Goal: Contribute content: Contribute content

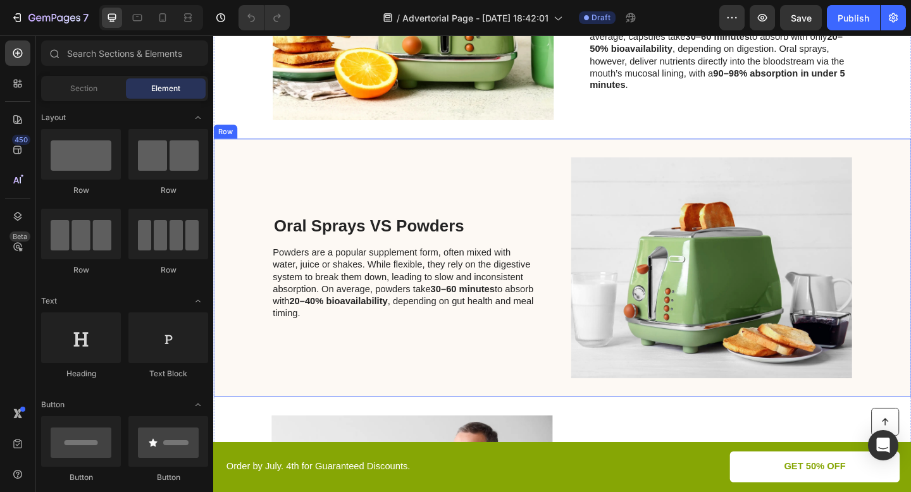
scroll to position [1070, 0]
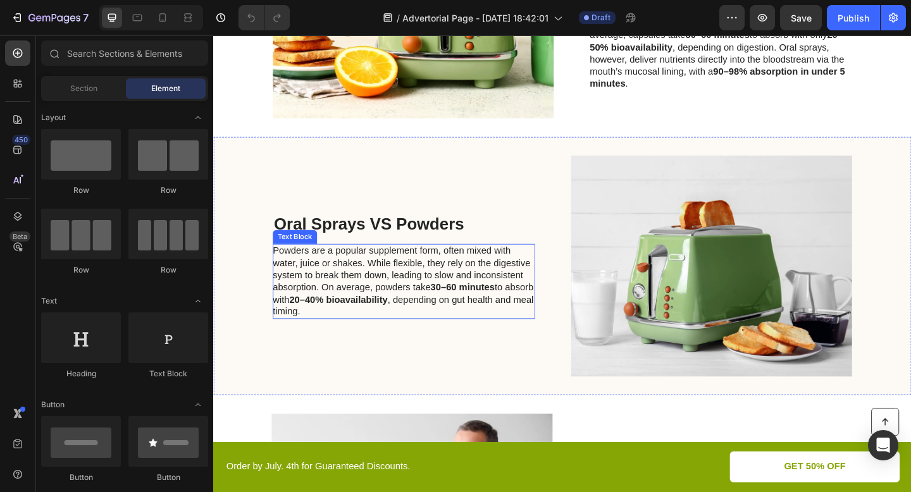
click at [373, 286] on p "Powders are a popular supplement form, often mixed with water, juice or shakes.…" at bounding box center [420, 303] width 284 height 79
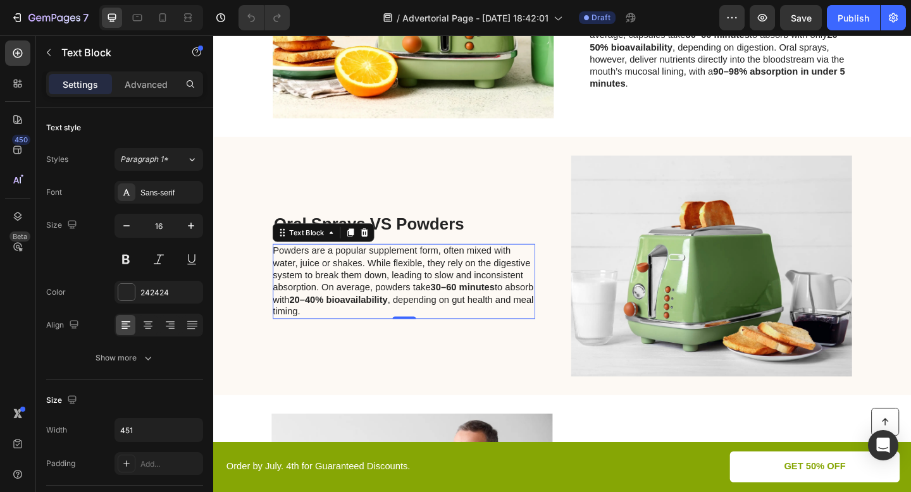
click at [457, 270] on p "Powders are a popular supplement form, often mixed with water, juice or shakes.…" at bounding box center [420, 303] width 284 height 79
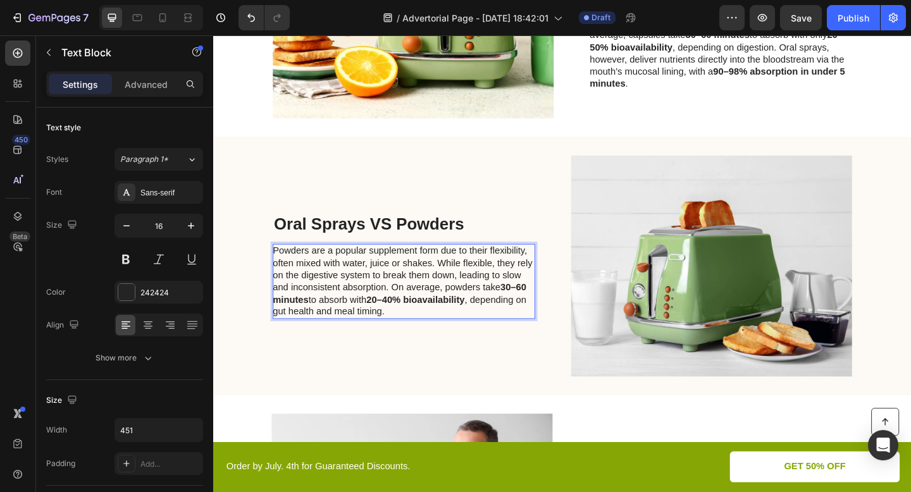
click at [552, 275] on p "Powders are a popular supplement form due to their flexibility, often mixed wit…" at bounding box center [420, 303] width 284 height 79
click at [474, 307] on p "Powders are a popular supplement form due to their flexibility, often mixed wit…" at bounding box center [420, 303] width 284 height 79
click at [554, 270] on p "Powders are a popular supplement form due to their flexibility, often mixed wit…" at bounding box center [420, 303] width 284 height 79
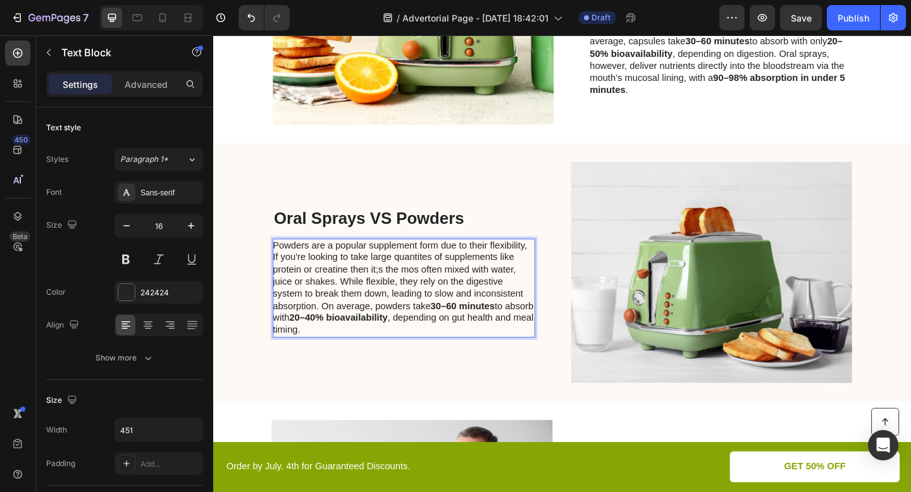
scroll to position [1057, 0]
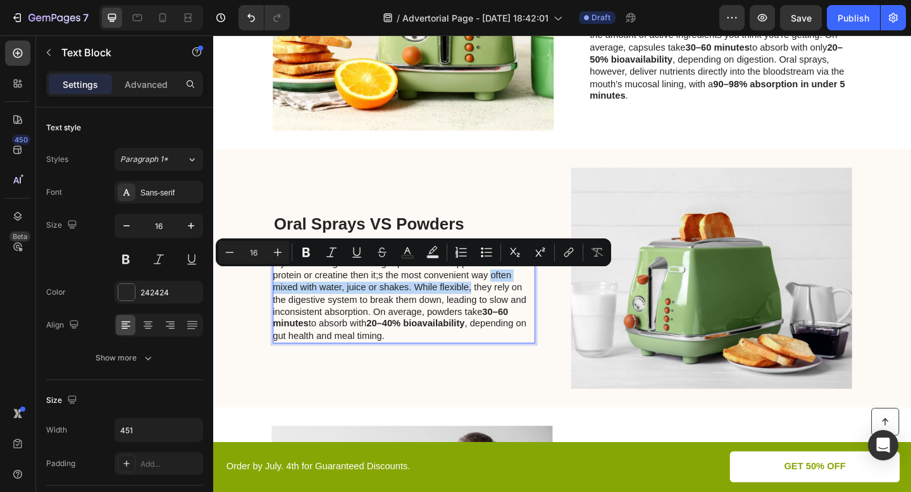
drag, startPoint x: 493, startPoint y: 309, endPoint x: 514, endPoint y: 296, distance: 25.3
click at [514, 296] on p "Powders are a popular supplement form due to their flexibility, If you're looki…" at bounding box center [420, 316] width 284 height 105
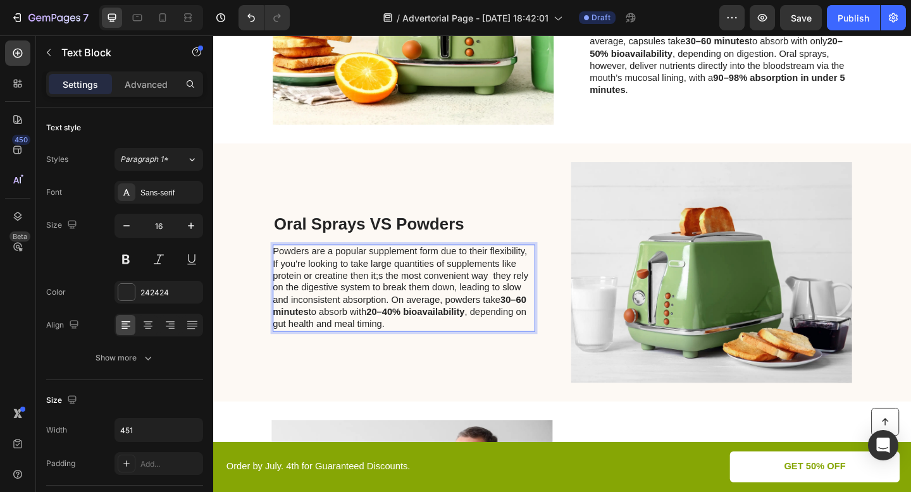
click at [394, 296] on p "Powders are a popular supplement form due to their flexibility, If you're looki…" at bounding box center [420, 310] width 284 height 92
click at [511, 295] on p "Powders are a popular supplement form due to their flexibility, If you're looki…" at bounding box center [420, 310] width 284 height 92
click at [350, 312] on p "Powders are a popular supplement form due to their flexibility, If you're looki…" at bounding box center [420, 310] width 284 height 92
click at [548, 333] on strong "20–40% bioavailability" at bounding box center [414, 343] width 272 height 24
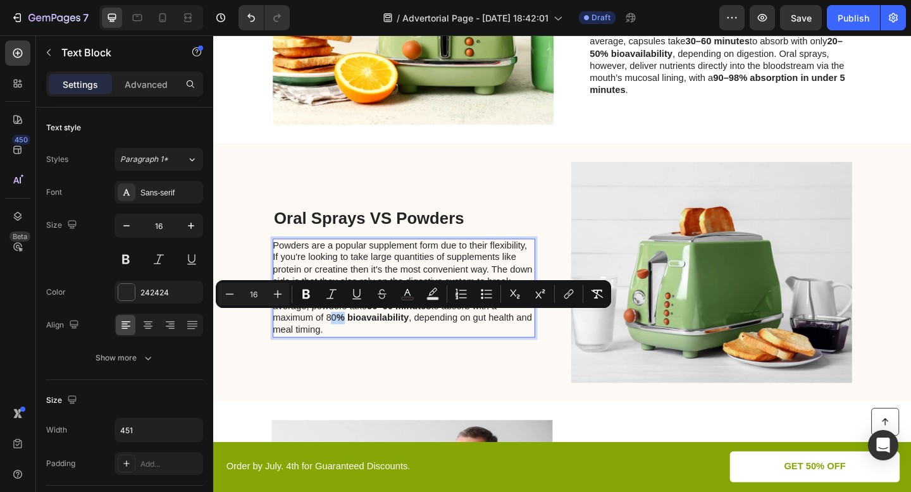
drag, startPoint x: 353, startPoint y: 344, endPoint x: 337, endPoint y: 343, distance: 16.5
click at [337, 343] on p "Powders are a popular supplement form due to their flexibility, If you're looki…" at bounding box center [420, 310] width 284 height 105
click at [304, 290] on icon "Editor contextual toolbar" at bounding box center [306, 294] width 8 height 9
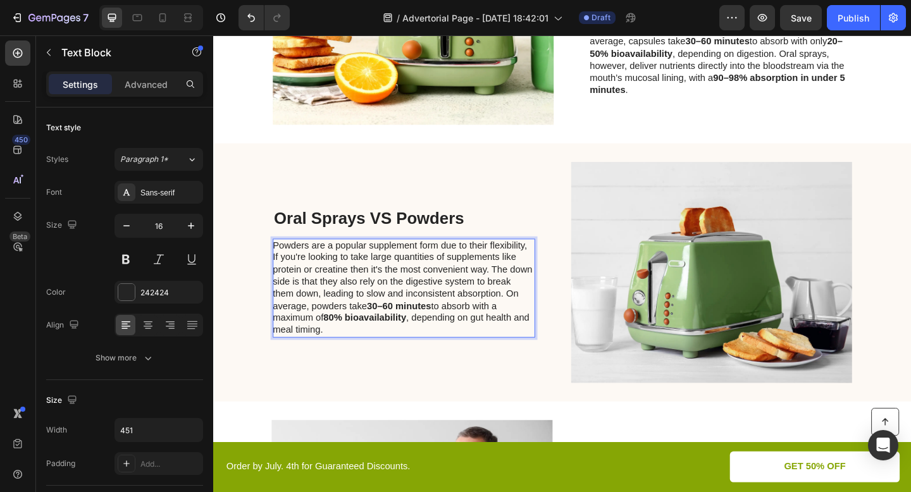
click at [354, 352] on p "Powders are a popular supplement form due to their flexibility, If you're looki…" at bounding box center [420, 310] width 284 height 105
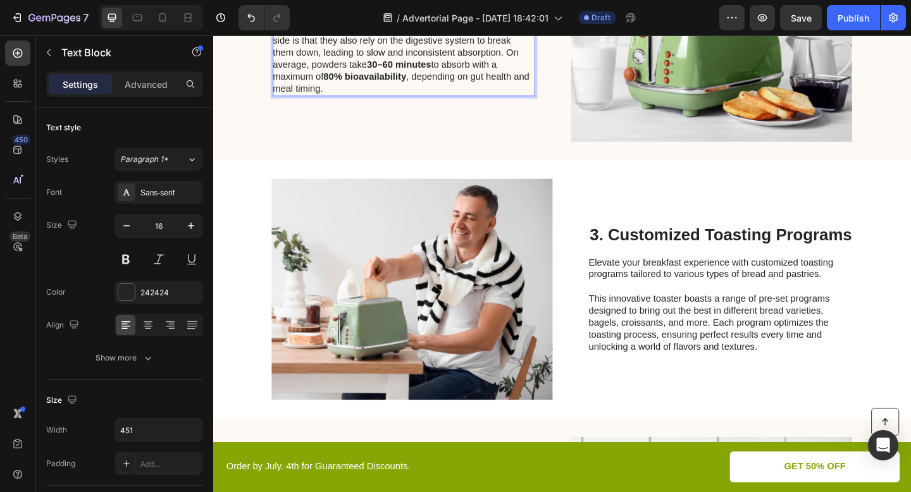
scroll to position [1319, 0]
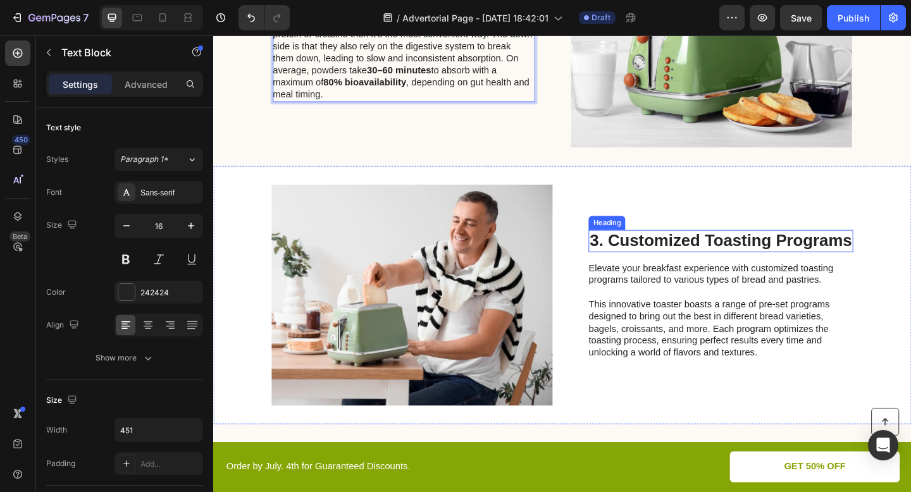
click at [672, 253] on h2 "3. Customized Toasting Programs" at bounding box center [765, 259] width 288 height 24
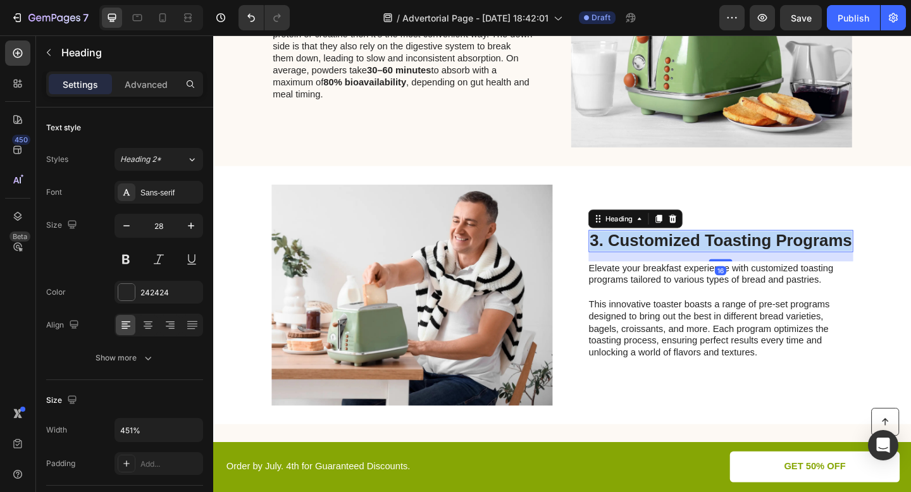
click at [672, 253] on p "3. Customized Toasting Programs" at bounding box center [765, 260] width 285 height 22
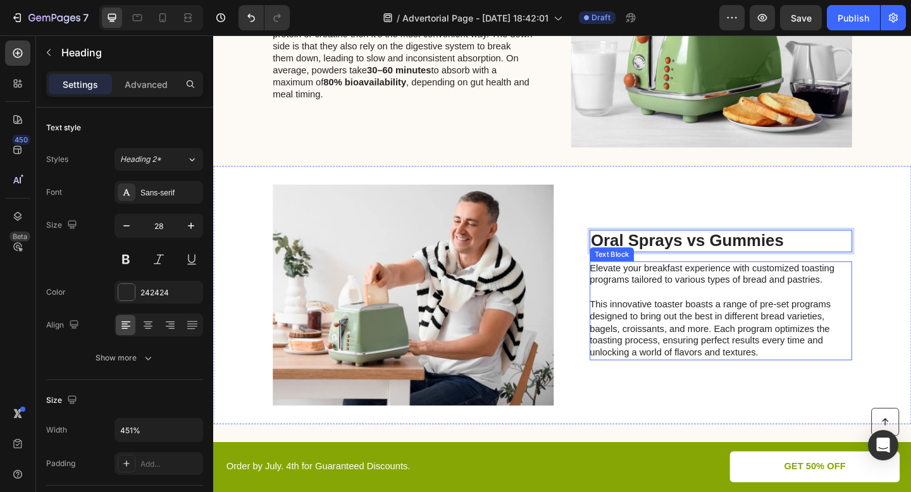
click at [722, 328] on p "This innovative toaster boasts a range of pre-set programs designed to bring ou…" at bounding box center [765, 355] width 284 height 66
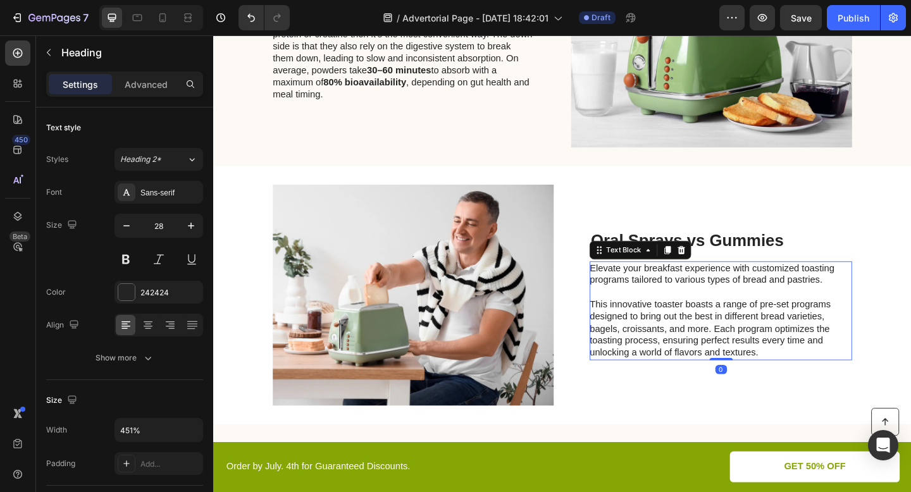
click at [722, 328] on p "This innovative toaster boasts a range of pre-set programs designed to bring ou…" at bounding box center [765, 355] width 284 height 66
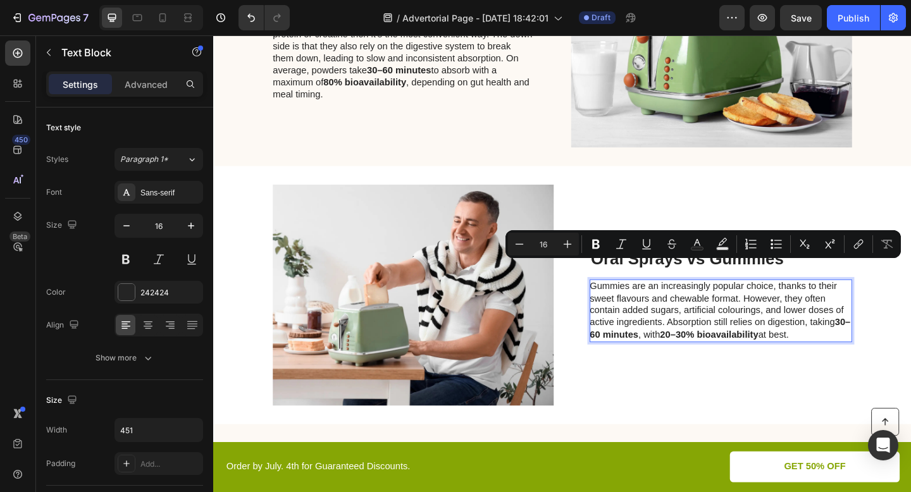
scroll to position [1339, 0]
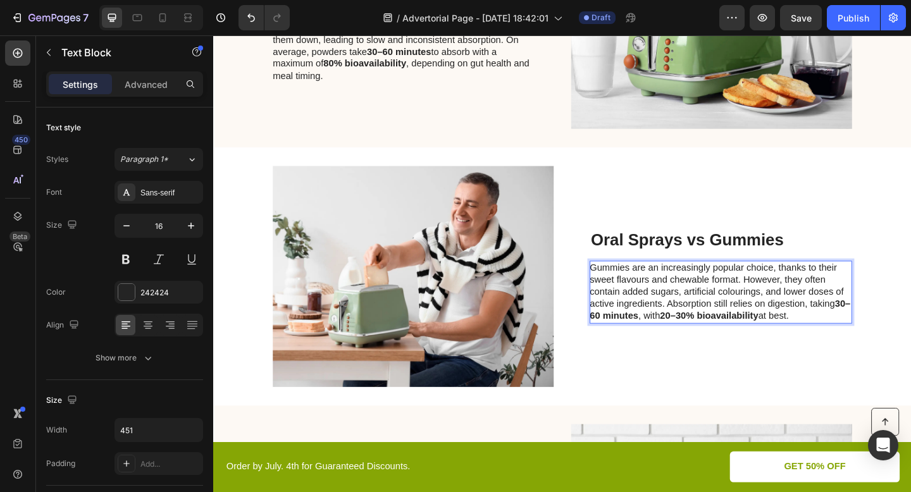
click at [785, 300] on p "Gummies are an increasingly popular choice, thanks to their sweet flavours and …" at bounding box center [765, 315] width 284 height 66
click at [699, 325] on p "Gummies are an increasingly popular choice, thanks to their sweet flavours and …" at bounding box center [765, 315] width 284 height 66
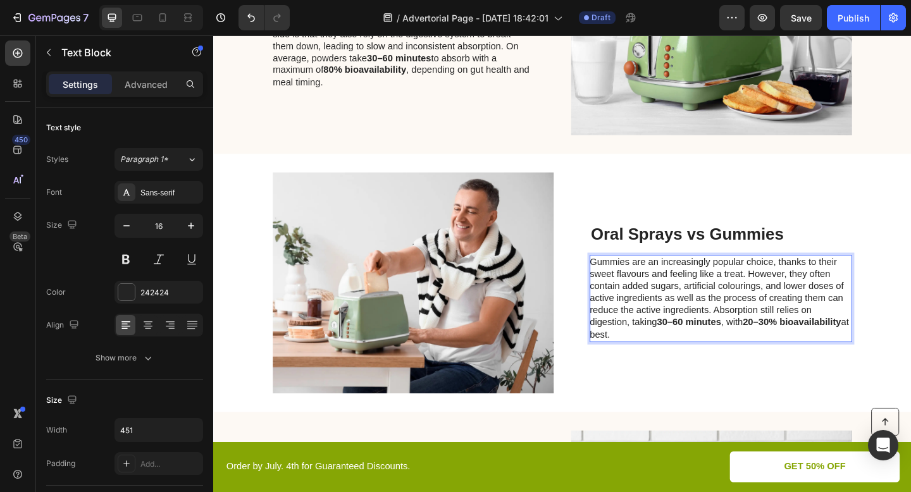
scroll to position [1326, 0]
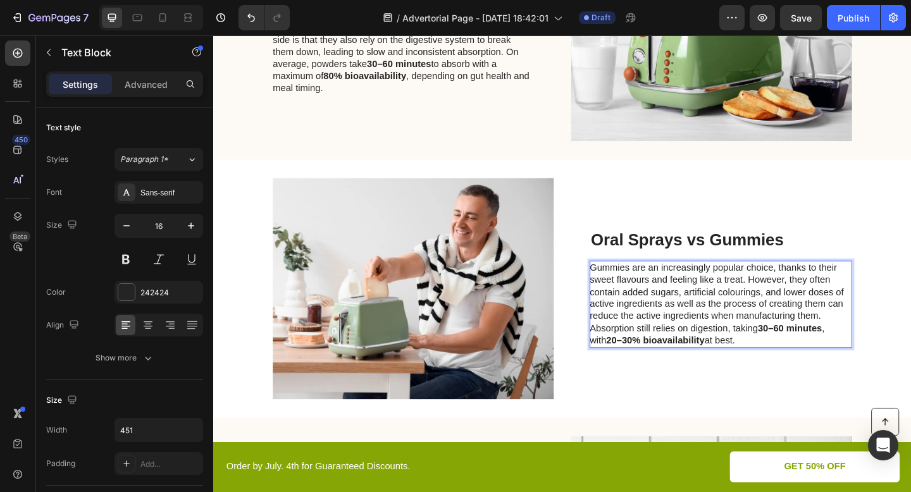
click at [645, 368] on strong "20–30% bioavailability" at bounding box center [693, 367] width 107 height 11
click at [748, 366] on p "Gummies are an increasingly popular choice, thanks to their sweet flavours and …" at bounding box center [765, 328] width 284 height 92
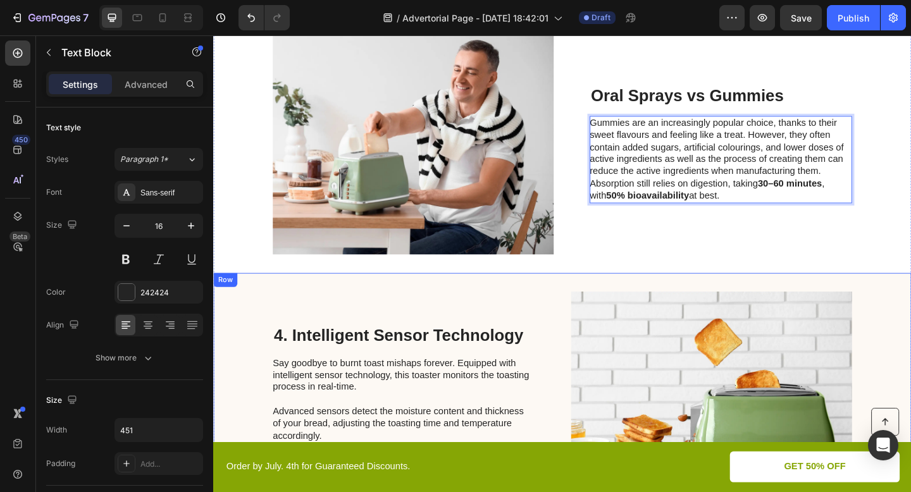
scroll to position [1577, 0]
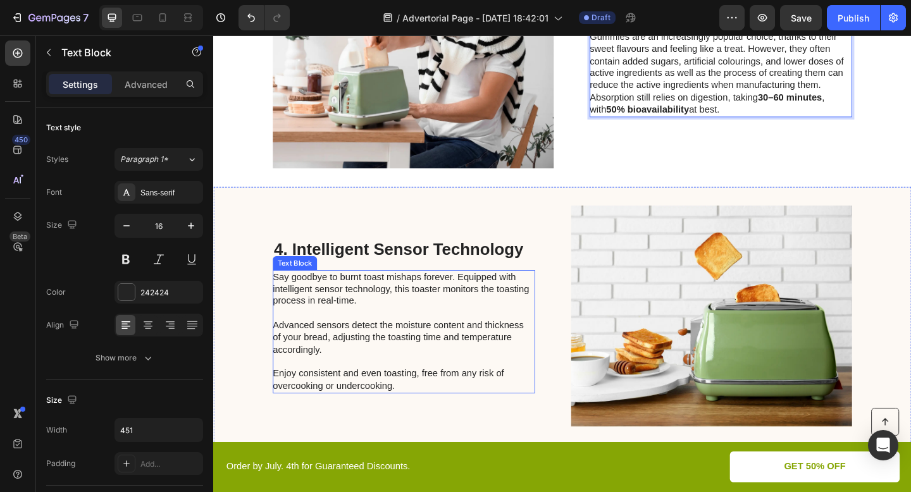
click at [426, 301] on p "Say goodbye to burnt toast mishaps forever. Equipped with intelligent sensor te…" at bounding box center [420, 358] width 284 height 132
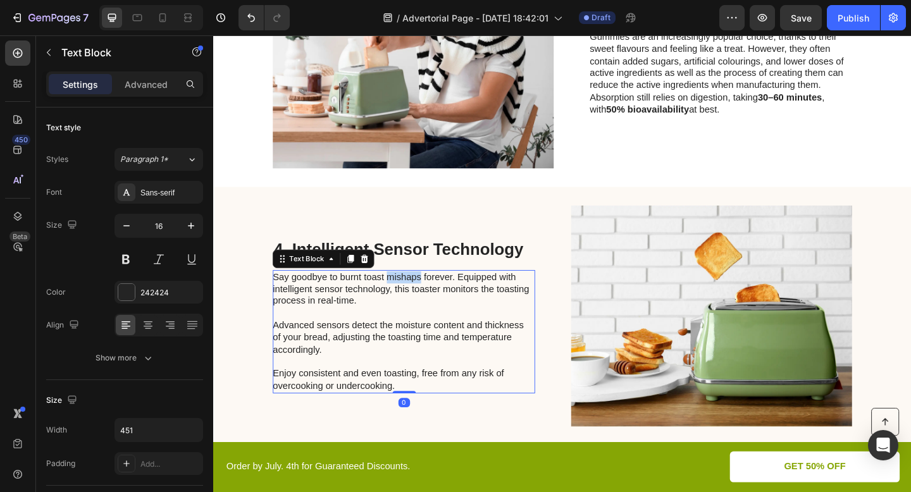
click at [426, 301] on p "Say goodbye to burnt toast mishaps forever. Equipped with intelligent sensor te…" at bounding box center [420, 358] width 284 height 132
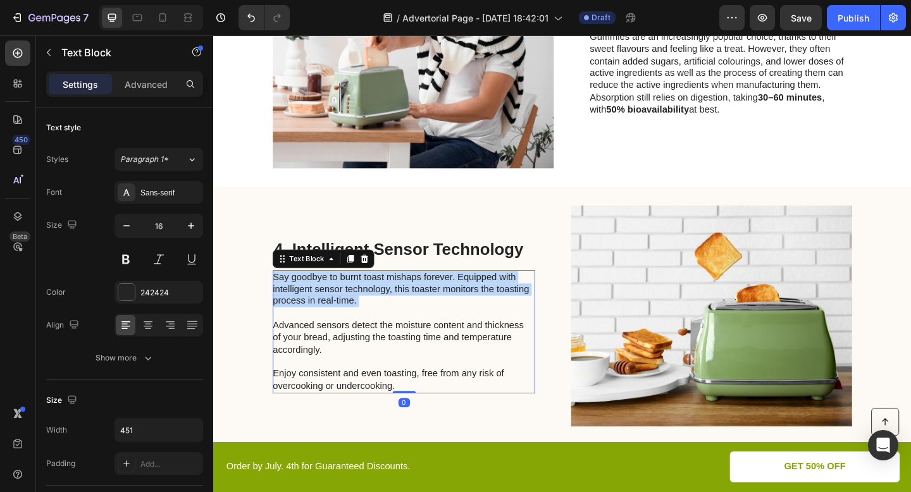
click at [426, 301] on p "Say goodbye to burnt toast mishaps forever. Equipped with intelligent sensor te…" at bounding box center [420, 358] width 284 height 132
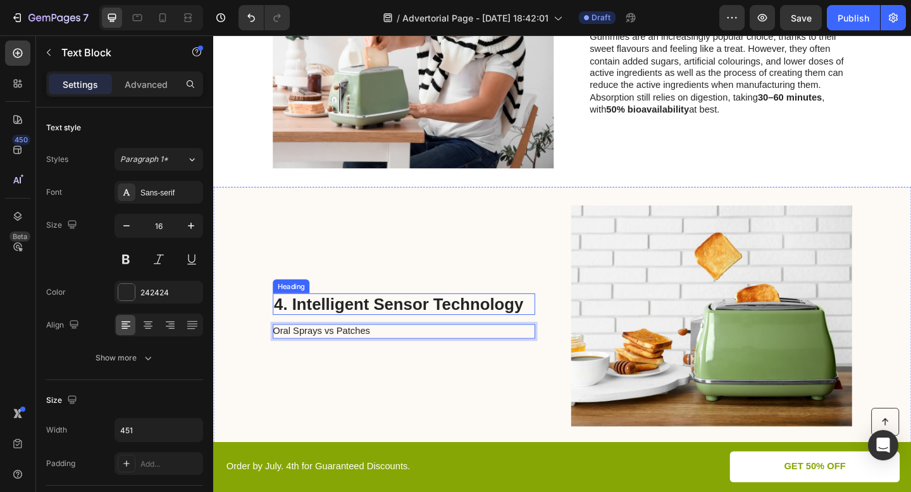
click at [416, 334] on h2 "4. Intelligent Sensor Technology" at bounding box center [420, 328] width 285 height 24
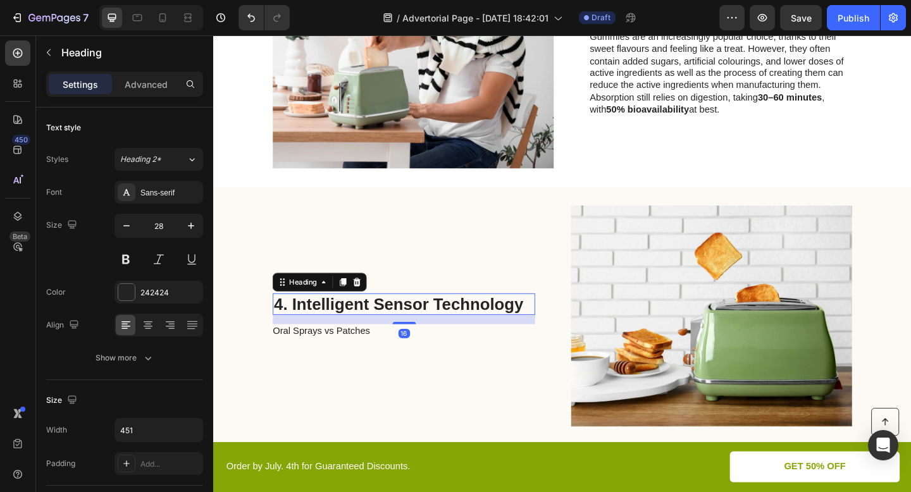
click at [416, 334] on h2 "4. Intelligent Sensor Technology" at bounding box center [420, 328] width 285 height 24
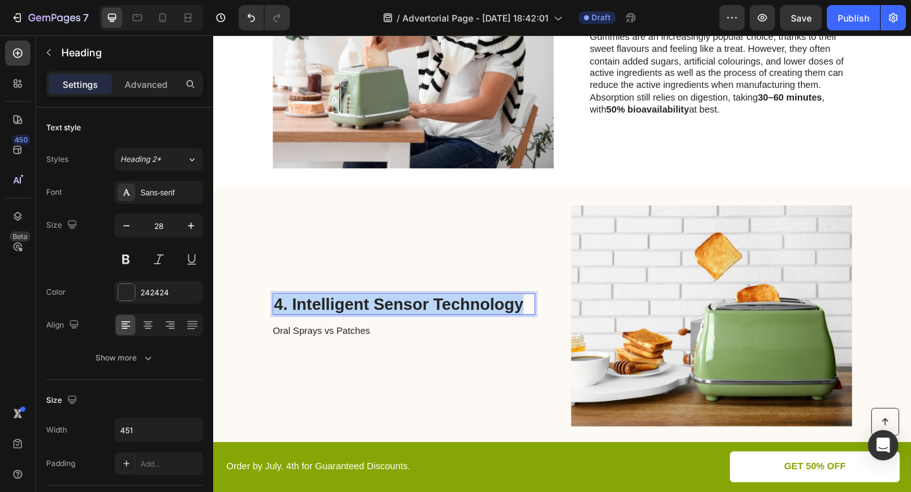
click at [416, 334] on p "4. Intelligent Sensor Technology" at bounding box center [420, 329] width 283 height 22
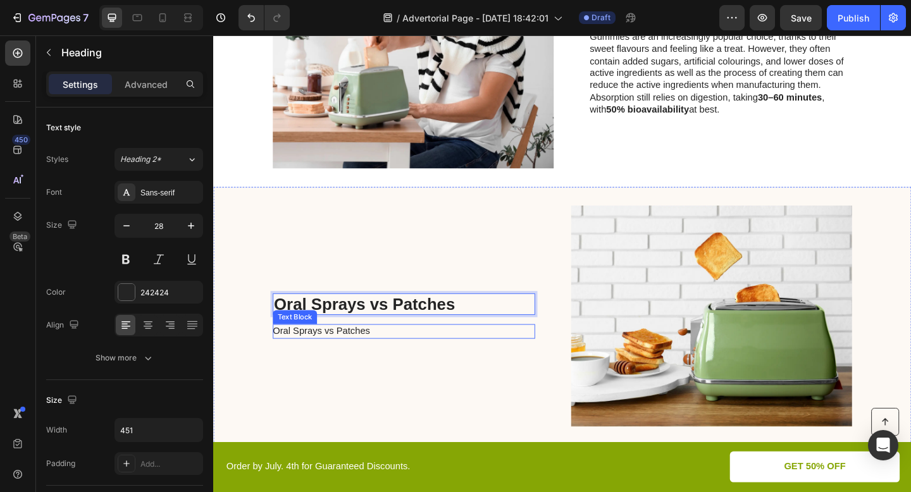
click at [361, 359] on p "Oral Sprays vs Patches" at bounding box center [420, 357] width 284 height 13
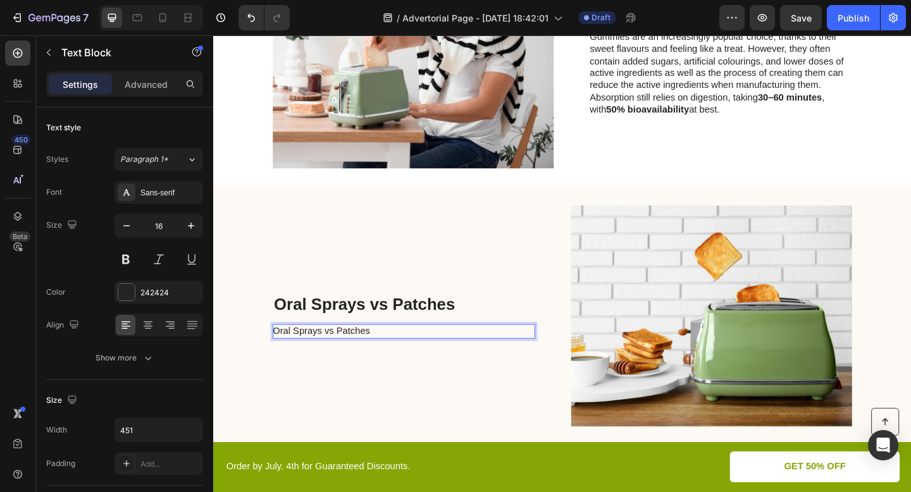
click at [361, 359] on p "Oral Sprays vs Patches" at bounding box center [420, 357] width 284 height 13
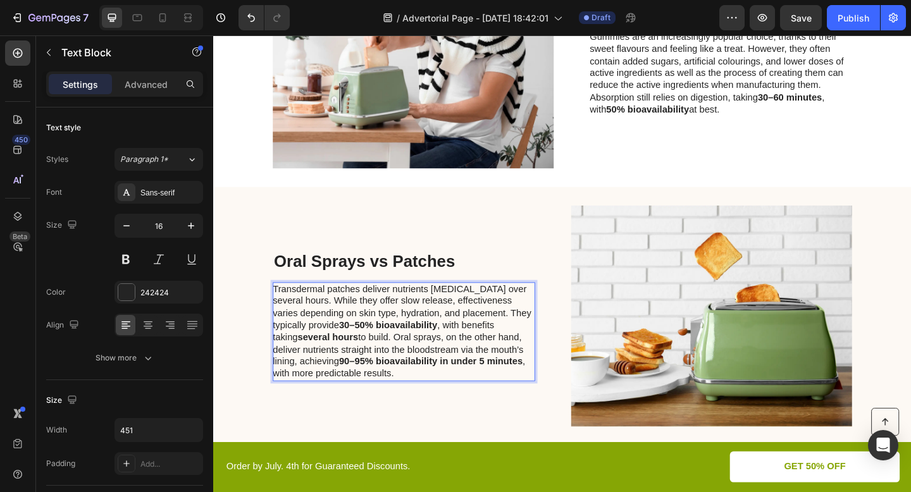
click at [373, 311] on p "Transdermal patches deliver nutrients [MEDICAL_DATA] over several hours. While …" at bounding box center [420, 358] width 284 height 105
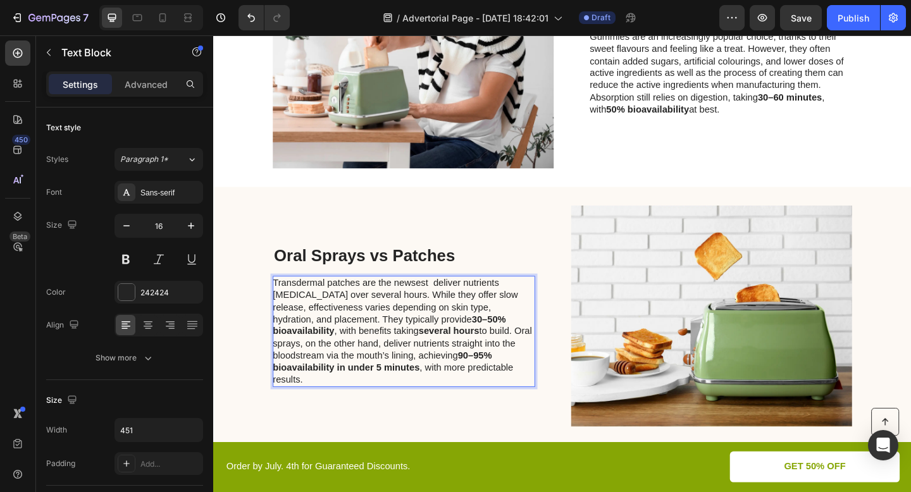
scroll to position [1570, 0]
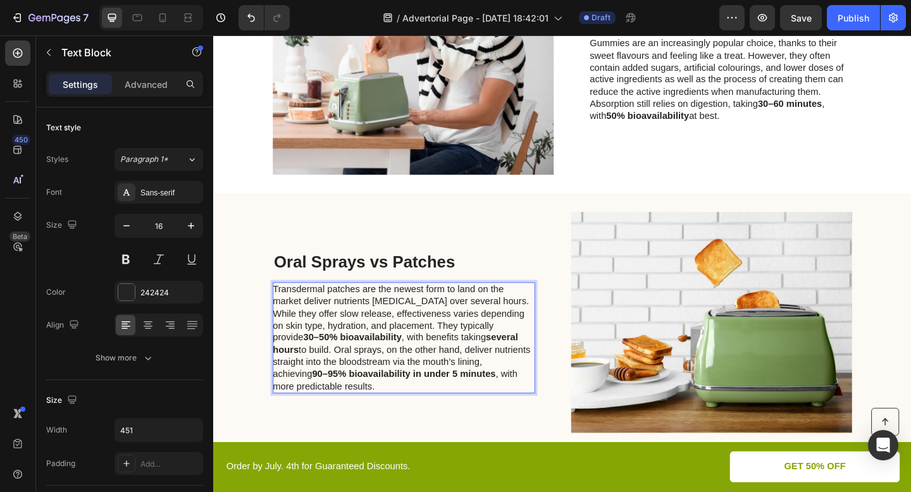
click at [464, 311] on p "Transdermal patches are the newest form to land on the market deliver nutrients…" at bounding box center [420, 365] width 284 height 118
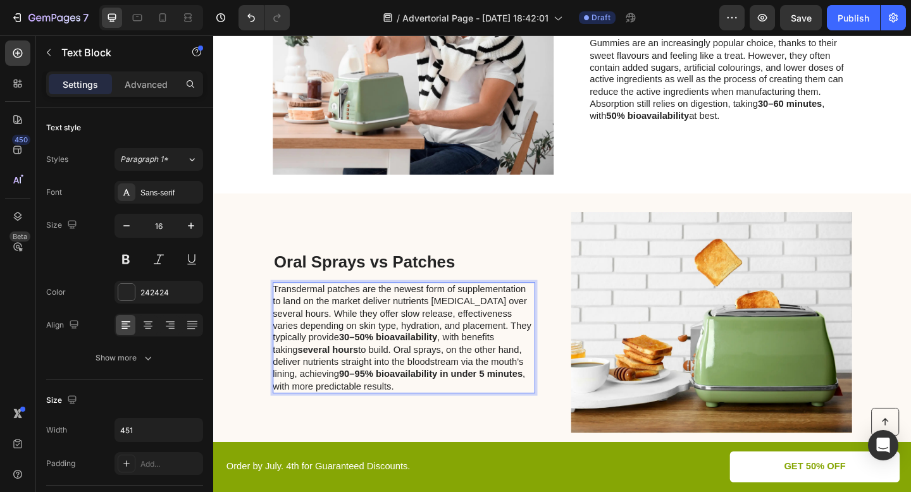
click at [375, 324] on p "Transdermal patches are the newest form of supplementation to land on the marke…" at bounding box center [420, 365] width 284 height 118
click at [379, 324] on p "Transdermal patches are the newest form of supplementation to land on the marke…" at bounding box center [420, 365] width 284 height 118
click at [382, 327] on p "Transdermal patches are the newest form of supplementation to land on the marke…" at bounding box center [420, 365] width 284 height 118
click at [462, 402] on strong "90–95% bioavailability in under 5 minutes" at bounding box center [450, 404] width 200 height 11
click at [405, 414] on p "Transdermal patches are the newest form of supplementation to land on the marke…" at bounding box center [420, 365] width 284 height 118
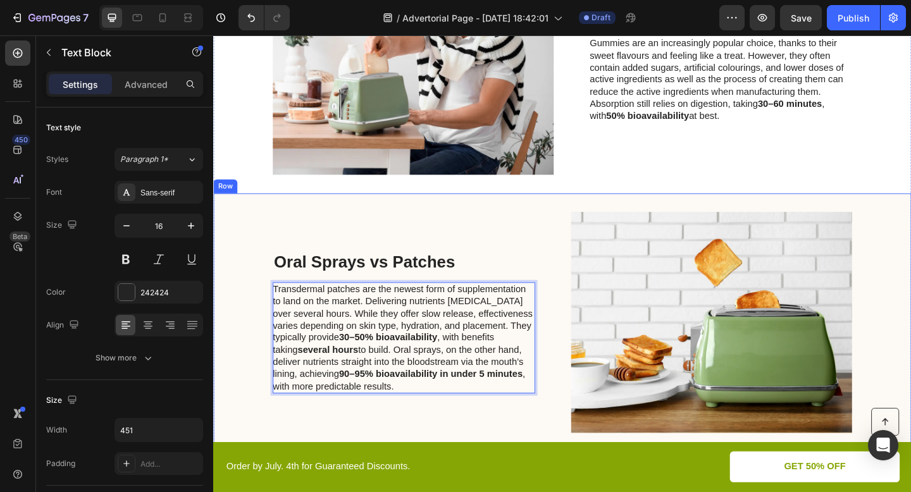
scroll to position [1465, 0]
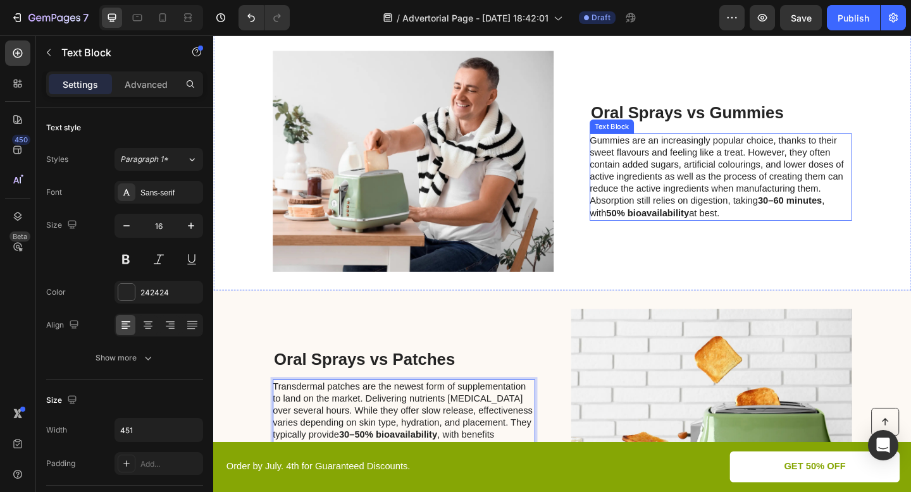
click at [749, 229] on p "Gummies are an increasingly popular choice, thanks to their sweet flavours and …" at bounding box center [765, 190] width 284 height 92
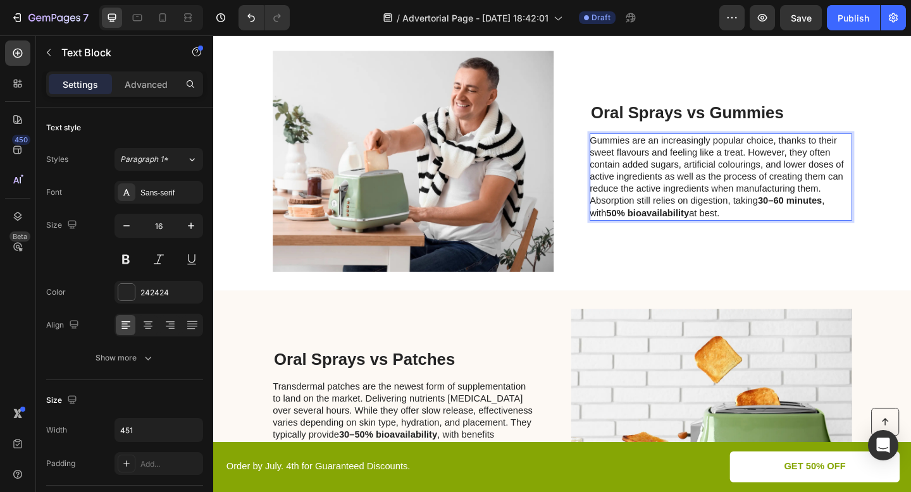
click at [749, 227] on p "Gummies are an increasingly popular choice, thanks to their sweet flavours and …" at bounding box center [765, 190] width 284 height 92
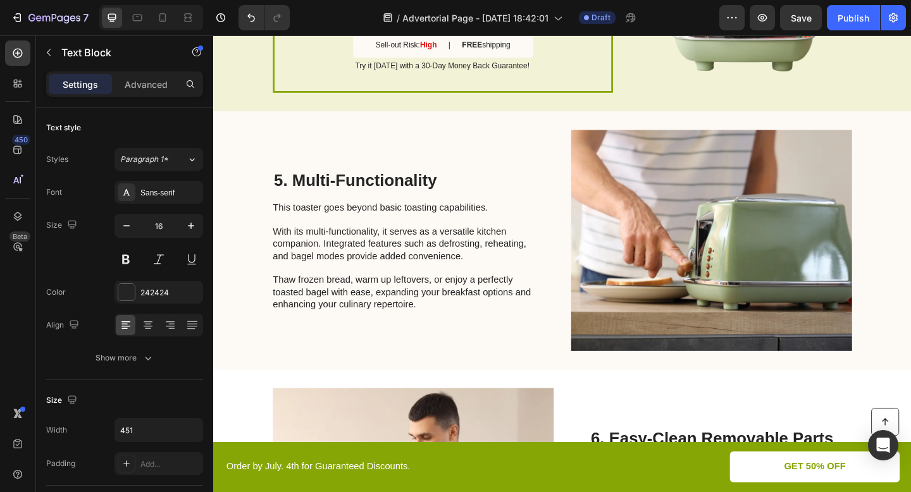
scroll to position [2186, 0]
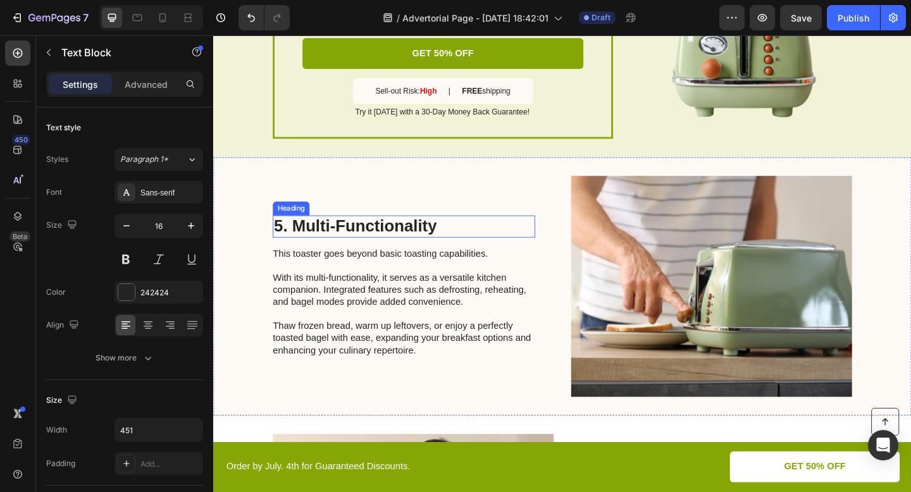
click at [422, 237] on h2 "5. Multi-Functionality" at bounding box center [420, 244] width 285 height 24
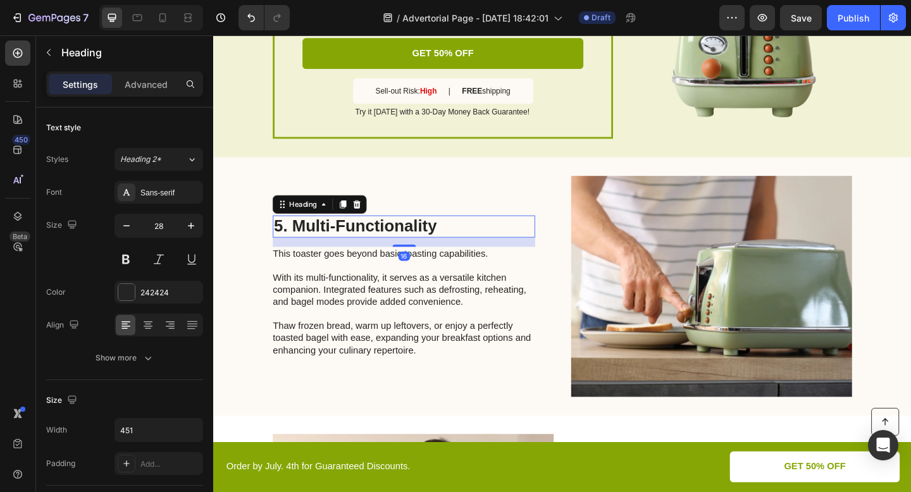
click at [422, 237] on h2 "5. Multi-Functionality" at bounding box center [420, 244] width 285 height 24
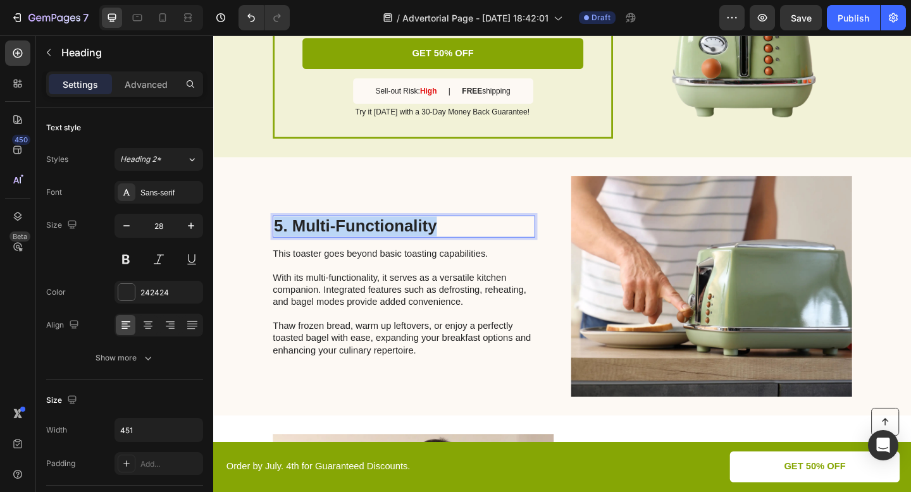
click at [422, 237] on p "5. Multi-Functionality" at bounding box center [420, 244] width 283 height 22
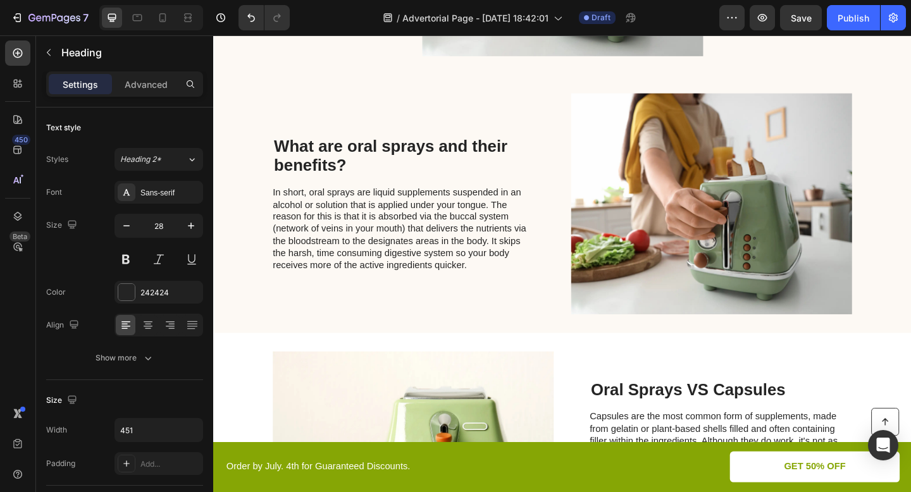
scroll to position [613, 0]
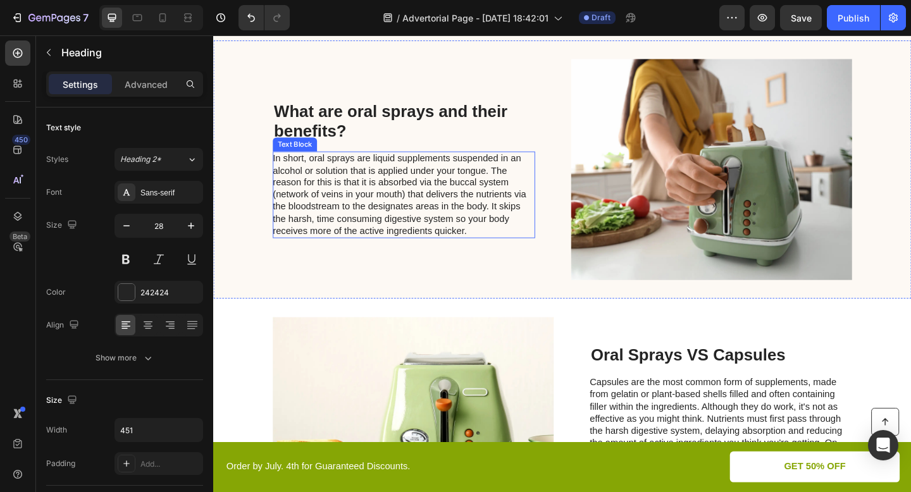
click at [360, 178] on p "In short, oral sprays are liquid supplements suspended in an alcohol or solutio…" at bounding box center [420, 209] width 284 height 92
click at [363, 181] on p "In short, oral sprays are liquid supplements suspended in an alcohol or solutio…" at bounding box center [420, 209] width 284 height 92
click at [384, 196] on p "In short, oral sprays are liquid supplements suspended in an alcohol or solutio…" at bounding box center [420, 209] width 284 height 92
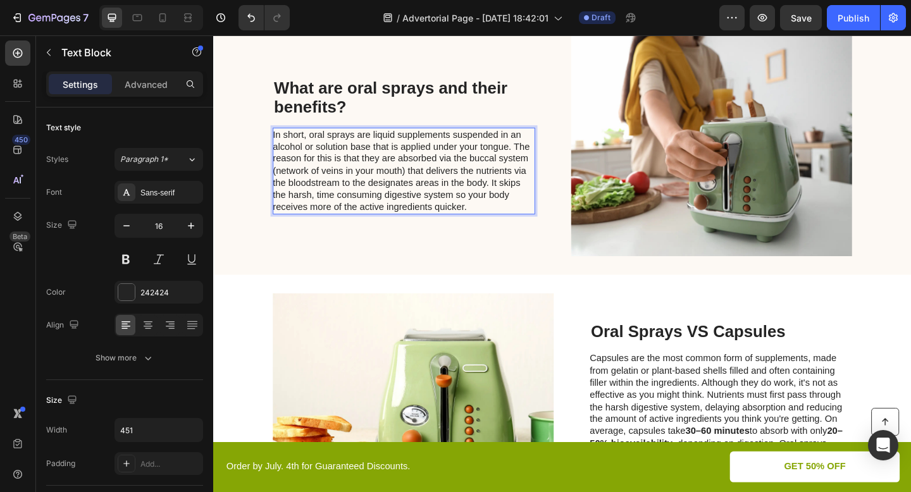
scroll to position [641, 0]
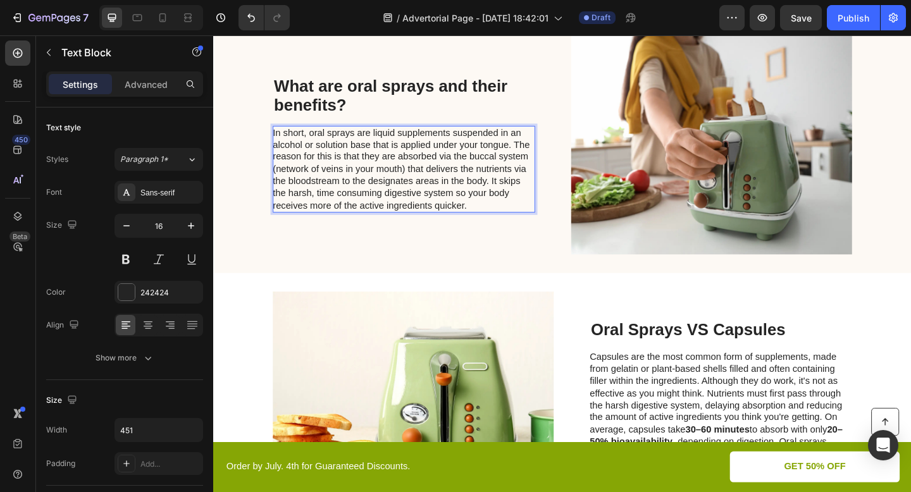
click at [493, 218] on p "In short, oral sprays are liquid supplements suspended in an alcohol or solutio…" at bounding box center [420, 181] width 284 height 92
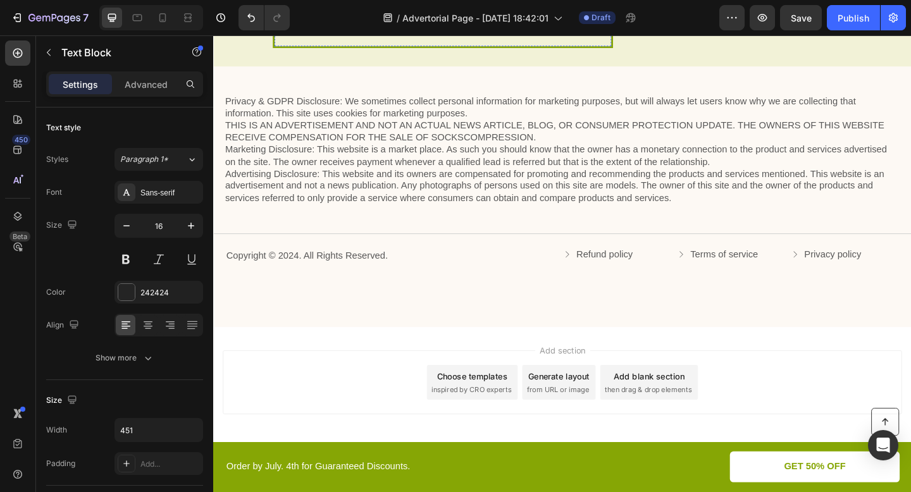
scroll to position [3426, 0]
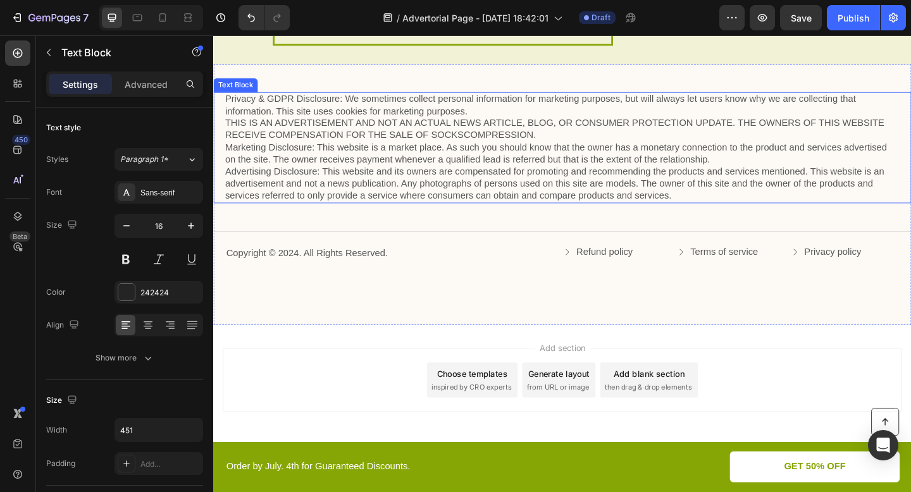
click at [553, 175] on p "Privacy & GDPR Disclosure: We sometimes collect personal information for market…" at bounding box center [593, 158] width 734 height 118
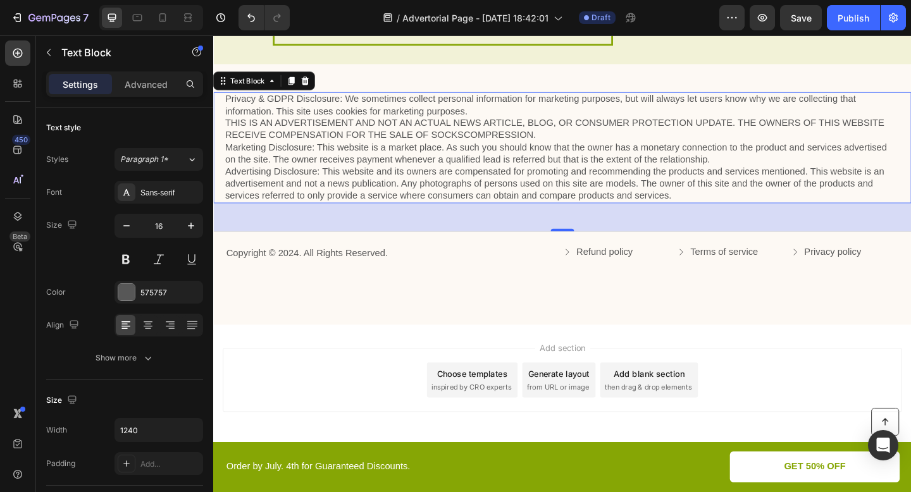
click at [553, 175] on p "Privacy & GDPR Disclosure: We sometimes collect personal information for market…" at bounding box center [593, 158] width 734 height 118
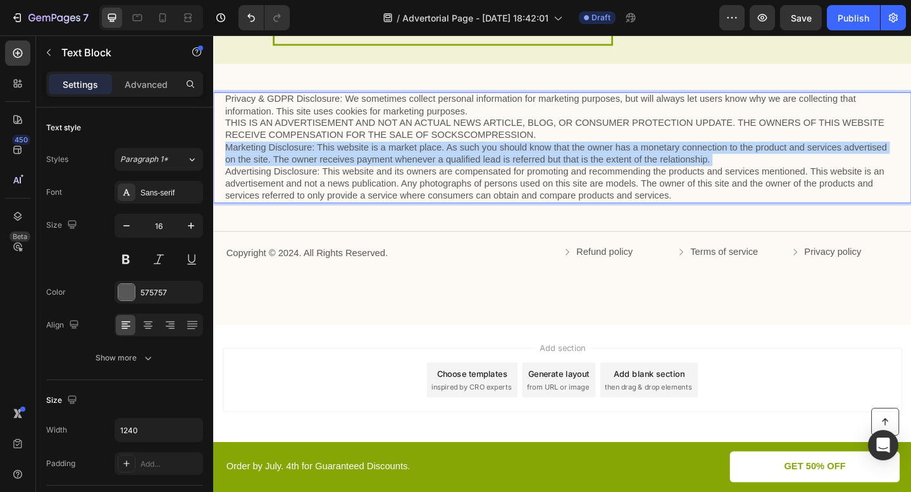
click at [553, 175] on p "Privacy & GDPR Disclosure: We sometimes collect personal information for market…" at bounding box center [593, 158] width 734 height 118
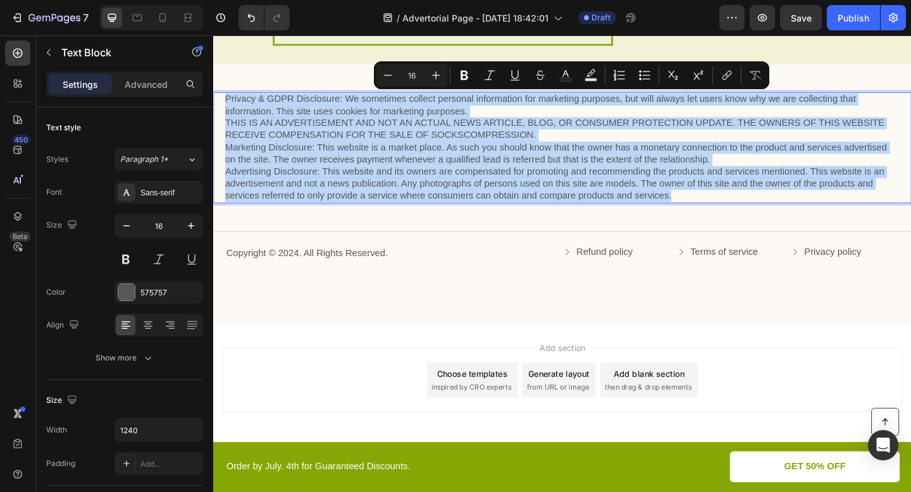
type input "14"
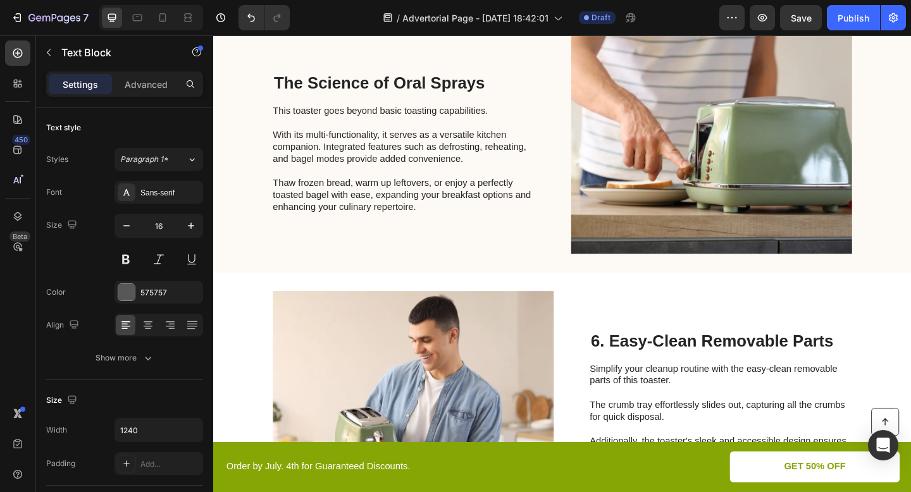
scroll to position [2342, 0]
click at [485, 194] on p "This toaster goes beyond basic toasting capabilities. With its multi-functional…" at bounding box center [420, 170] width 284 height 118
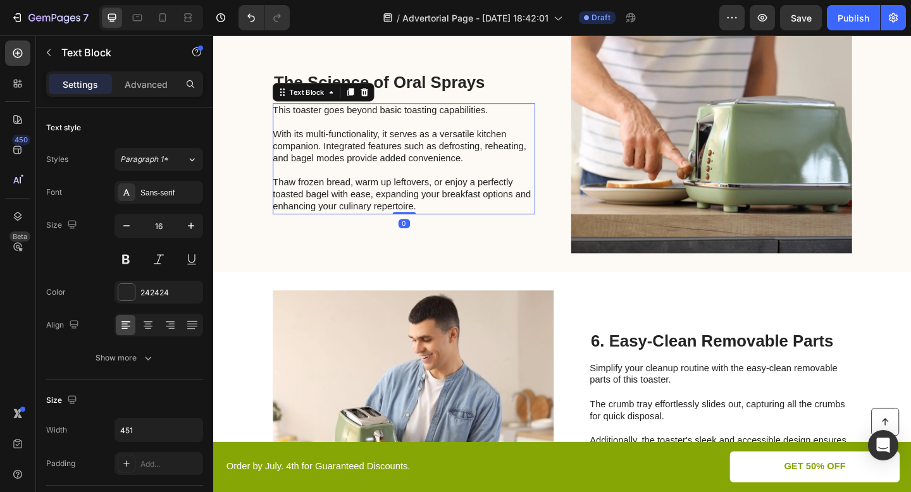
click at [485, 194] on p "This toaster goes beyond basic toasting capabilities. With its multi-functional…" at bounding box center [420, 170] width 284 height 118
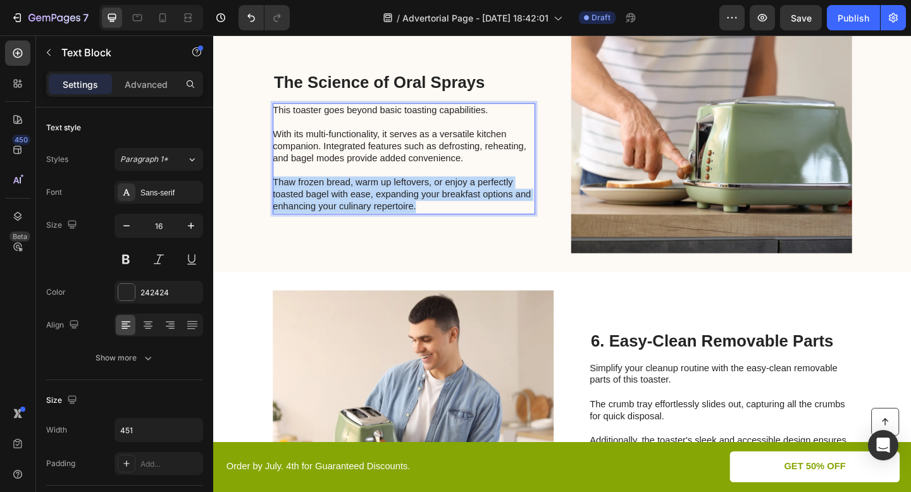
click at [485, 194] on p "This toaster goes beyond basic toasting capabilities. With its multi-functional…" at bounding box center [420, 170] width 284 height 118
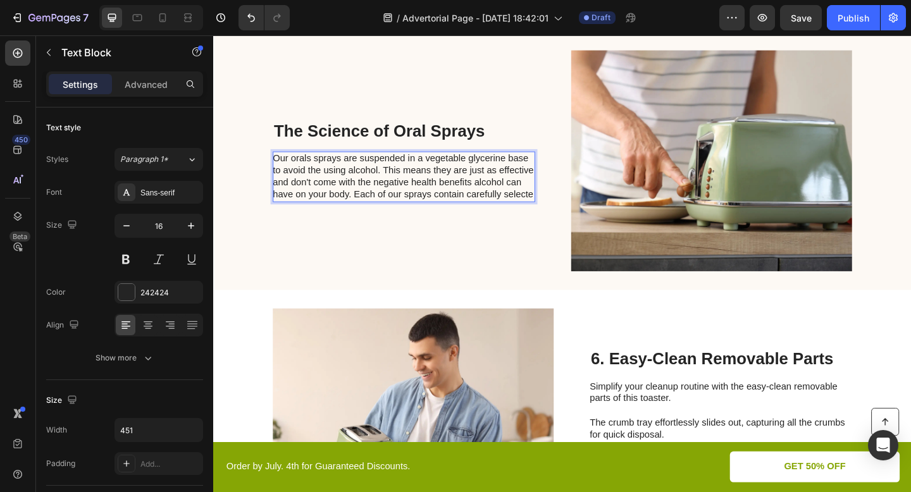
scroll to position [2316, 0]
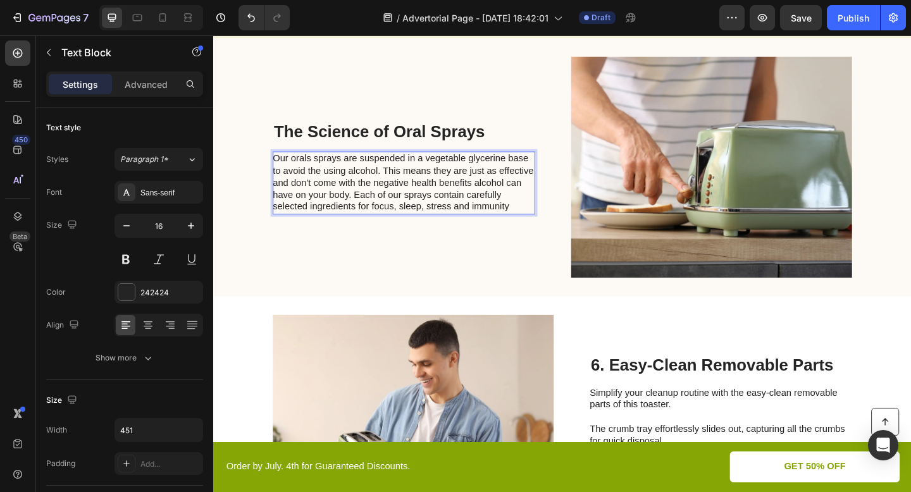
click at [368, 221] on p "Our orals sprays are suspended in a vegetable glycerine base to avoid the using…" at bounding box center [420, 196] width 284 height 66
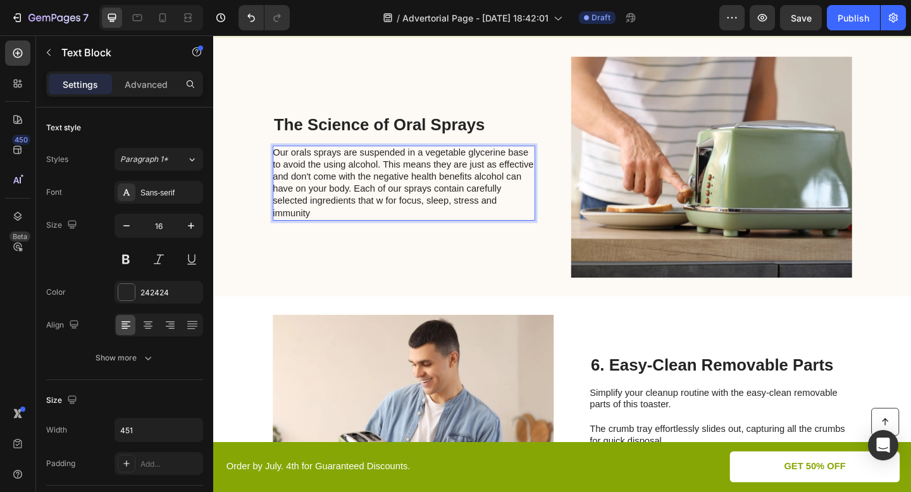
scroll to position [2309, 0]
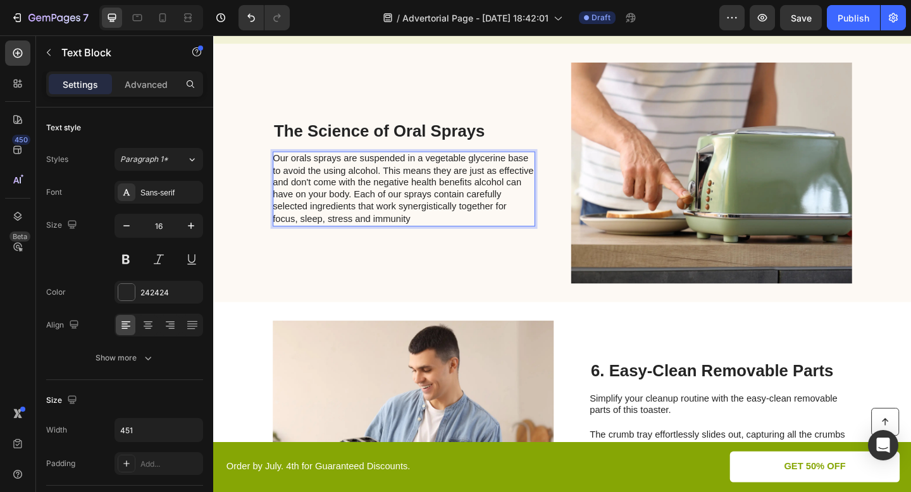
click at [436, 232] on p "Our orals sprays are suspended in a vegetable glycerine base to avoid the using…" at bounding box center [420, 202] width 284 height 79
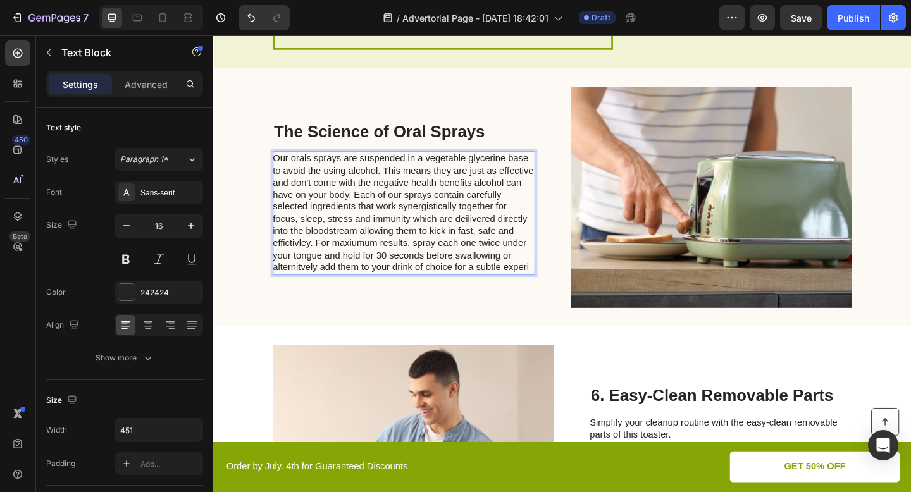
scroll to position [2277, 0]
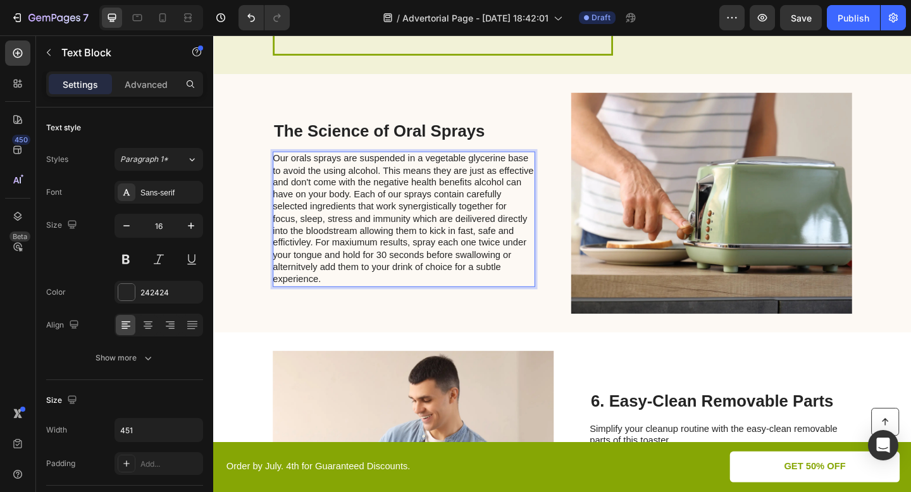
click at [526, 287] on p "Our orals sprays are suspended in a vegetable glycerine base to avoid the using…" at bounding box center [420, 235] width 284 height 145
click at [522, 298] on p "Our orals sprays are suspended in a vegetable glycerine base to avoid the using…" at bounding box center [420, 235] width 284 height 145
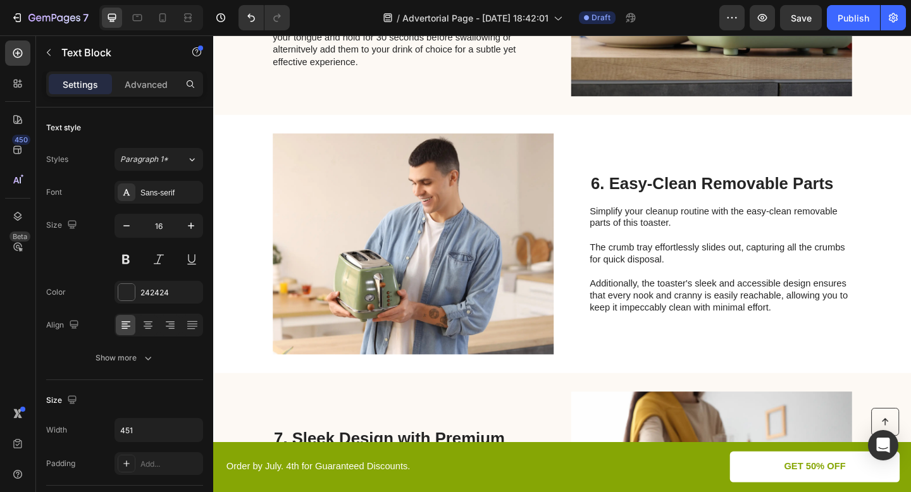
scroll to position [2531, 0]
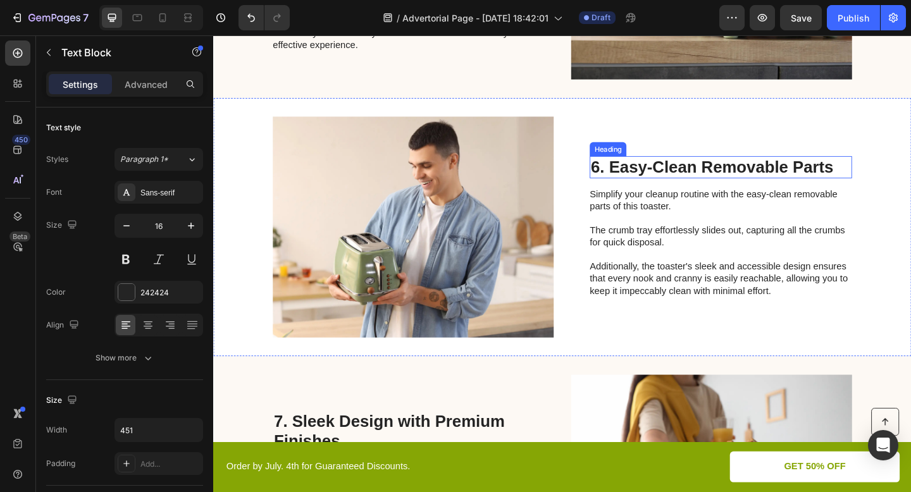
click at [716, 176] on h2 "6. Easy-Clean Removable Parts" at bounding box center [765, 179] width 285 height 24
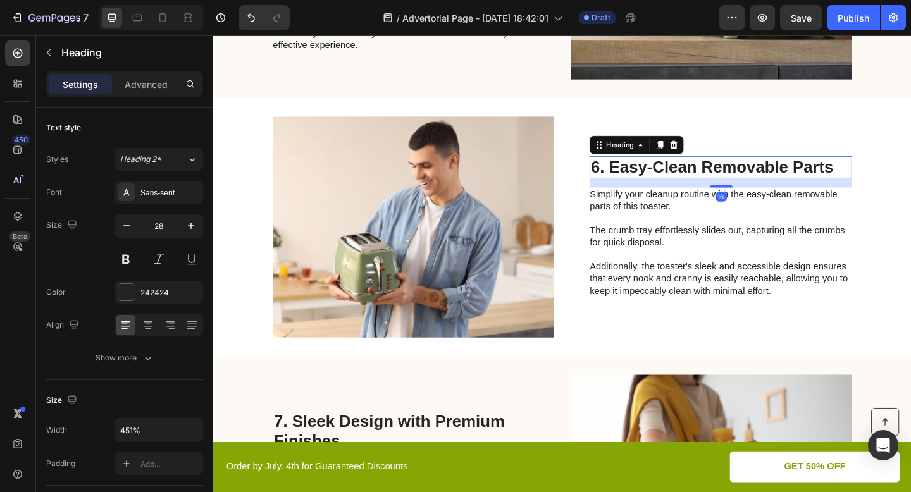
scroll to position [2514, 0]
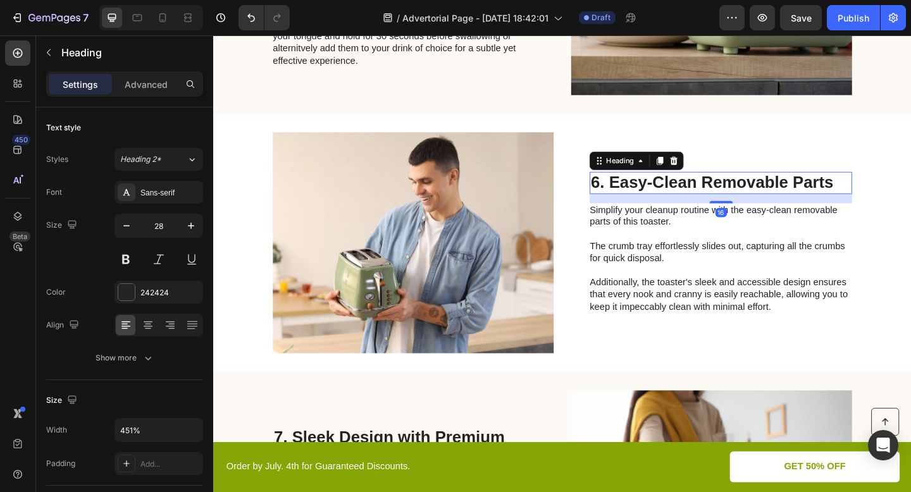
click at [716, 176] on icon at bounding box center [715, 172] width 8 height 9
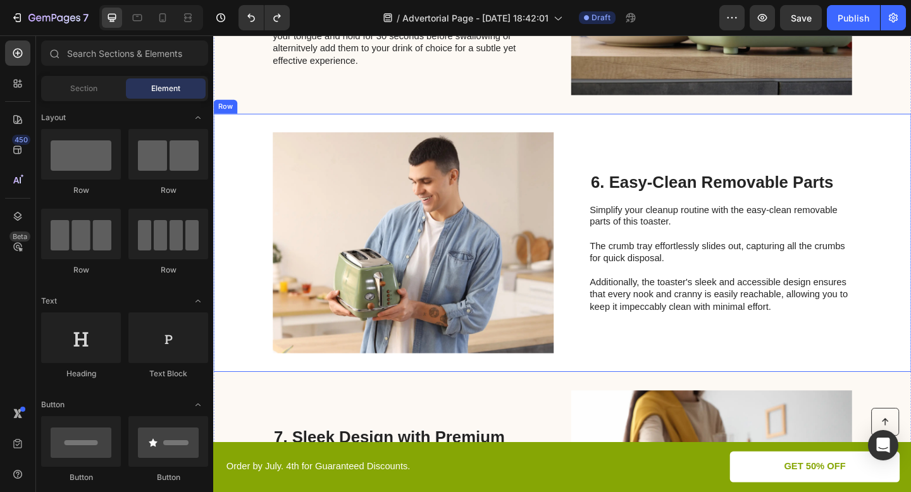
click at [719, 195] on h2 "6. Easy-Clean Removable Parts" at bounding box center [765, 196] width 285 height 24
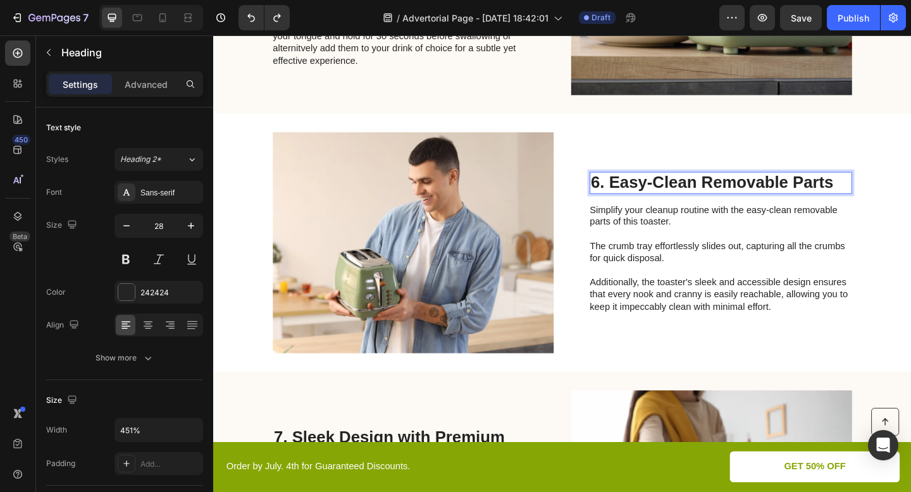
click at [719, 195] on h2 "6. Easy-Clean Removable Parts" at bounding box center [765, 196] width 285 height 24
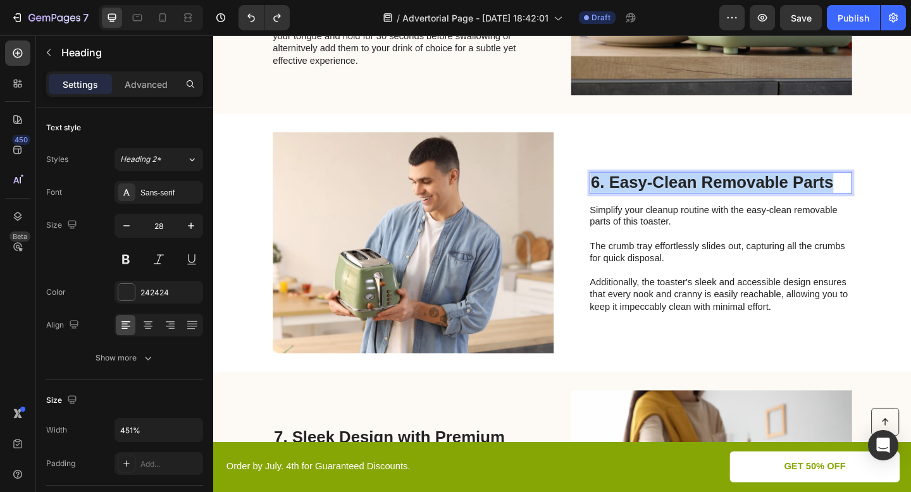
click at [719, 195] on p "6. Easy-Clean Removable Parts" at bounding box center [765, 196] width 283 height 22
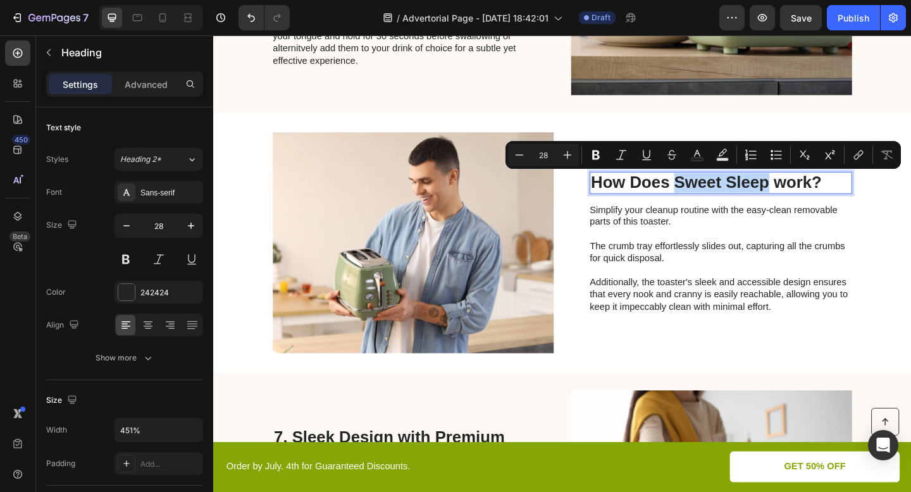
drag, startPoint x: 814, startPoint y: 197, endPoint x: 719, endPoint y: 200, distance: 95.0
click at [719, 200] on p "How Does Sweet Sleep work?" at bounding box center [765, 196] width 283 height 22
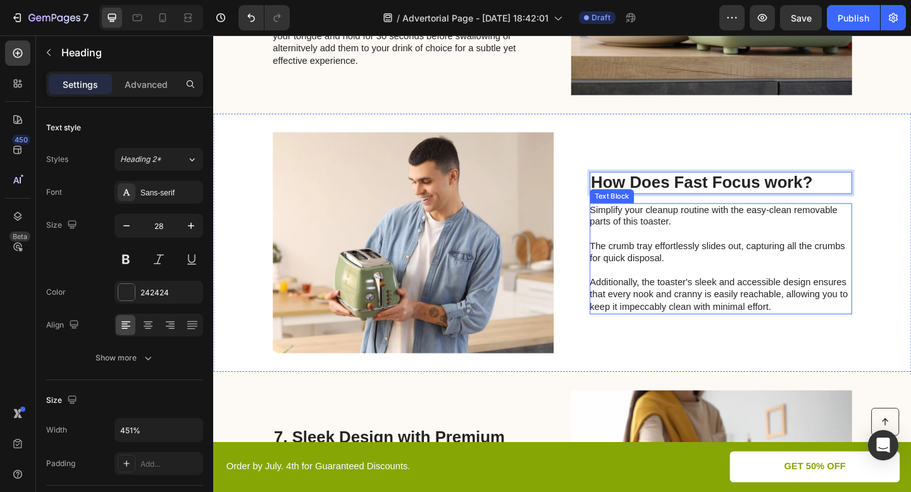
click at [705, 254] on p "Simplify your cleanup routine with the easy-clean removable parts of this toast…" at bounding box center [765, 279] width 284 height 118
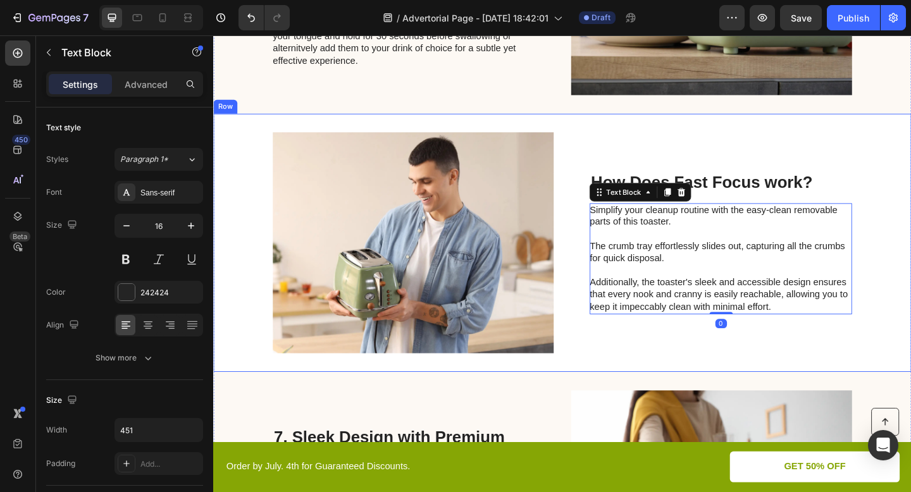
click at [638, 156] on div "How Does Fast Focus work? Heading Simplify your cleanup routine with the easy-c…" at bounding box center [765, 261] width 285 height 240
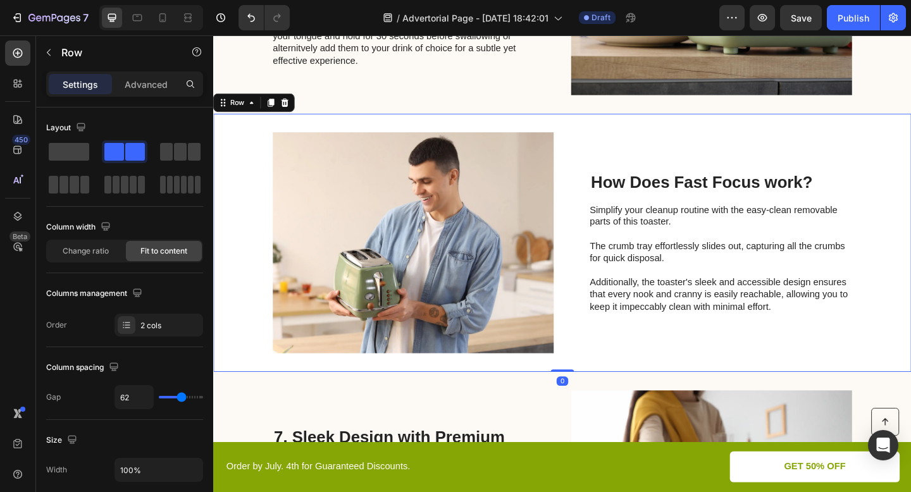
click at [220, 121] on div "Image How Does Fast Focus work? Heading Simplify your cleanup routine with the …" at bounding box center [592, 261] width 759 height 281
click at [281, 111] on div at bounding box center [275, 108] width 15 height 15
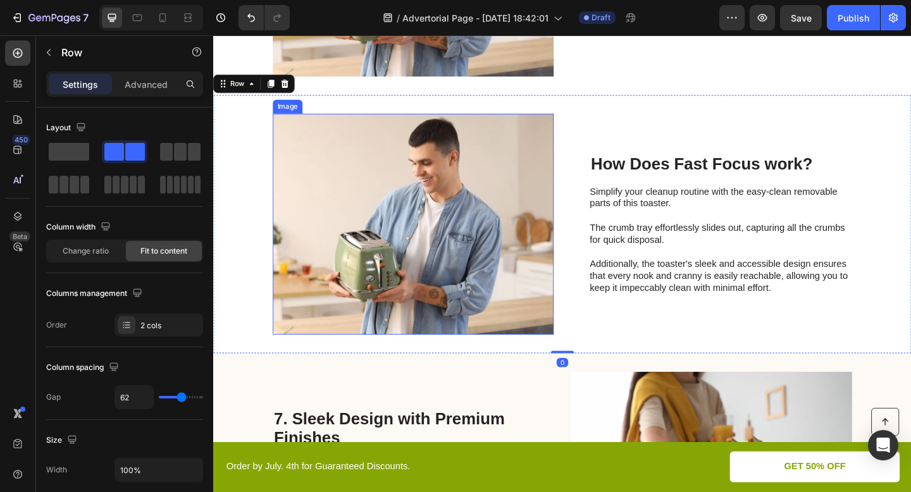
scroll to position [2836, 0]
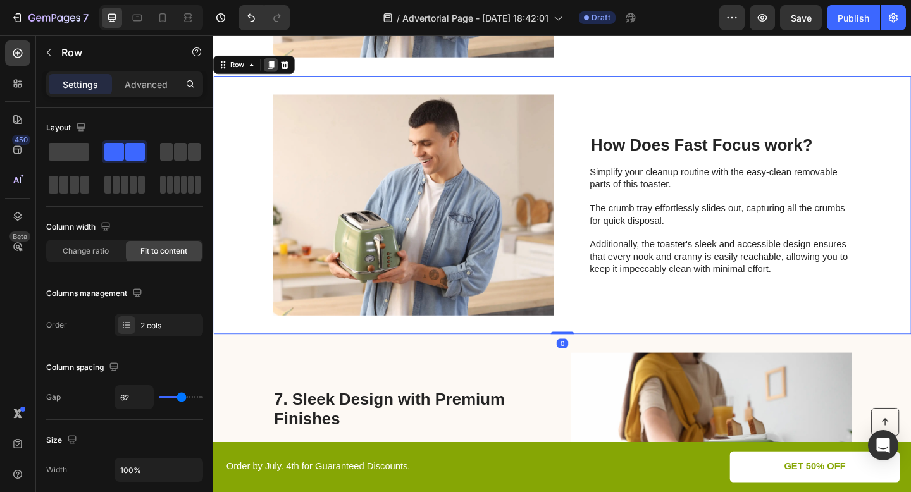
click at [274, 66] on icon at bounding box center [276, 68] width 7 height 9
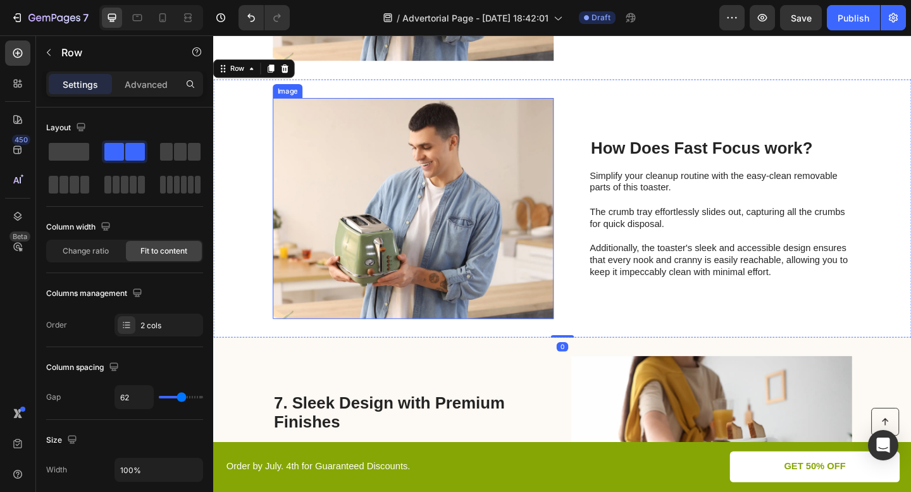
scroll to position [3117, 0]
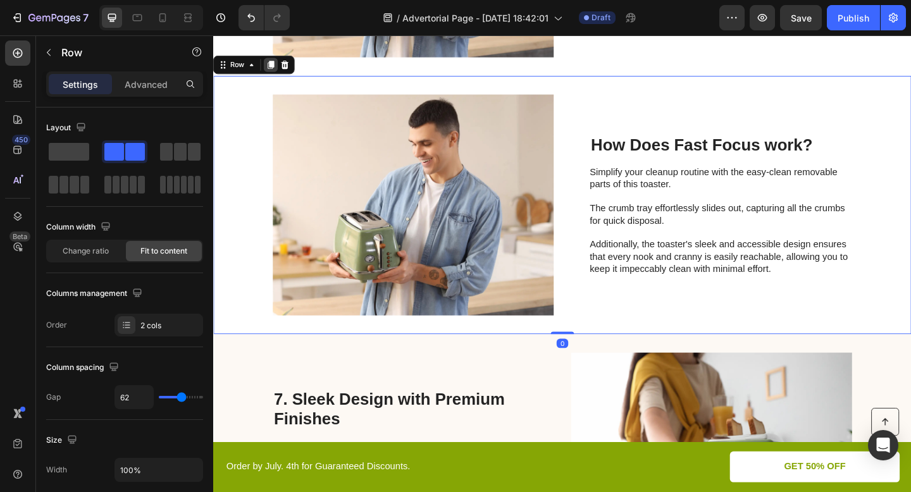
click at [278, 74] on div at bounding box center [275, 67] width 15 height 15
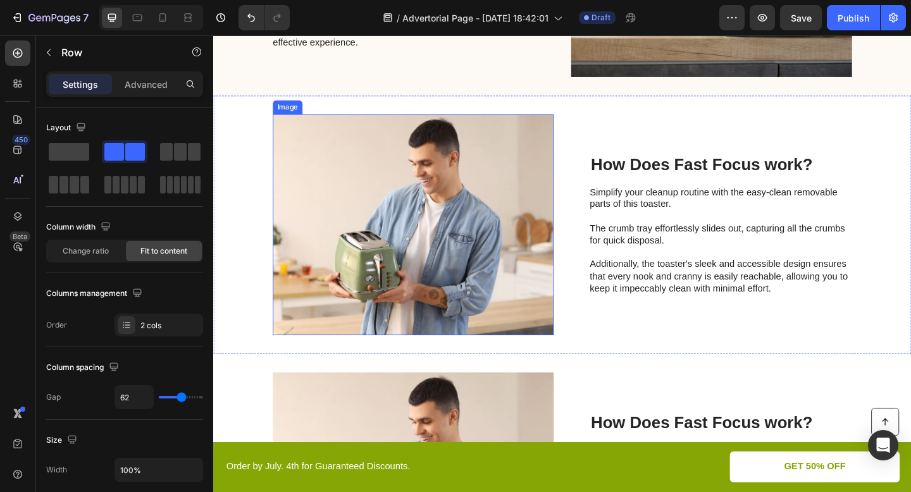
scroll to position [2537, 0]
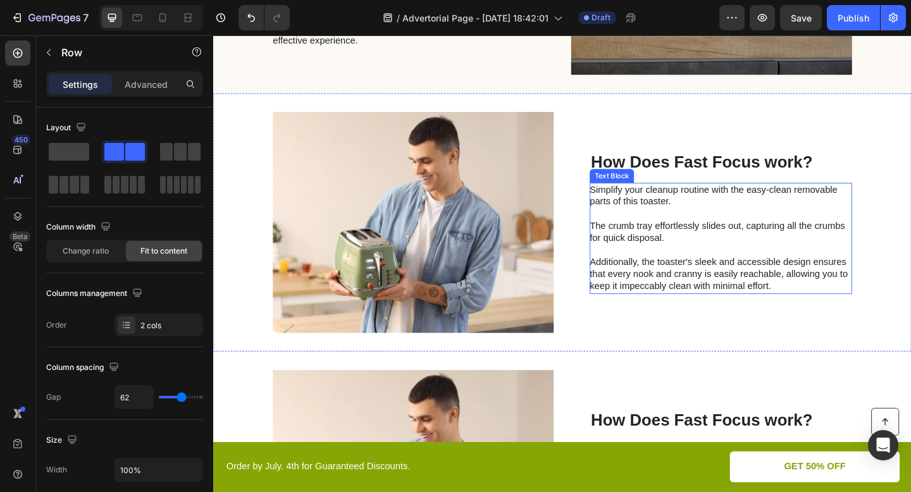
click at [733, 275] on p "Simplify your cleanup routine with the easy-clean removable parts of this toast…" at bounding box center [765, 256] width 284 height 118
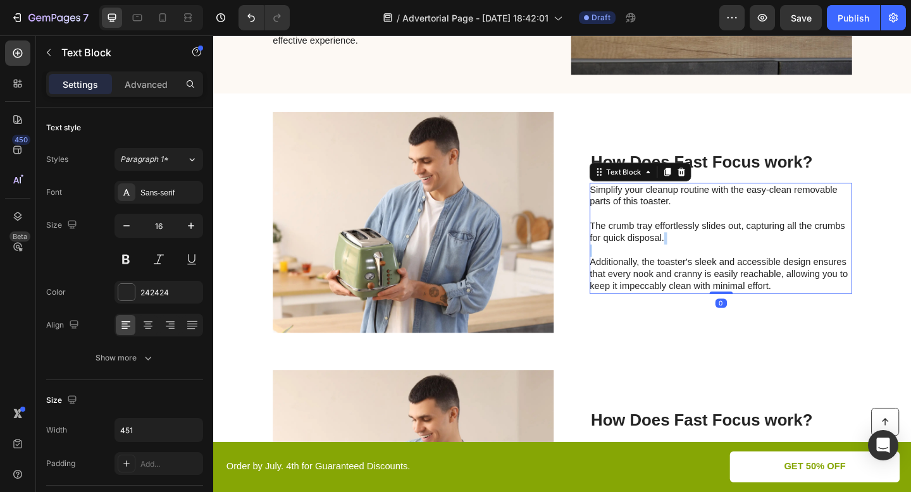
click at [733, 275] on p "Simplify your cleanup routine with the easy-clean removable parts of this toast…" at bounding box center [765, 256] width 284 height 118
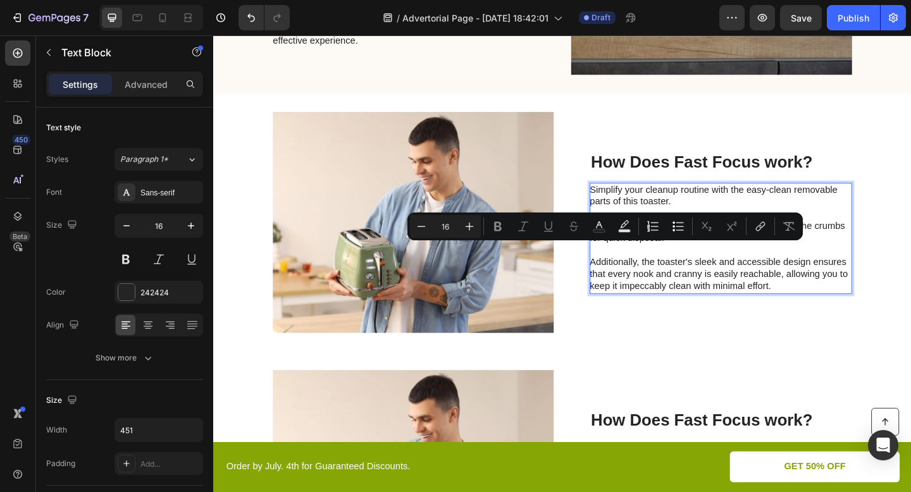
click at [730, 292] on p "Simplify your cleanup routine with the easy-clean removable parts of this toast…" at bounding box center [765, 256] width 284 height 118
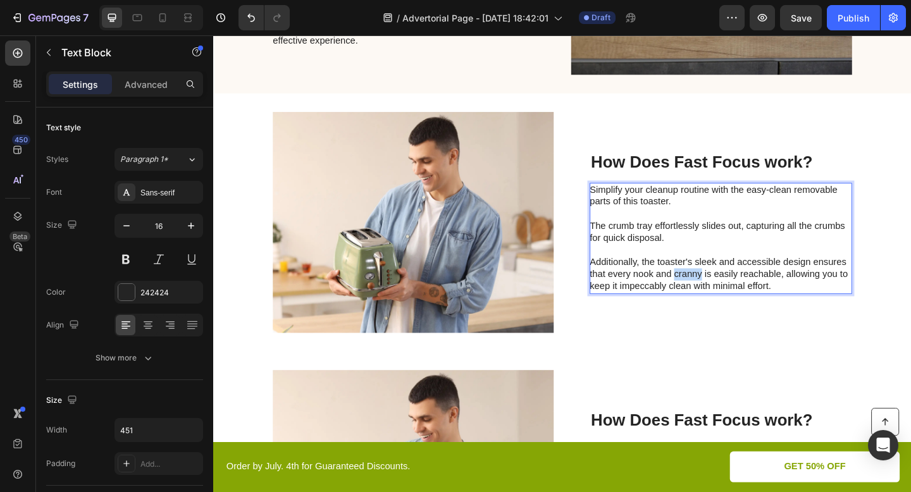
click at [730, 292] on p "Simplify your cleanup routine with the easy-clean removable parts of this toast…" at bounding box center [765, 256] width 284 height 118
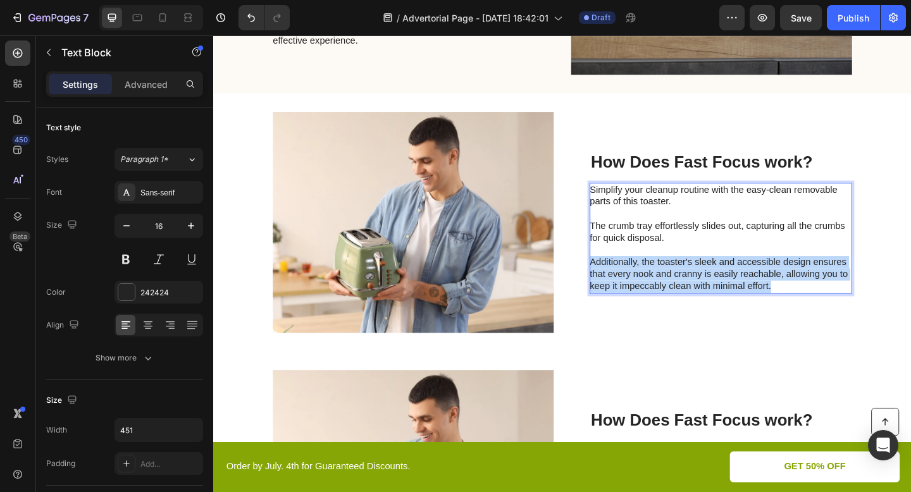
click at [730, 292] on p "Simplify your cleanup routine with the easy-clean removable parts of this toast…" at bounding box center [765, 256] width 284 height 118
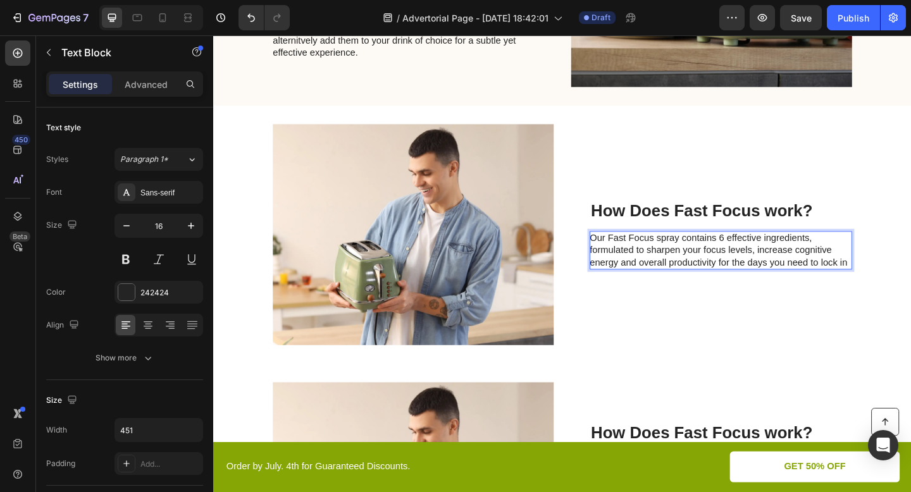
scroll to position [2517, 0]
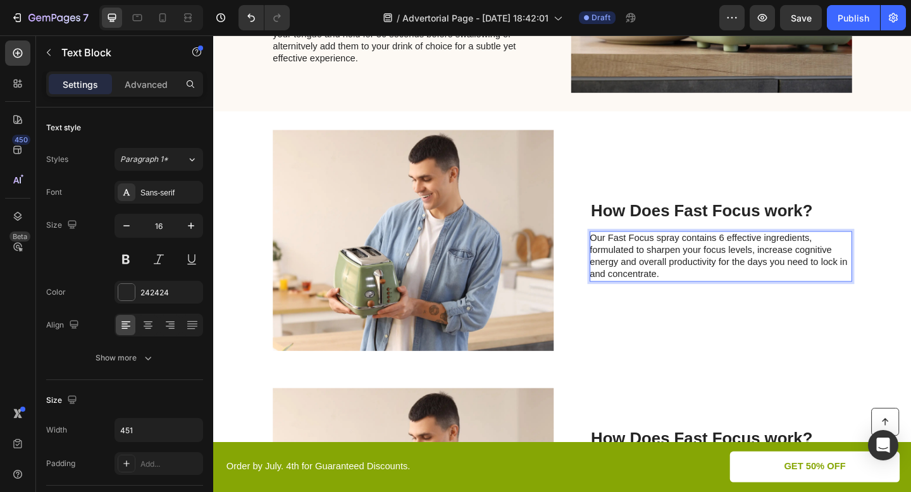
click at [712, 297] on p "Our Fast Focus spray contains 6 effective ingredients, formulated to sharpen yo…" at bounding box center [765, 276] width 284 height 53
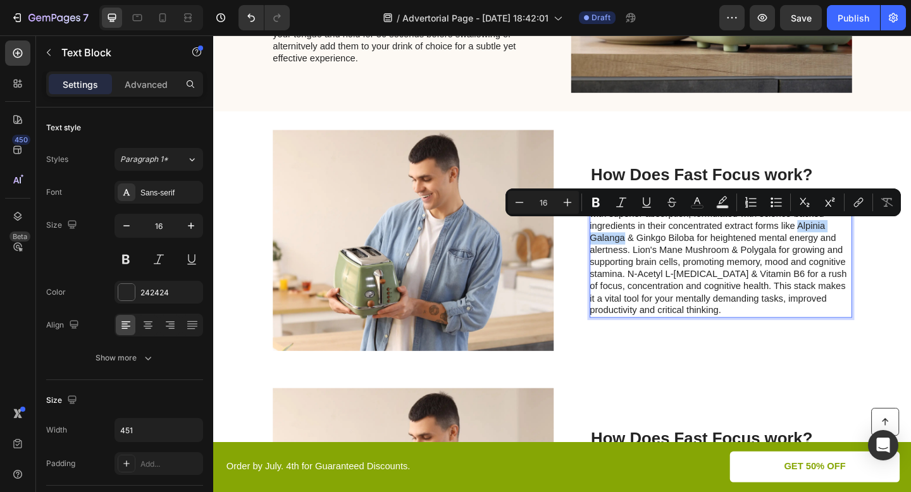
drag, startPoint x: 848, startPoint y: 245, endPoint x: 658, endPoint y: 256, distance: 190.8
click at [658, 256] on p "Meet Fast Focus: A strawberry lemonade flavoured oral spray with superior absor…" at bounding box center [765, 276] width 284 height 132
click at [593, 200] on icon "Editor contextual toolbar" at bounding box center [596, 202] width 8 height 9
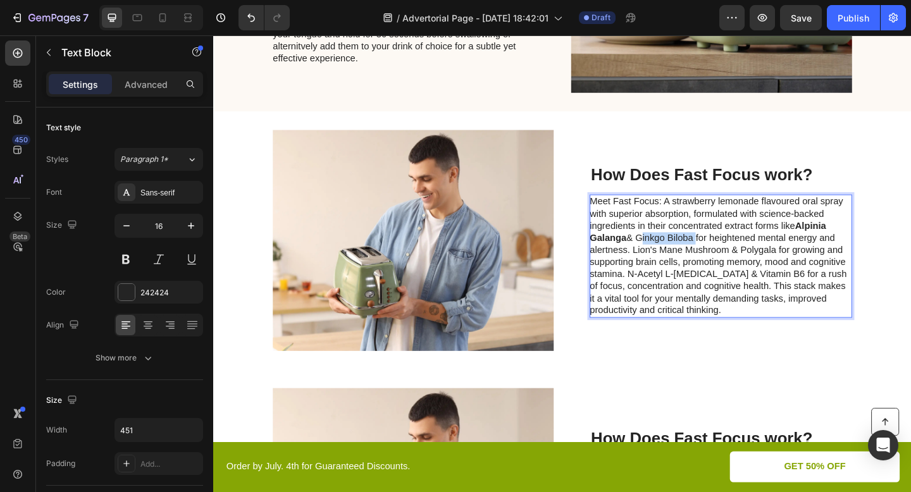
drag, startPoint x: 676, startPoint y: 257, endPoint x: 737, endPoint y: 251, distance: 61.6
click at [737, 251] on p "Meet Fast Focus: A strawberry lemonade flavoured oral spray with superior absor…" at bounding box center [765, 276] width 284 height 132
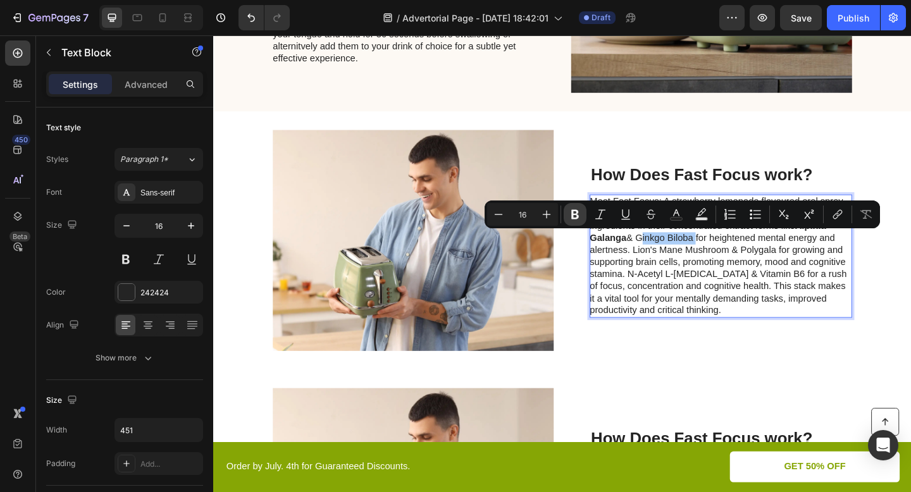
click at [571, 211] on icon "Editor contextual toolbar" at bounding box center [575, 214] width 8 height 9
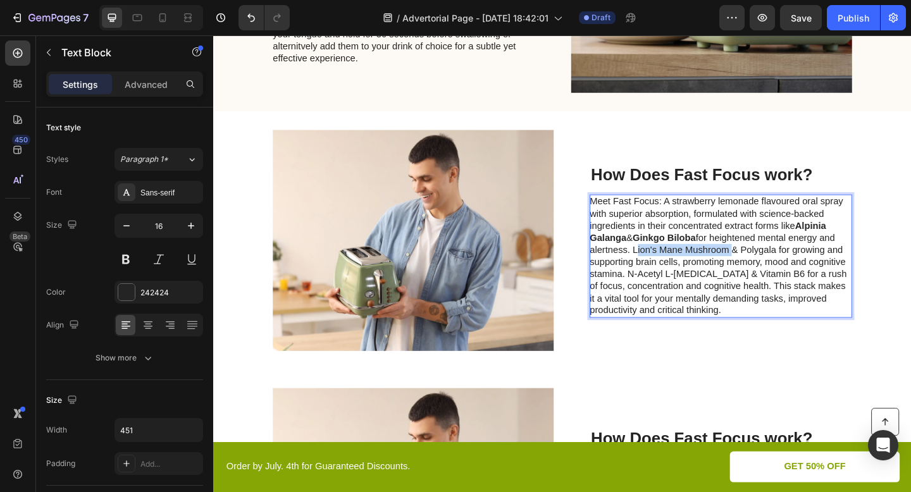
drag, startPoint x: 669, startPoint y: 271, endPoint x: 771, endPoint y: 268, distance: 101.9
click at [771, 268] on p "Meet Fast Focus: A strawberry lemonade flavoured oral spray with superior absor…" at bounding box center [765, 276] width 284 height 132
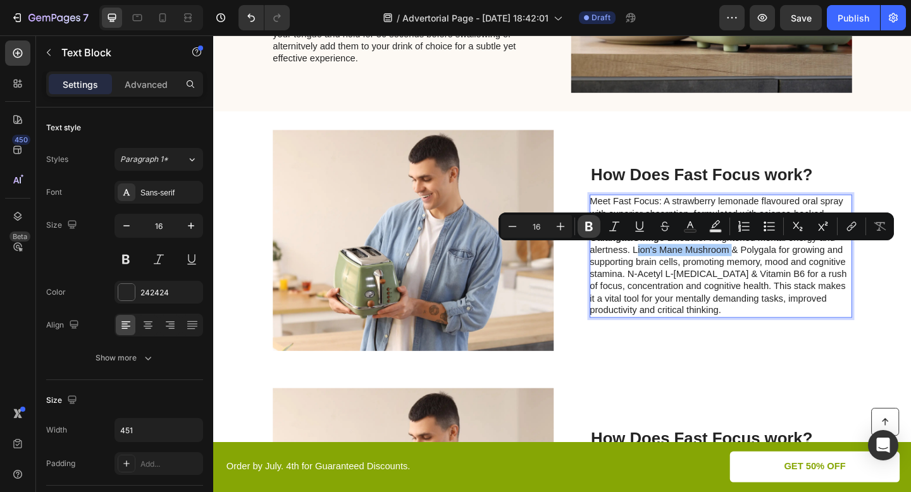
click at [595, 221] on button "Bold" at bounding box center [589, 226] width 23 height 23
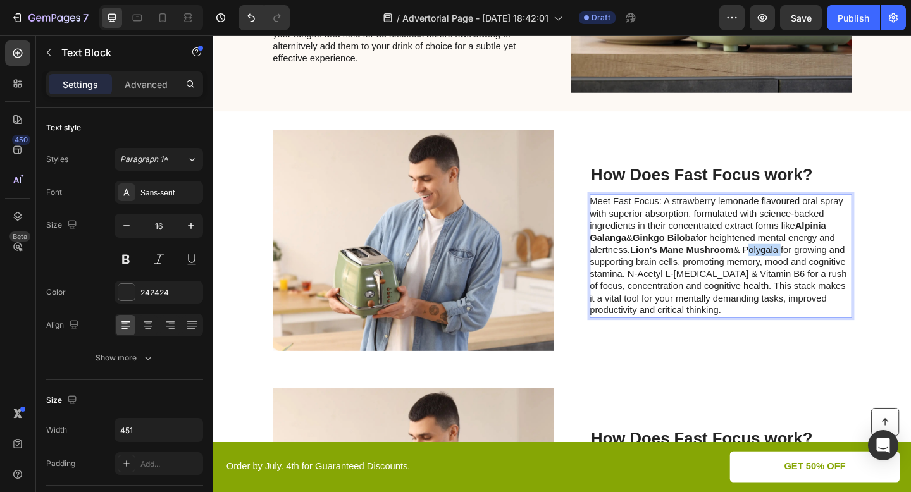
drag, startPoint x: 797, startPoint y: 269, endPoint x: 833, endPoint y: 268, distance: 36.7
click at [833, 268] on p "Meet Fast Focus: A strawberry lemonade flavoured oral spray with superior absor…" at bounding box center [765, 276] width 284 height 132
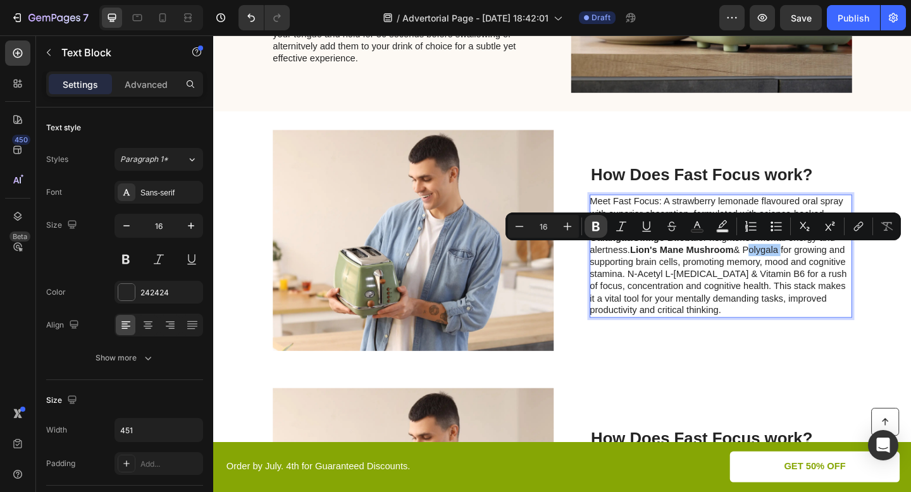
click at [598, 221] on icon "Editor contextual toolbar" at bounding box center [596, 226] width 13 height 13
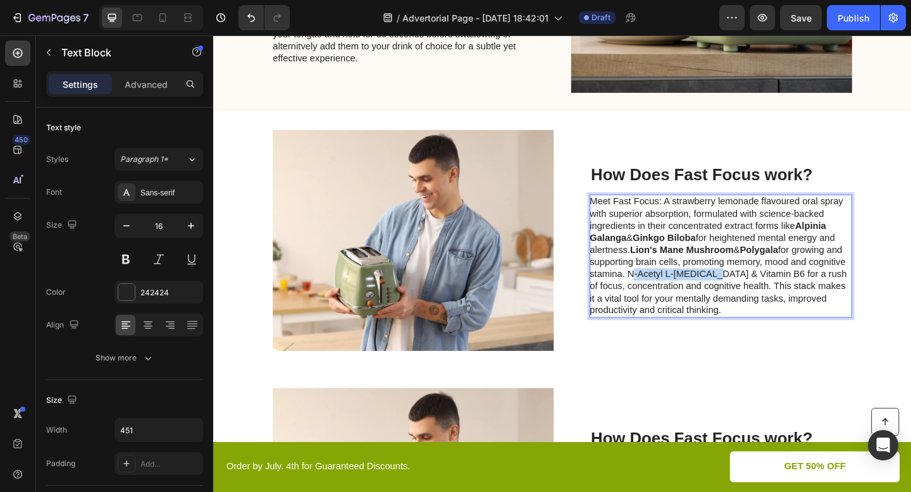
drag, startPoint x: 708, startPoint y: 294, endPoint x: 793, endPoint y: 295, distance: 85.4
click at [793, 295] on p "Meet Fast Focus: A strawberry lemonade flavoured oral spray with superior absor…" at bounding box center [765, 276] width 284 height 132
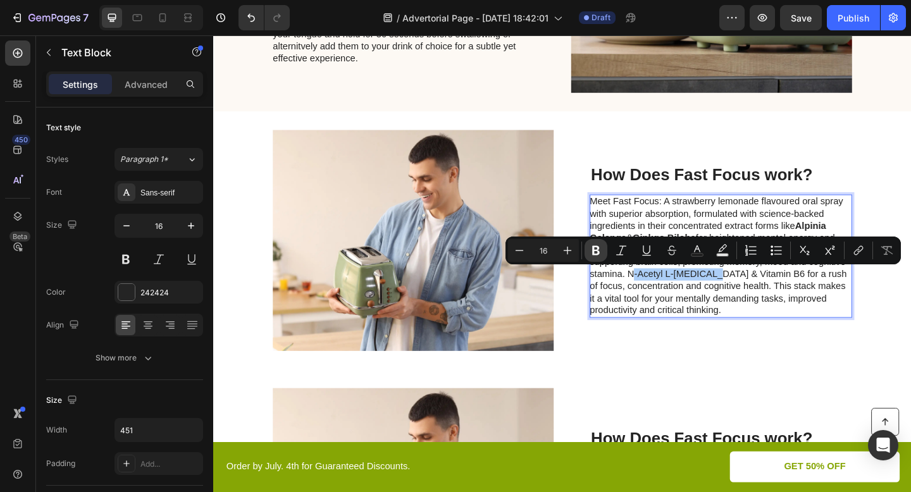
click at [600, 244] on icon "Editor contextual toolbar" at bounding box center [596, 250] width 13 height 13
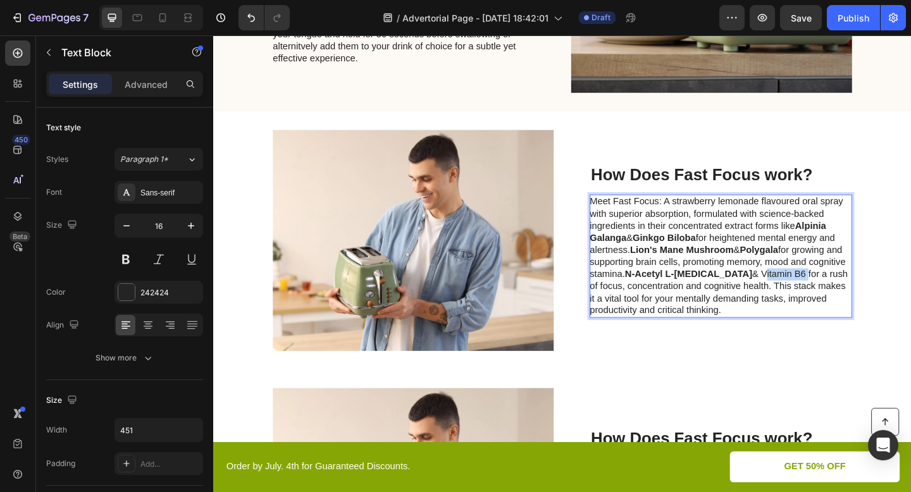
drag, startPoint x: 813, startPoint y: 295, endPoint x: 860, endPoint y: 294, distance: 46.8
click at [860, 294] on p "Meet Fast Focus: A strawberry lemonade flavoured oral spray with superior absor…" at bounding box center [765, 276] width 284 height 132
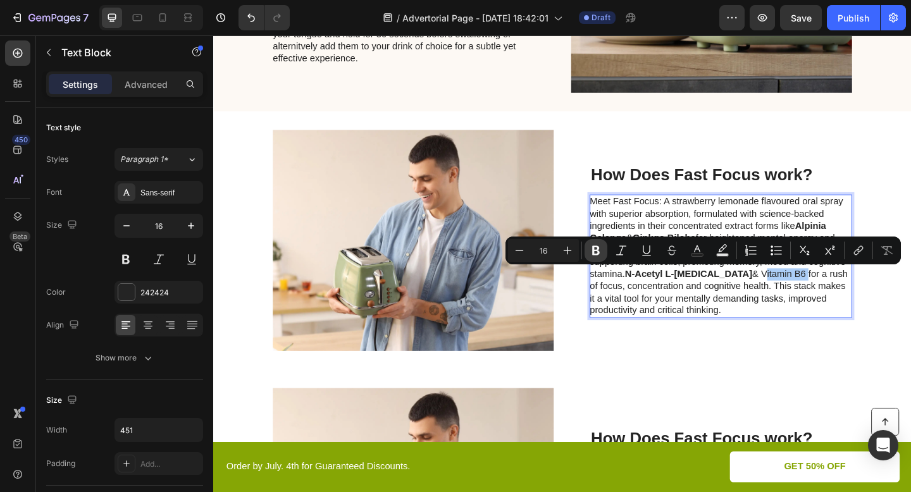
click at [600, 249] on icon "Editor contextual toolbar" at bounding box center [596, 250] width 13 height 13
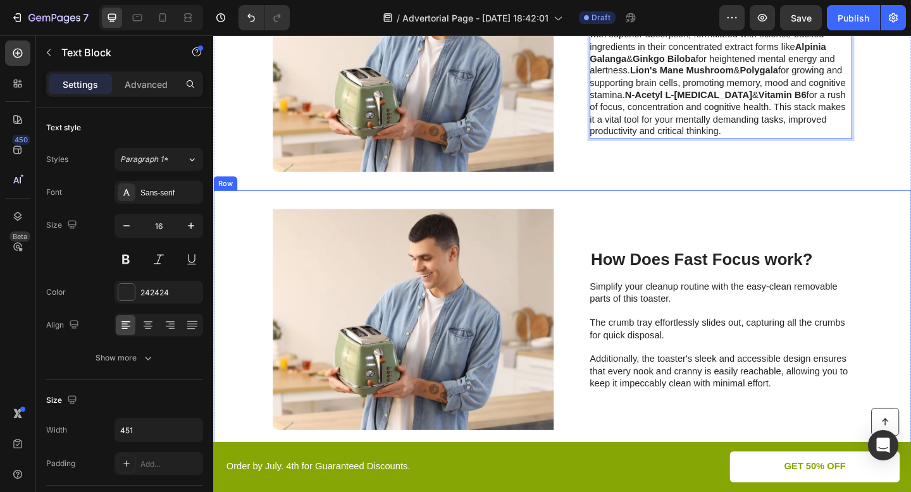
scroll to position [2897, 0]
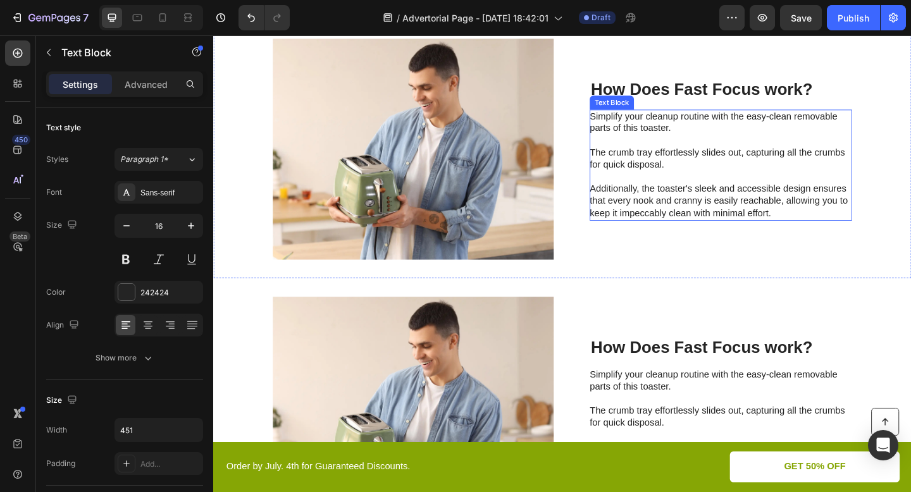
click at [674, 220] on p "Simplify your cleanup routine with the easy-clean removable parts of this toast…" at bounding box center [765, 177] width 284 height 118
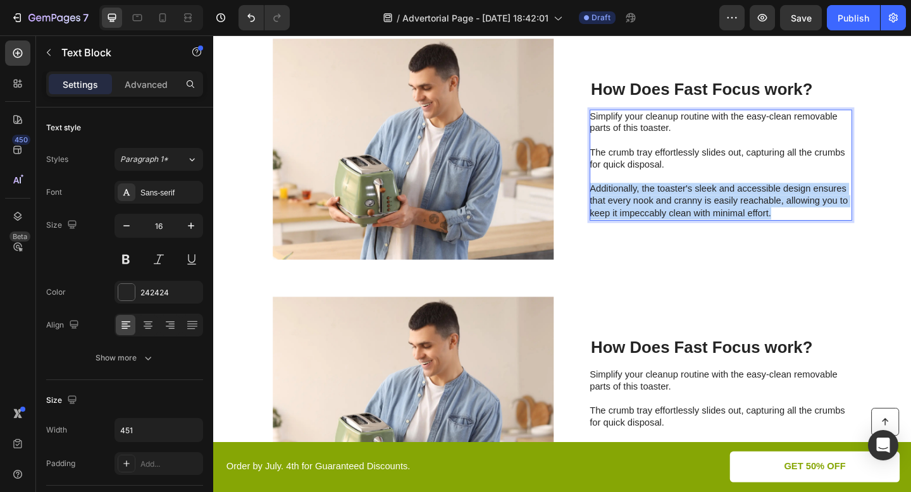
click at [674, 220] on p "Simplify your cleanup routine with the easy-clean removable parts of this toast…" at bounding box center [765, 177] width 284 height 118
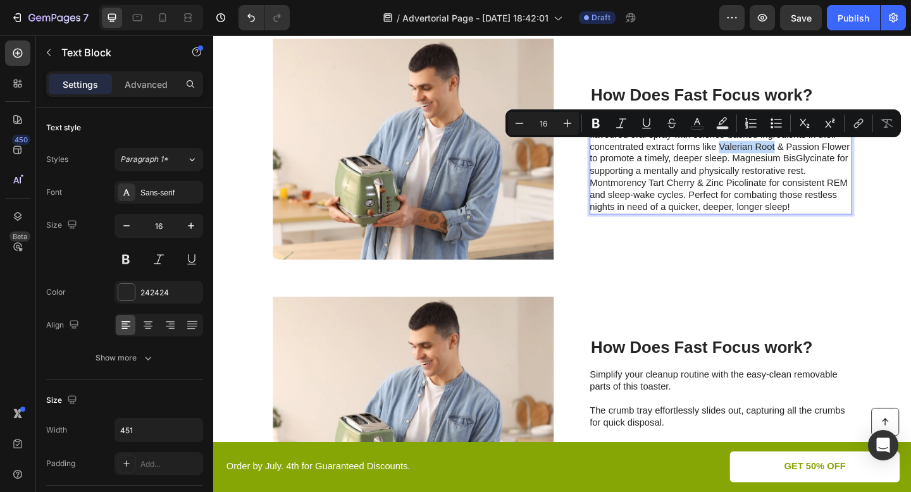
drag, startPoint x: 762, startPoint y: 158, endPoint x: 823, endPoint y: 156, distance: 60.8
click at [823, 156] on p "Meet Sweet Sleep: A smooth honey, lemon, and chamomile flavoured oral spray wit…" at bounding box center [765, 176] width 284 height 105
click at [599, 128] on icon "Editor contextual toolbar" at bounding box center [596, 123] width 13 height 13
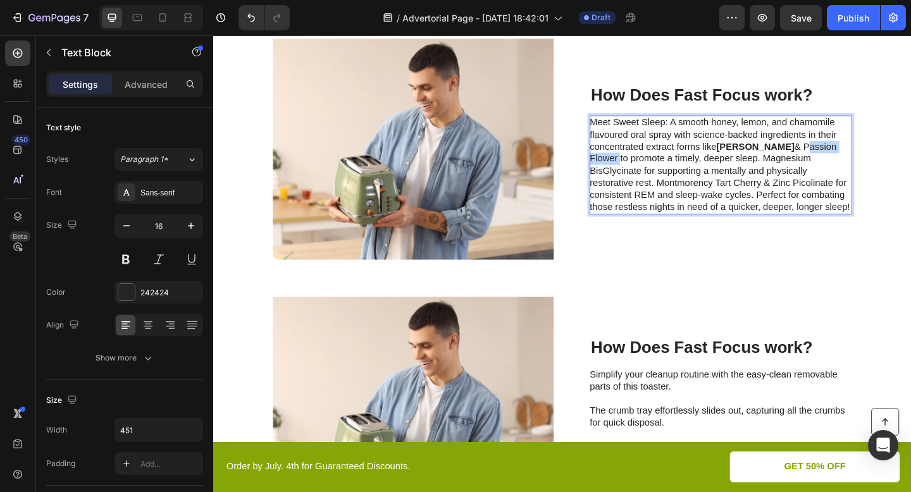
drag, startPoint x: 841, startPoint y: 156, endPoint x: 653, endPoint y: 169, distance: 188.3
click at [653, 169] on p "Meet Sweet Sleep: A smooth honey, lemon, and chamomile flavoured oral spray wit…" at bounding box center [765, 176] width 284 height 105
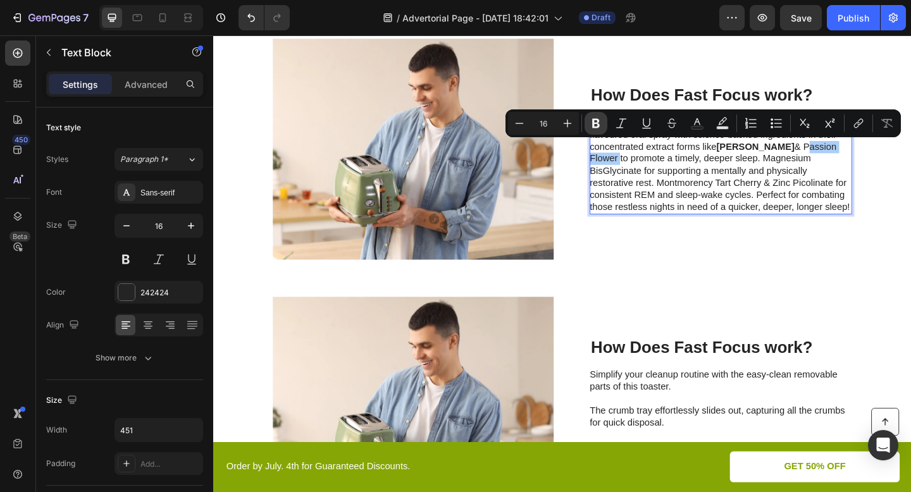
click at [590, 114] on button "Bold" at bounding box center [596, 123] width 23 height 23
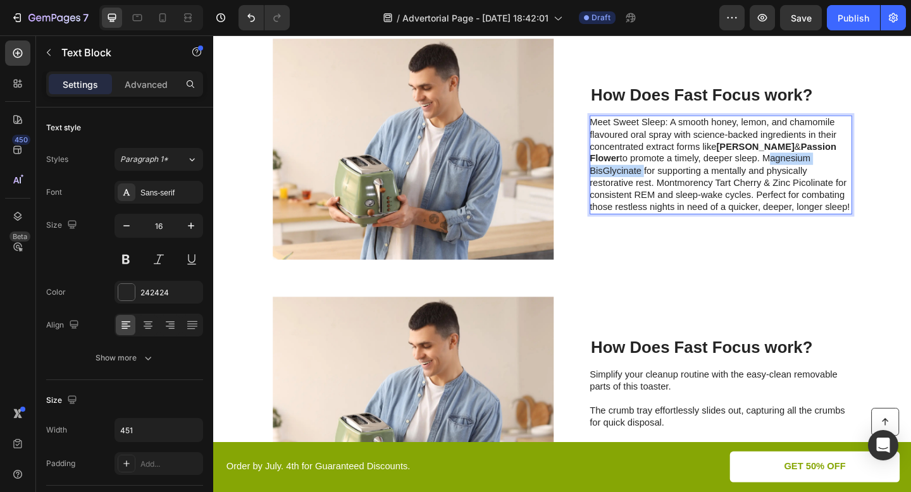
drag, startPoint x: 816, startPoint y: 171, endPoint x: 680, endPoint y: 183, distance: 137.2
click at [680, 183] on p "Meet Sweet Sleep: A smooth honey, lemon, and chamomile flavoured oral spray wit…" at bounding box center [765, 176] width 284 height 105
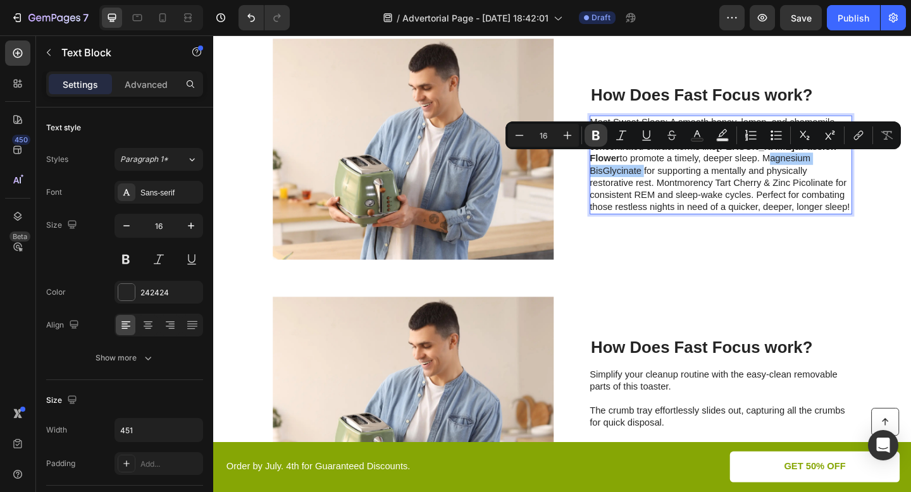
click at [597, 127] on button "Bold" at bounding box center [596, 135] width 23 height 23
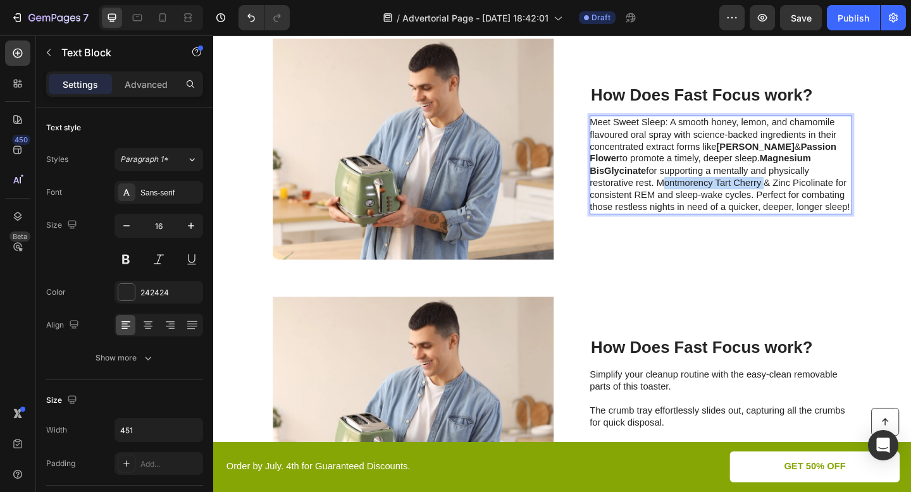
drag, startPoint x: 696, startPoint y: 198, endPoint x: 809, endPoint y: 196, distance: 112.7
click at [809, 196] on p "Meet Sweet Sleep: A smooth honey, lemon, and chamomile flavoured oral spray wit…" at bounding box center [765, 176] width 284 height 105
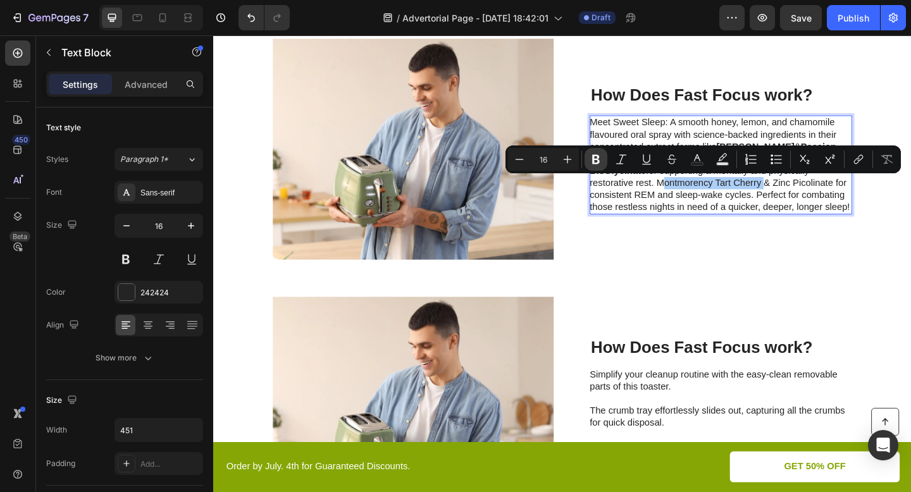
click at [593, 154] on icon "Editor contextual toolbar" at bounding box center [596, 159] width 13 height 13
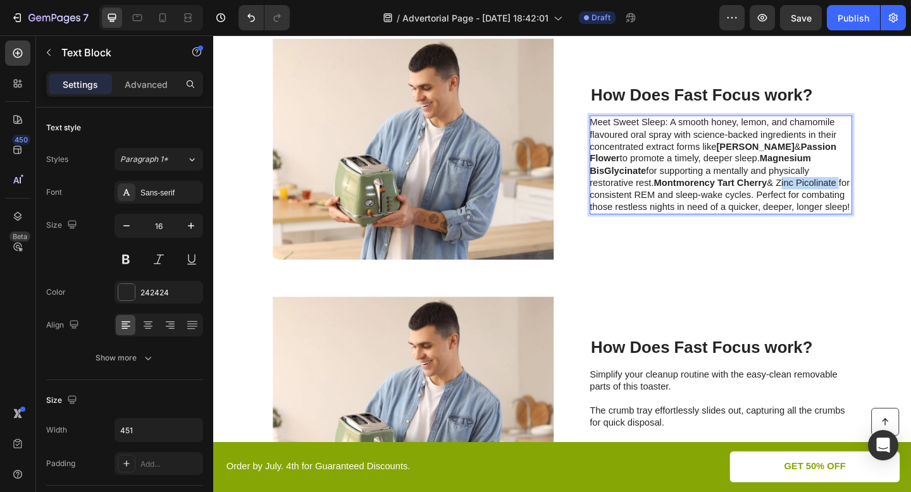
drag, startPoint x: 831, startPoint y: 192, endPoint x: 897, endPoint y: 185, distance: 66.7
click at [897, 185] on p "Meet Sweet Sleep: A smooth honey, lemon, and chamomile flavoured oral spray wit…" at bounding box center [765, 176] width 284 height 105
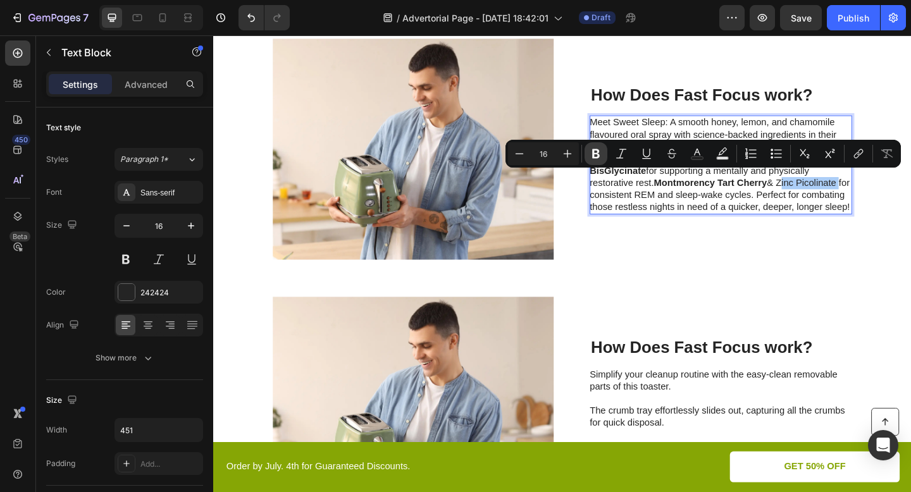
click at [598, 154] on icon "Editor contextual toolbar" at bounding box center [596, 153] width 8 height 9
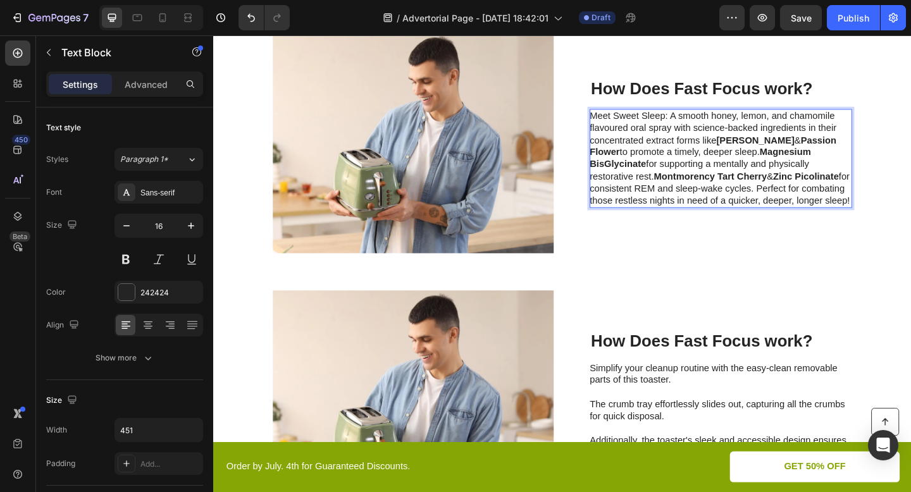
scroll to position [2905, 0]
click at [799, 89] on h2 "How Does Fast Focus work?" at bounding box center [765, 93] width 285 height 24
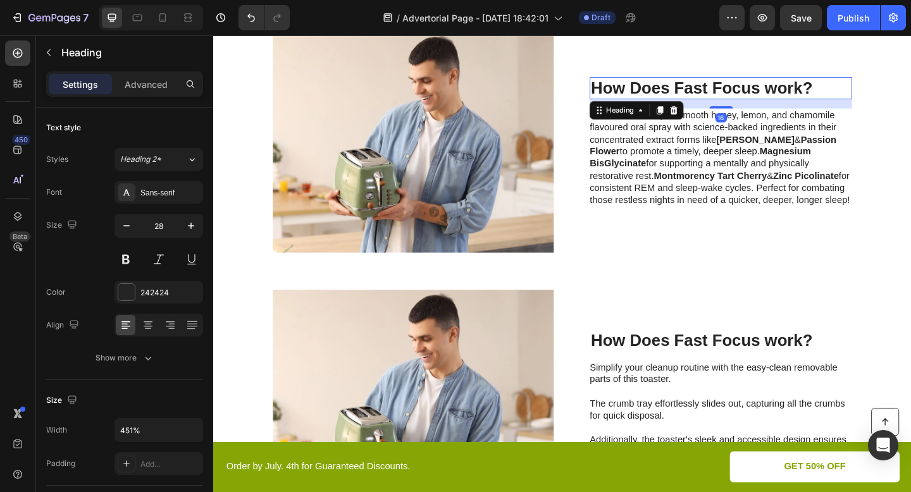
click at [806, 88] on h2 "How Does Fast Focus work?" at bounding box center [765, 93] width 285 height 24
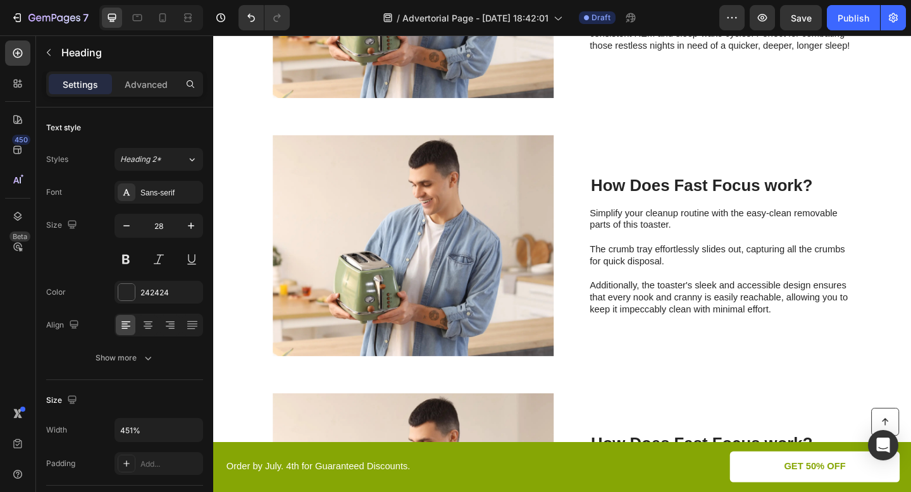
scroll to position [3090, 0]
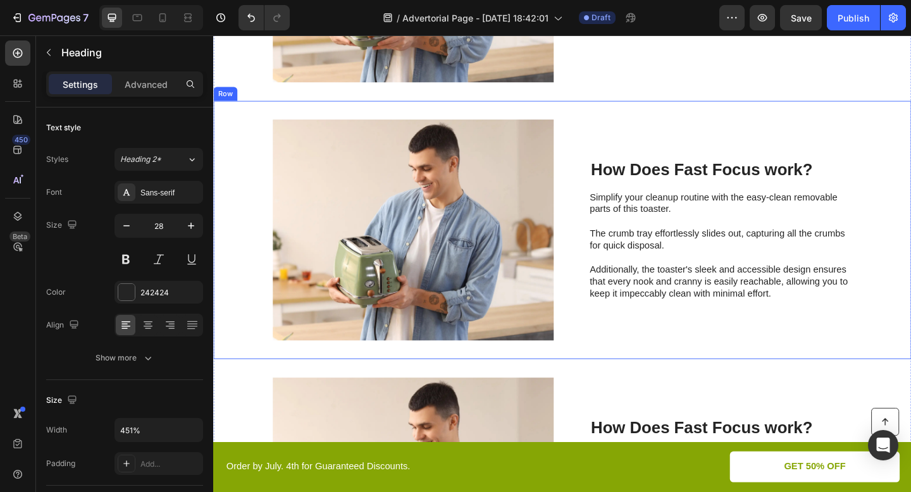
click at [782, 179] on h2 "How Does Fast Focus work?" at bounding box center [765, 182] width 285 height 24
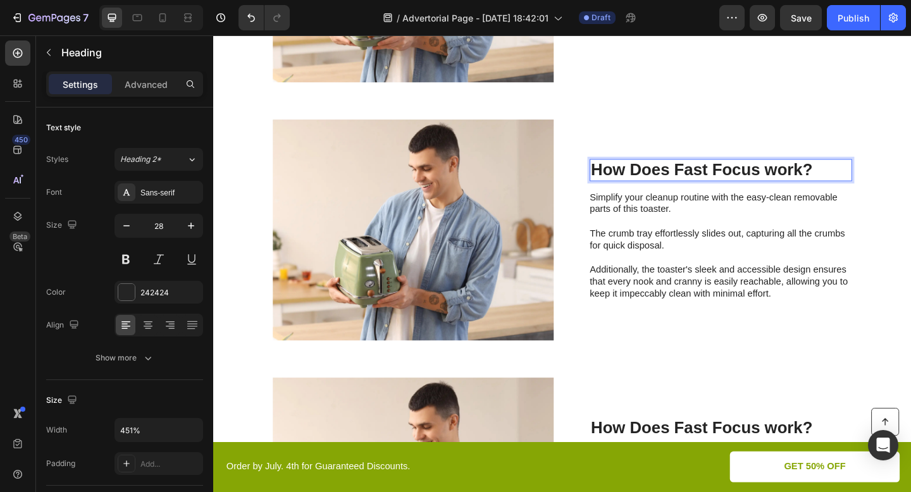
click at [782, 179] on h2 "How Does Fast Focus work?" at bounding box center [765, 182] width 285 height 24
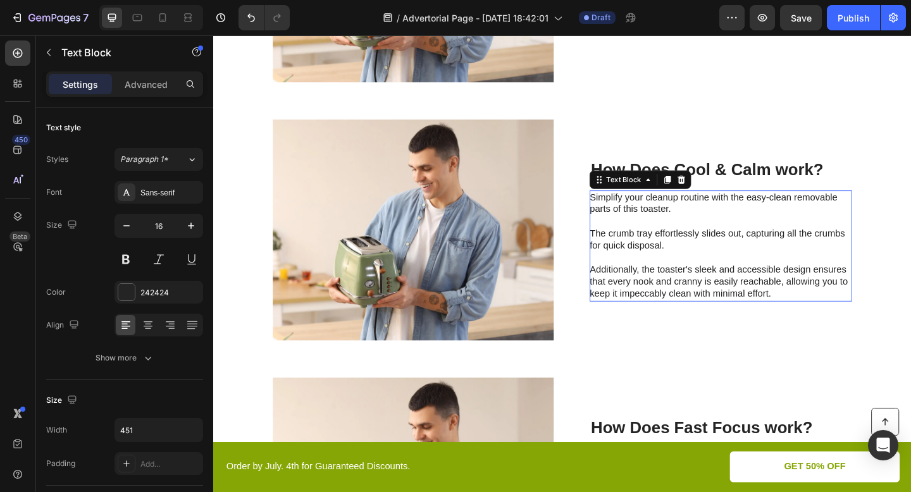
click at [726, 287] on p "Simplify your cleanup routine with the easy-clean removable parts of this toast…" at bounding box center [765, 265] width 284 height 118
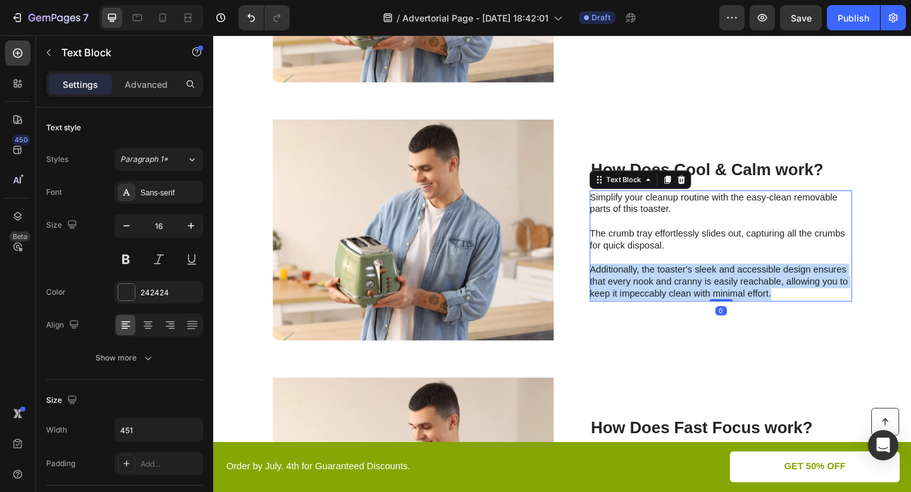
click at [726, 287] on p "Simplify your cleanup routine with the easy-clean removable parts of this toast…" at bounding box center [765, 265] width 284 height 118
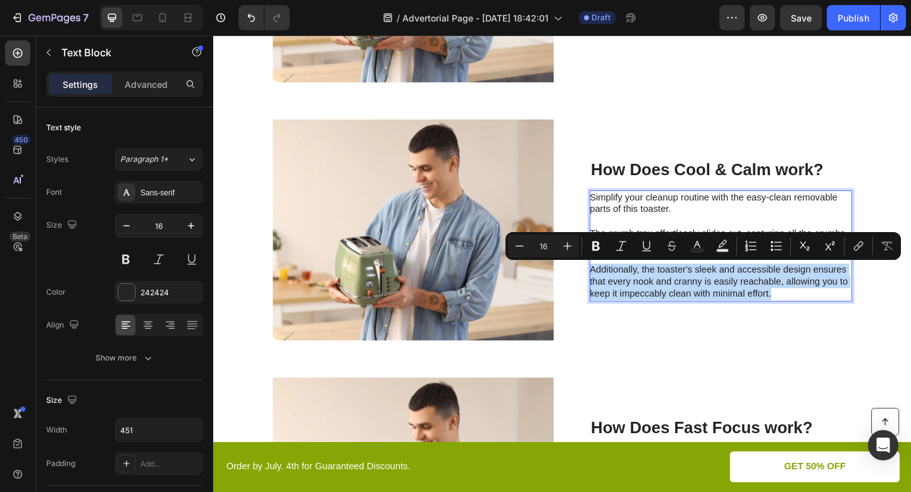
click at [726, 287] on p "Simplify your cleanup routine with the easy-clean removable parts of this toast…" at bounding box center [765, 265] width 284 height 118
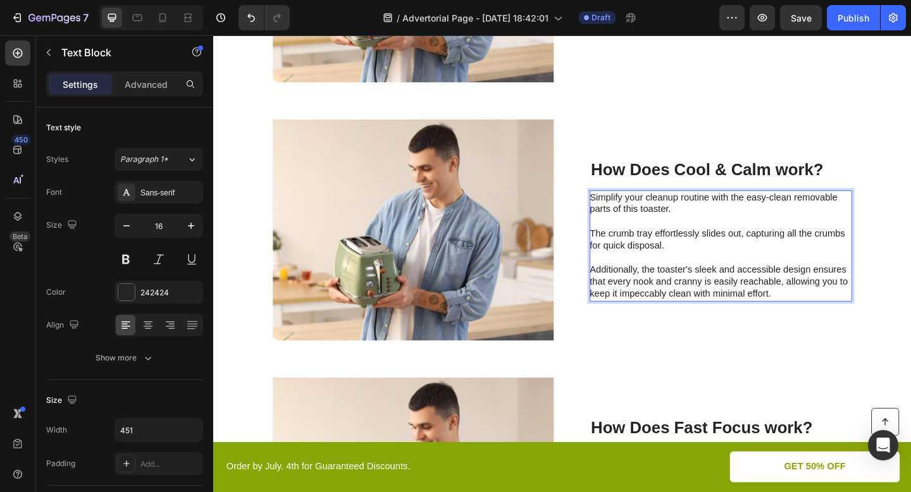
scroll to position [3097, 0]
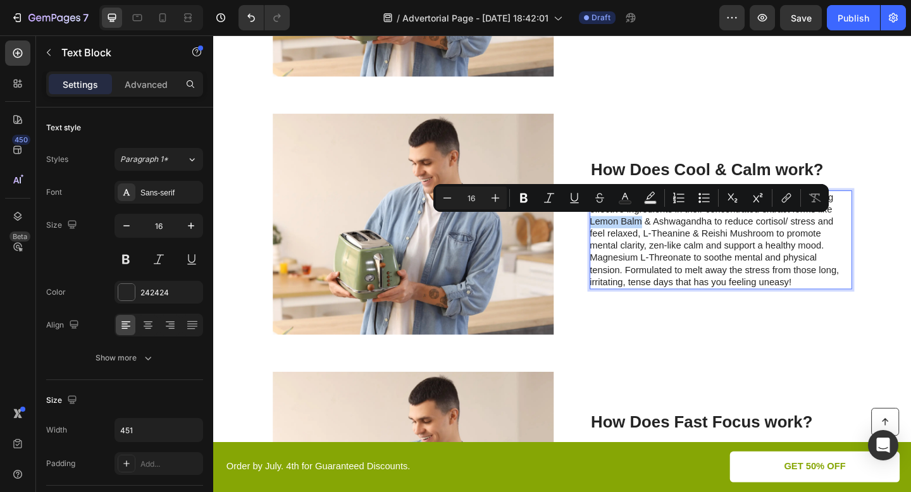
drag, startPoint x: 623, startPoint y: 239, endPoint x: 676, endPoint y: 239, distance: 52.5
click at [676, 239] on p "Meet Cool & Calm: A cool mint flavoured oral spray utilising effective ingredie…" at bounding box center [765, 258] width 284 height 105
click at [523, 194] on icon "Editor contextual toolbar" at bounding box center [524, 198] width 8 height 9
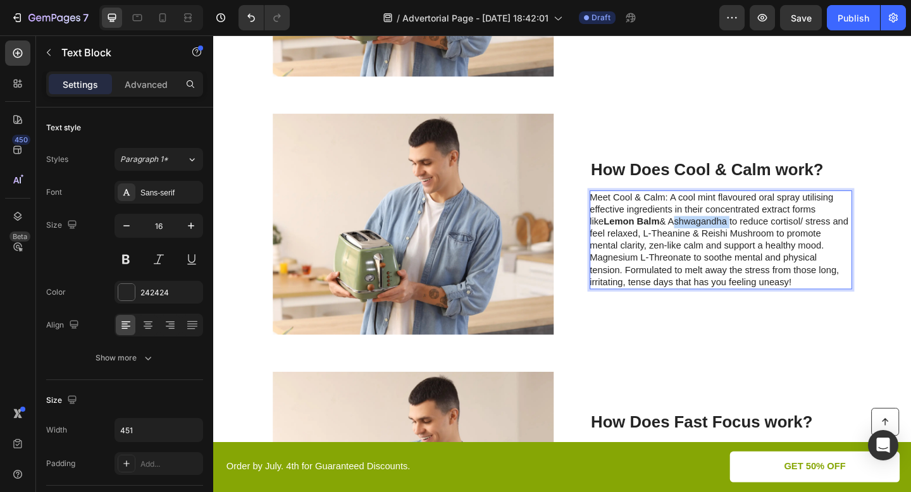
drag, startPoint x: 697, startPoint y: 236, endPoint x: 759, endPoint y: 242, distance: 62.3
click at [759, 242] on p "Meet Cool & Calm: A cool mint flavoured oral spray utilising effective ingredie…" at bounding box center [765, 258] width 284 height 105
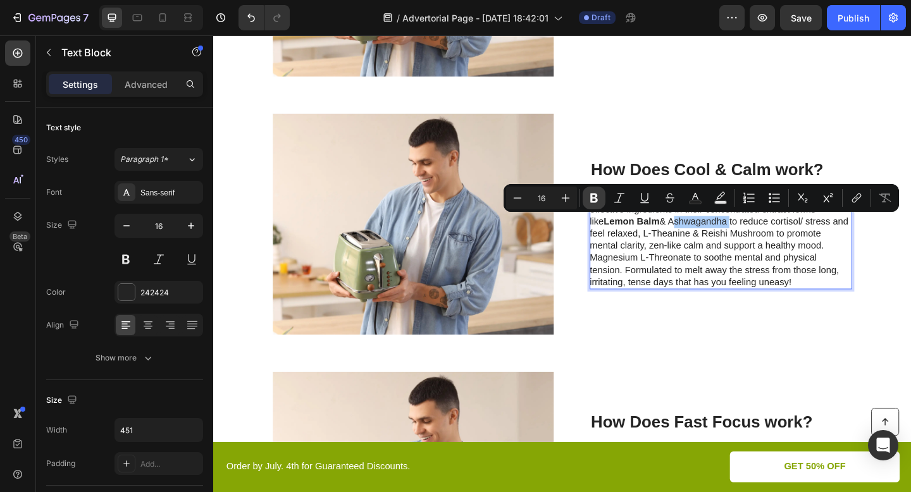
click at [590, 190] on button "Bold" at bounding box center [594, 198] width 23 height 23
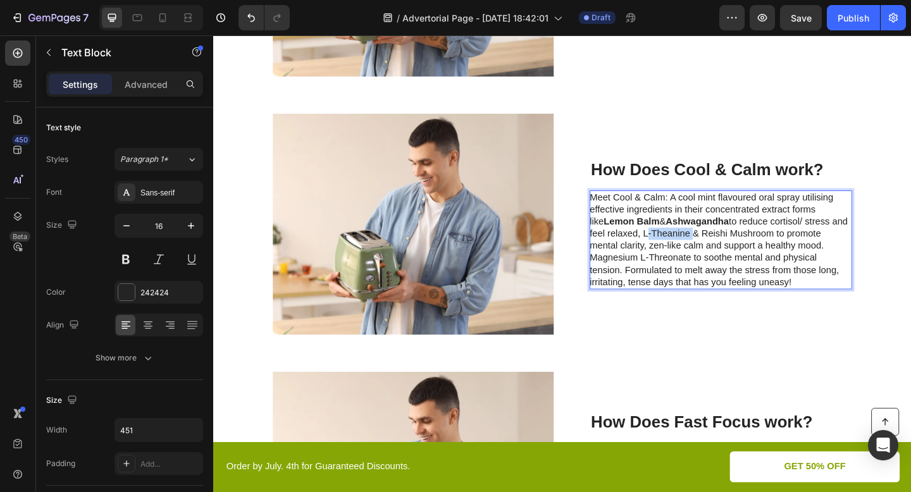
drag, startPoint x: 679, startPoint y: 252, endPoint x: 732, endPoint y: 251, distance: 53.2
click at [732, 251] on p "Meet Cool & Calm: A cool mint flavoured oral spray utilising effective ingredie…" at bounding box center [765, 258] width 284 height 105
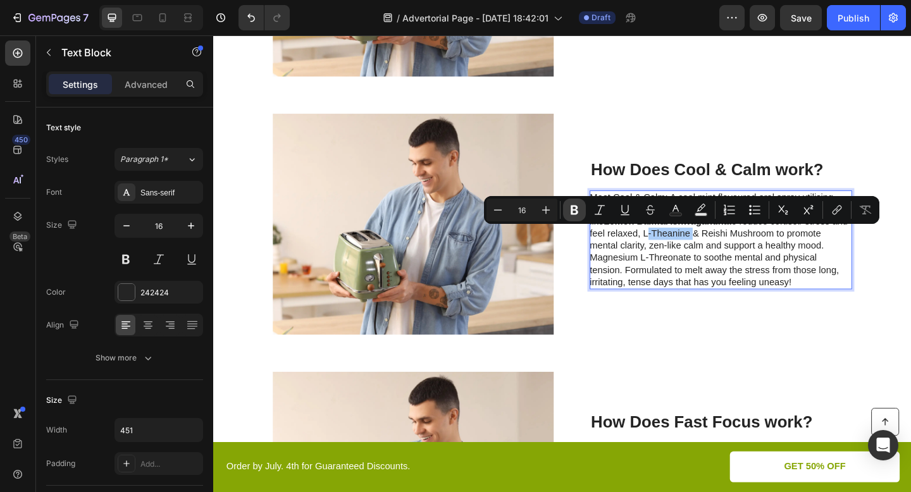
click at [572, 212] on icon "Editor contextual toolbar" at bounding box center [575, 210] width 8 height 9
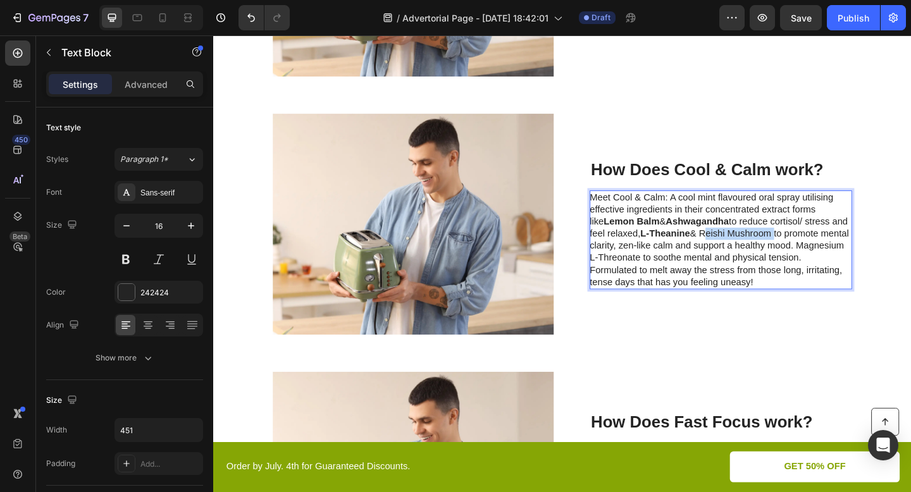
drag, startPoint x: 749, startPoint y: 253, endPoint x: 823, endPoint y: 251, distance: 74.1
click at [823, 251] on p "Meet Cool & Calm: A cool mint flavoured oral spray utilising effective ingredie…" at bounding box center [765, 258] width 284 height 105
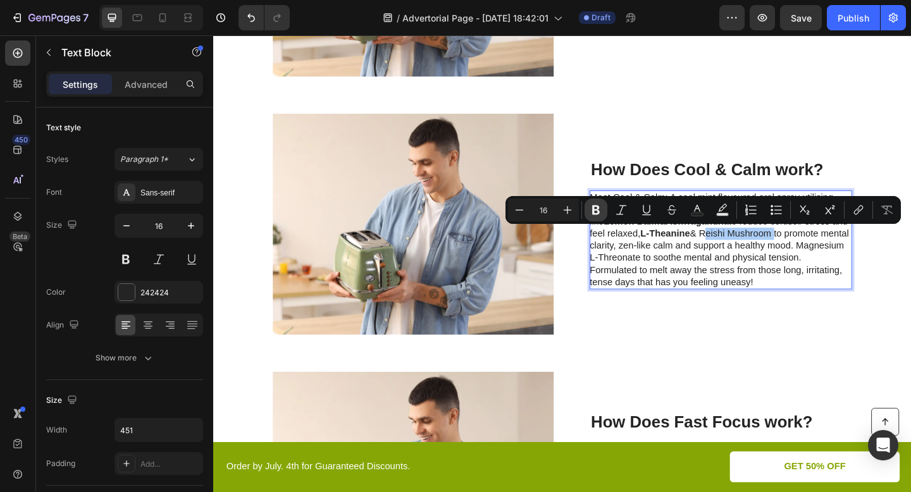
click at [590, 206] on icon "Editor contextual toolbar" at bounding box center [596, 210] width 13 height 13
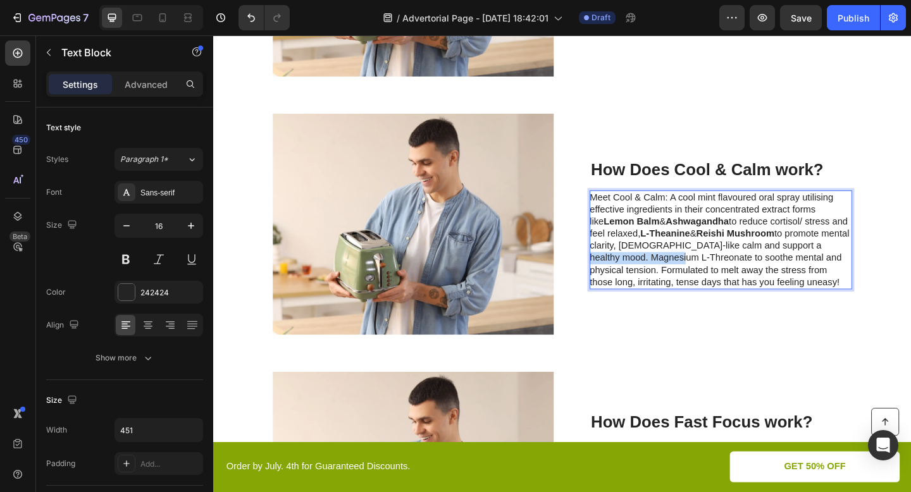
drag, startPoint x: 623, startPoint y: 276, endPoint x: 731, endPoint y: 277, distance: 108.2
click at [731, 277] on p "Meet Cool & Calm: A cool mint flavoured oral spray utilising effective ingredie…" at bounding box center [765, 258] width 284 height 105
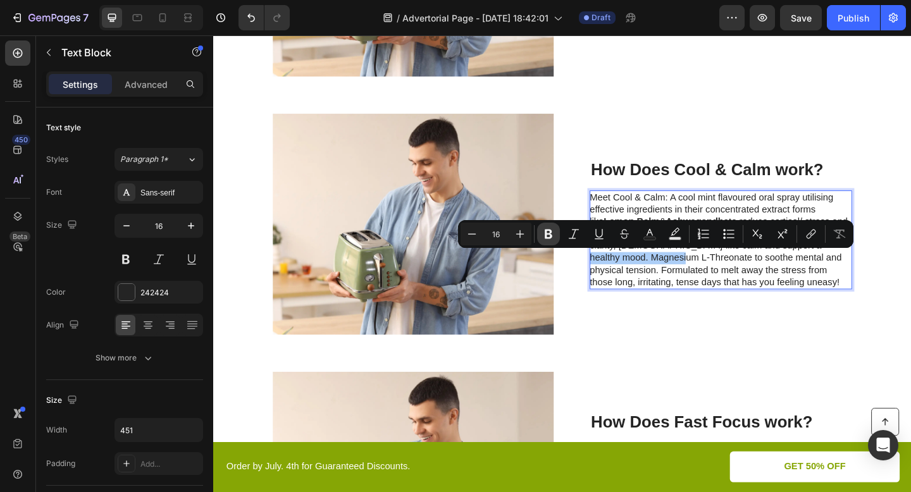
click at [550, 230] on icon "Editor contextual toolbar" at bounding box center [549, 234] width 8 height 9
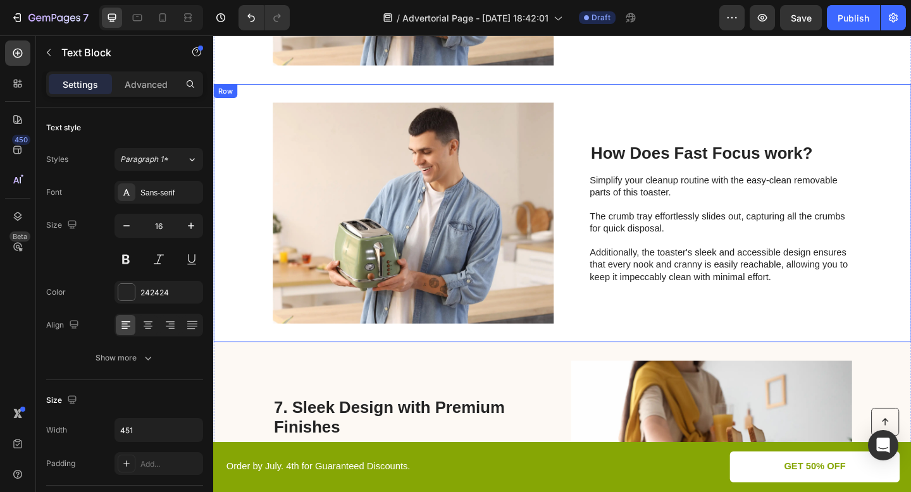
scroll to position [3379, 0]
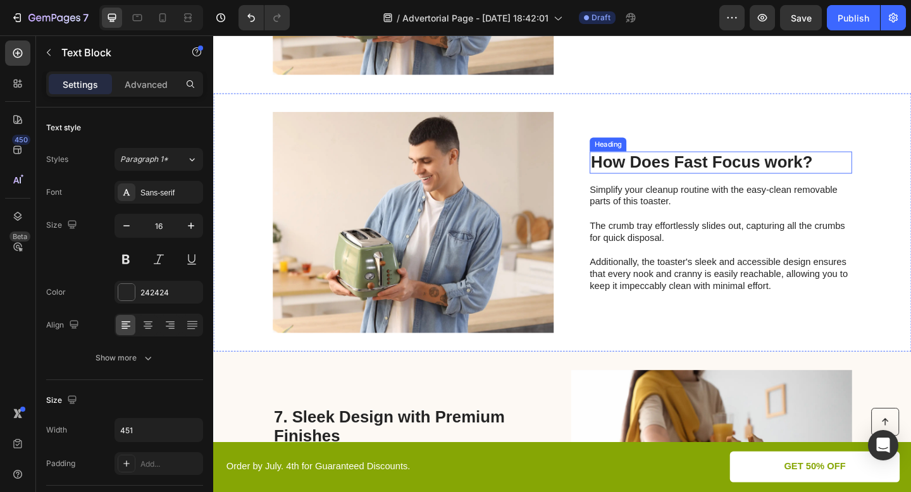
click at [727, 168] on h2 "How Does Fast Focus work?" at bounding box center [765, 174] width 285 height 24
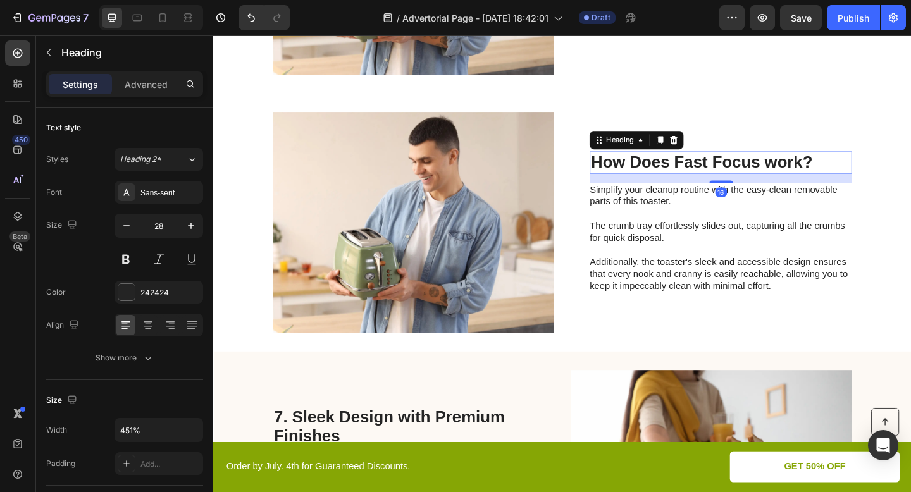
click at [727, 168] on h2 "How Does Fast Focus work?" at bounding box center [765, 174] width 285 height 24
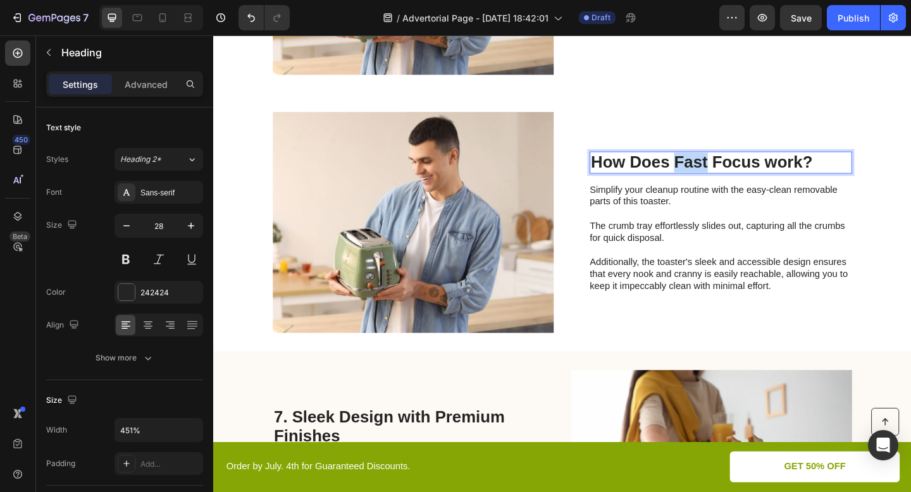
click at [727, 168] on p "How Does Fast Focus work?" at bounding box center [765, 174] width 283 height 22
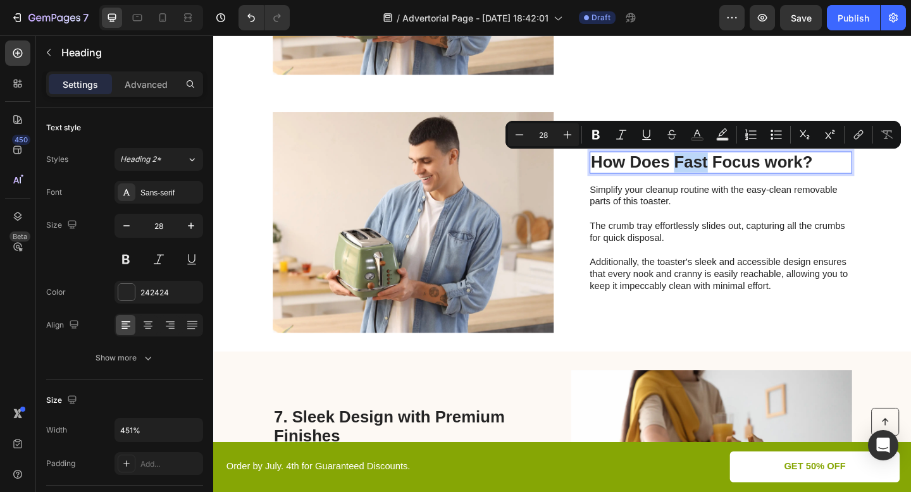
click at [786, 175] on p "How Does Fast Focus work?" at bounding box center [765, 174] width 283 height 22
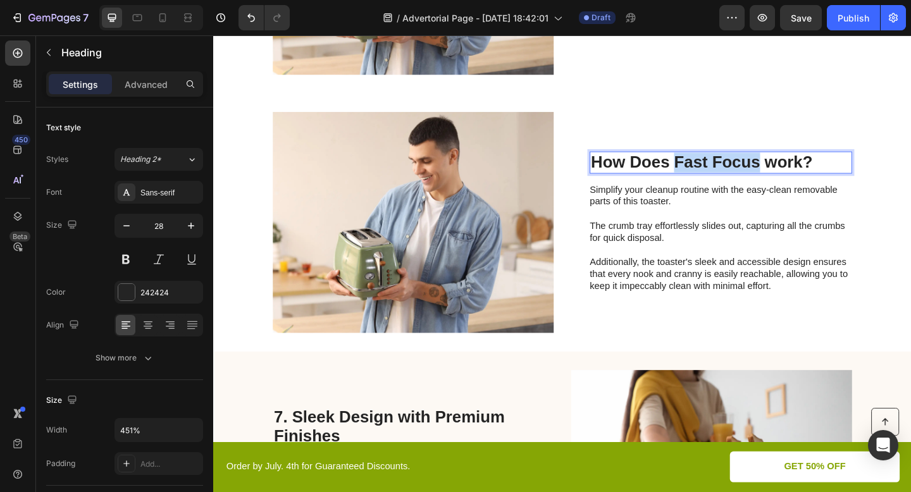
drag, startPoint x: 804, startPoint y: 173, endPoint x: 716, endPoint y: 174, distance: 88.6
click at [716, 174] on p "How Does Fast Focus work?" at bounding box center [765, 174] width 283 height 22
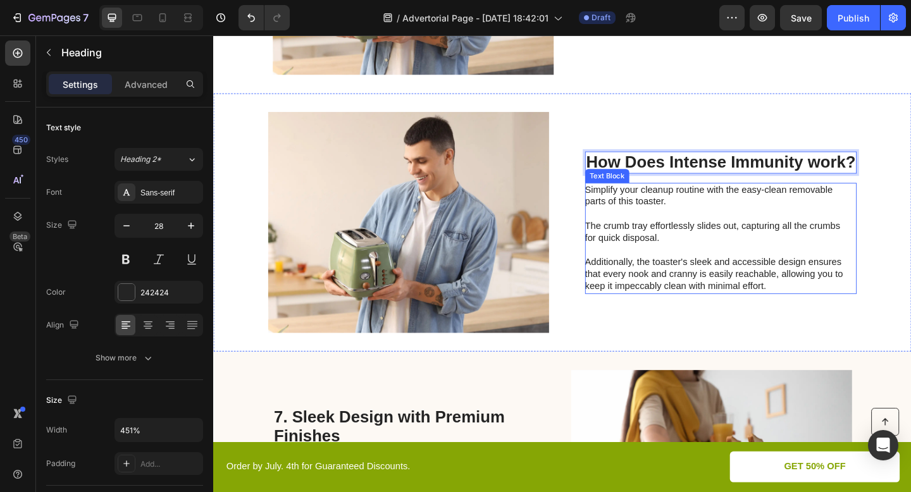
click at [655, 247] on p "Simplify your cleanup routine with the easy-clean removable parts of this toast…" at bounding box center [760, 256] width 284 height 118
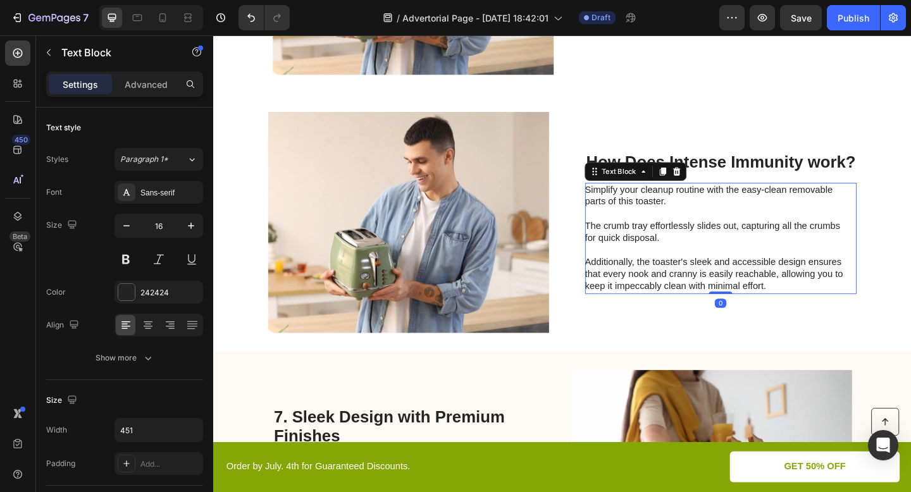
click at [655, 247] on p "Simplify your cleanup routine with the easy-clean removable parts of this toast…" at bounding box center [760, 256] width 284 height 118
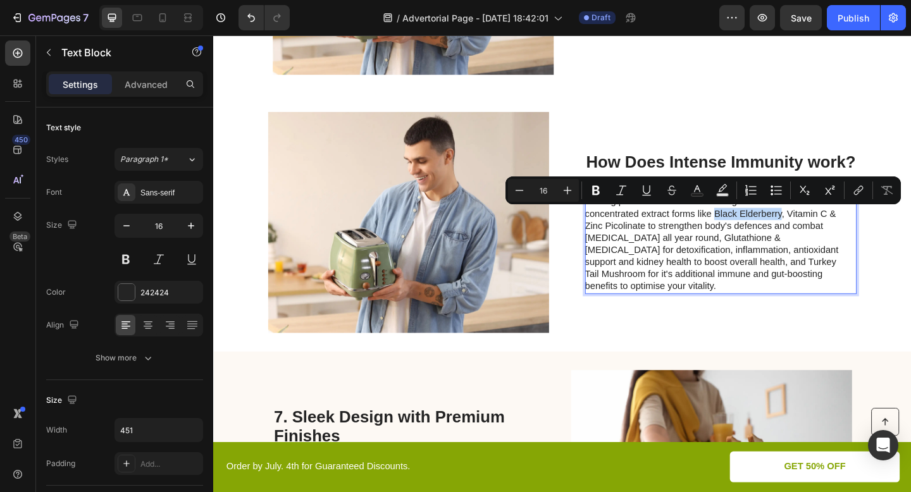
drag, startPoint x: 755, startPoint y: 232, endPoint x: 829, endPoint y: 227, distance: 74.2
click at [829, 227] on p "Meet Intense Immunity: A sweet orange flavoured oral spray utilising premium sc…" at bounding box center [760, 256] width 284 height 118
click at [593, 191] on icon "Editor contextual toolbar" at bounding box center [596, 190] width 8 height 9
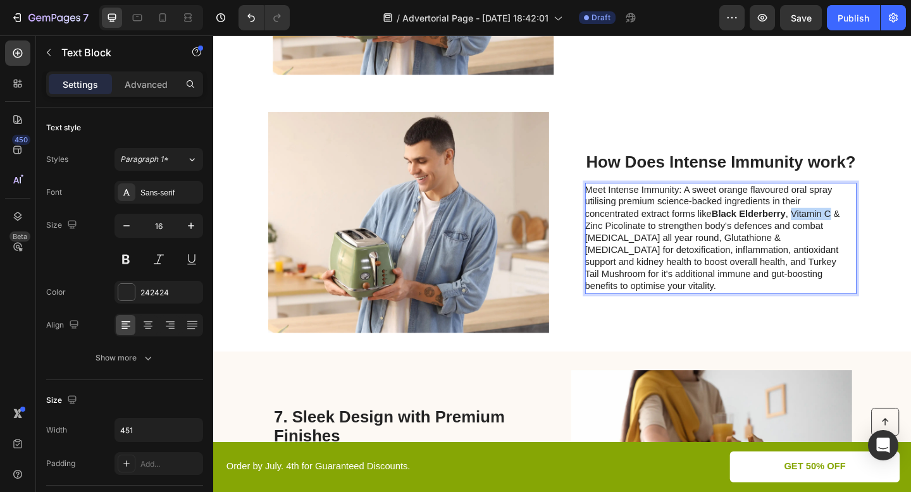
drag, startPoint x: 844, startPoint y: 232, endPoint x: 886, endPoint y: 230, distance: 41.8
click at [886, 230] on p "Meet Intense Immunity: A sweet orange flavoured oral spray utilising premium sc…" at bounding box center [760, 256] width 284 height 118
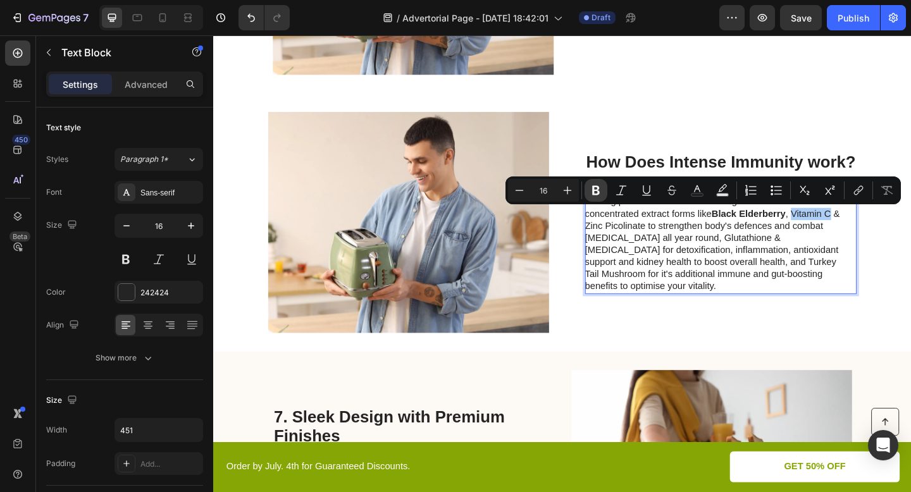
click at [596, 189] on icon "Editor contextual toolbar" at bounding box center [596, 190] width 13 height 13
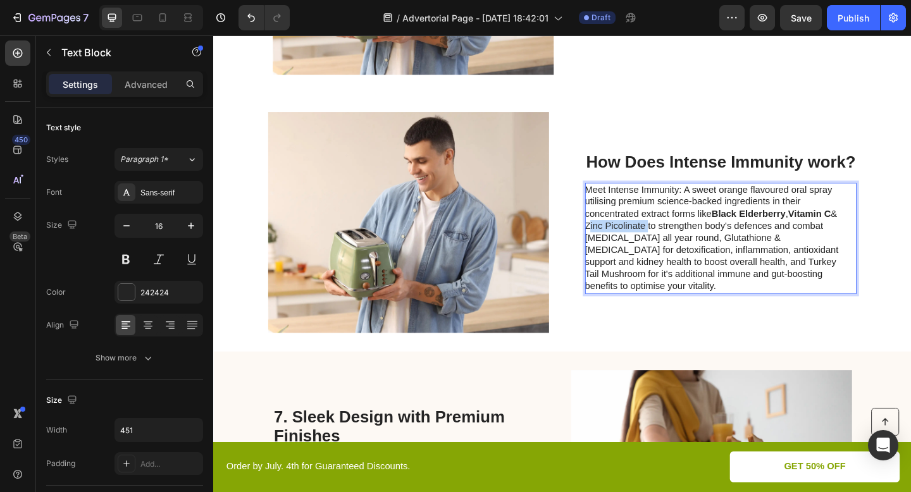
drag, startPoint x: 618, startPoint y: 244, endPoint x: 678, endPoint y: 244, distance: 60.7
click at [678, 244] on p "Meet Intense Immunity: A sweet orange flavoured oral spray utilising premium sc…" at bounding box center [760, 256] width 284 height 118
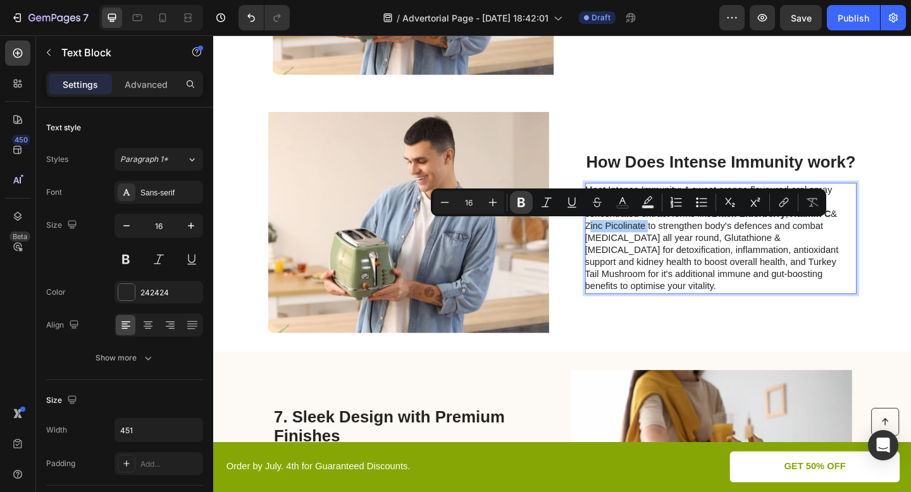
click at [526, 200] on icon "Editor contextual toolbar" at bounding box center [521, 202] width 13 height 13
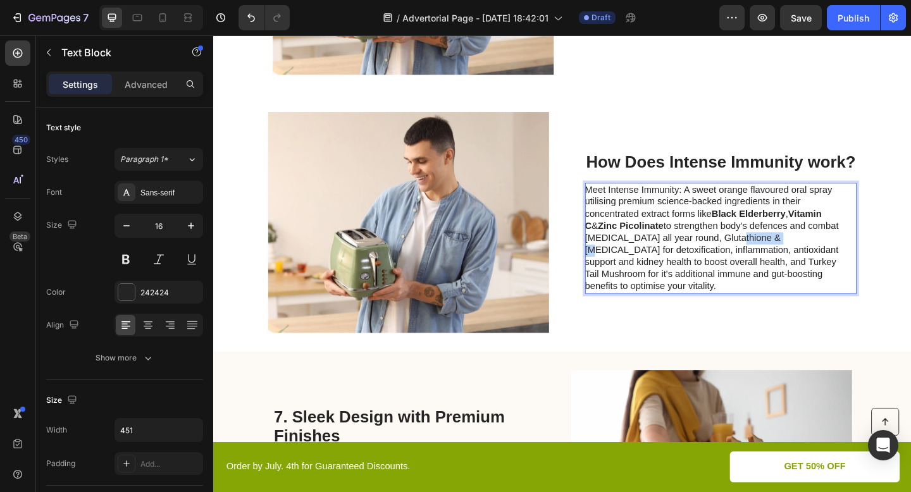
drag, startPoint x: 766, startPoint y: 256, endPoint x: 815, endPoint y: 261, distance: 49.7
click at [815, 261] on p "Meet Intense Immunity: A sweet orange flavoured oral spray utilising premium sc…" at bounding box center [760, 256] width 284 height 118
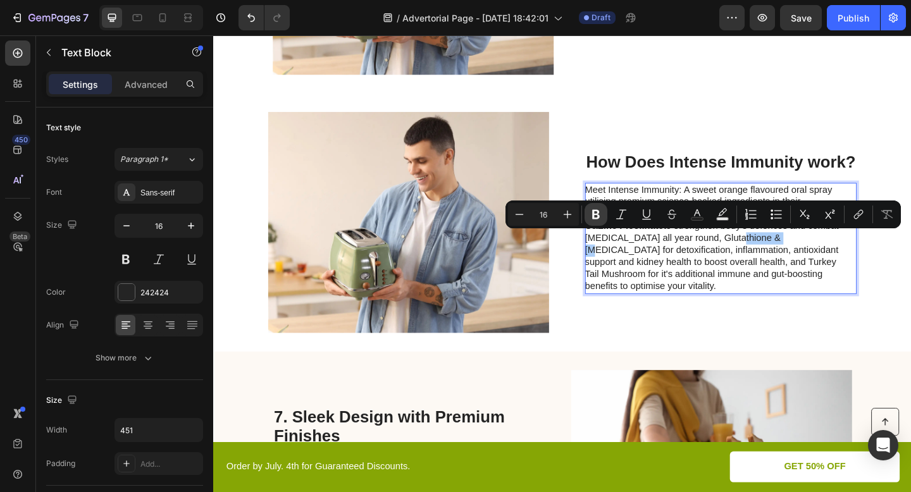
click at [600, 211] on icon "Editor contextual toolbar" at bounding box center [596, 214] width 13 height 13
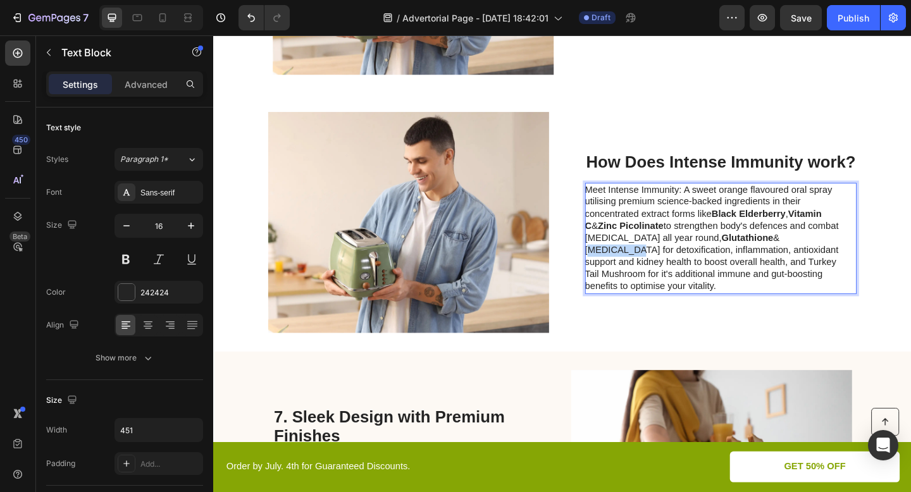
drag, startPoint x: 833, startPoint y: 254, endPoint x: 882, endPoint y: 254, distance: 49.4
click at [882, 254] on p "Meet Intense Immunity: A sweet orange flavoured oral spray utilising premium sc…" at bounding box center [760, 256] width 284 height 118
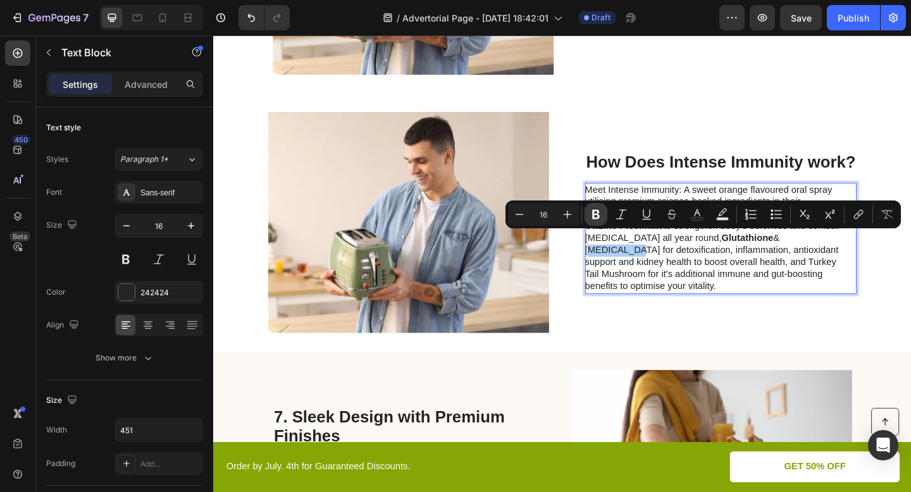
click at [601, 214] on icon "Editor contextual toolbar" at bounding box center [596, 214] width 13 height 13
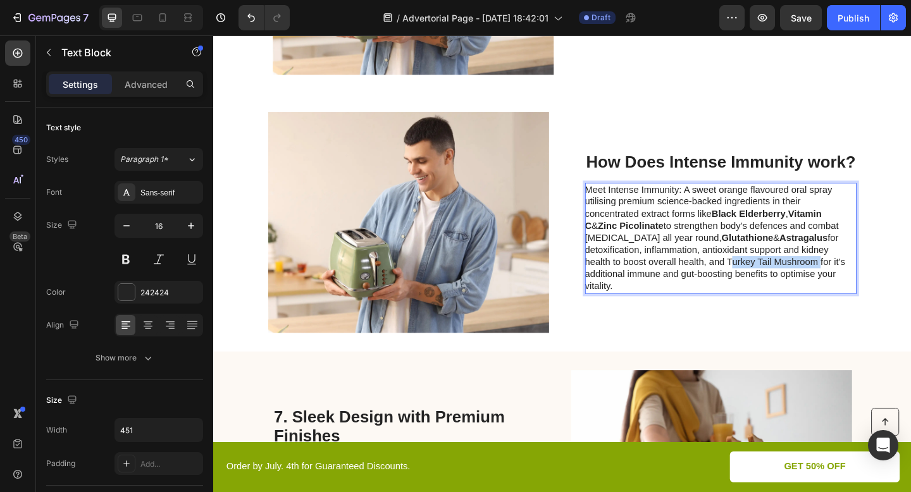
drag, startPoint x: 771, startPoint y: 280, endPoint x: 869, endPoint y: 284, distance: 98.8
click at [869, 284] on p "Meet Intense Immunity: A sweet orange flavoured oral spray utilising premium sc…" at bounding box center [760, 256] width 284 height 118
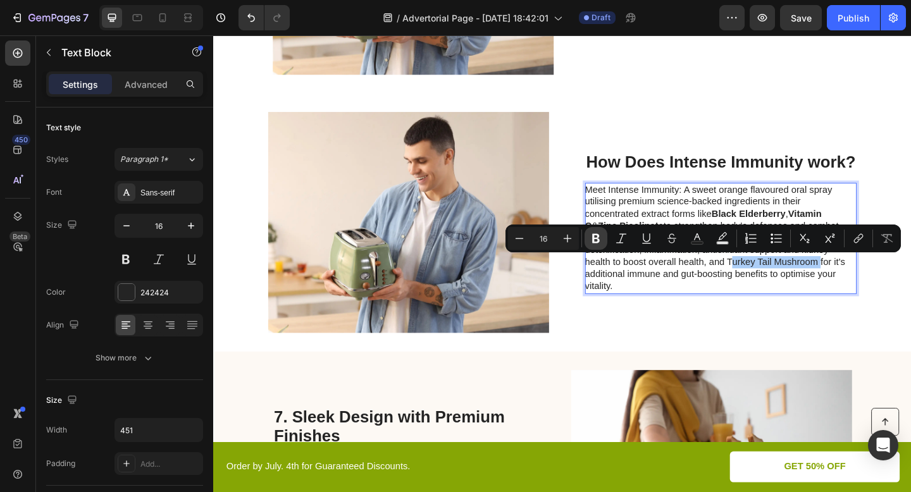
click at [595, 239] on icon "Editor contextual toolbar" at bounding box center [596, 238] width 8 height 9
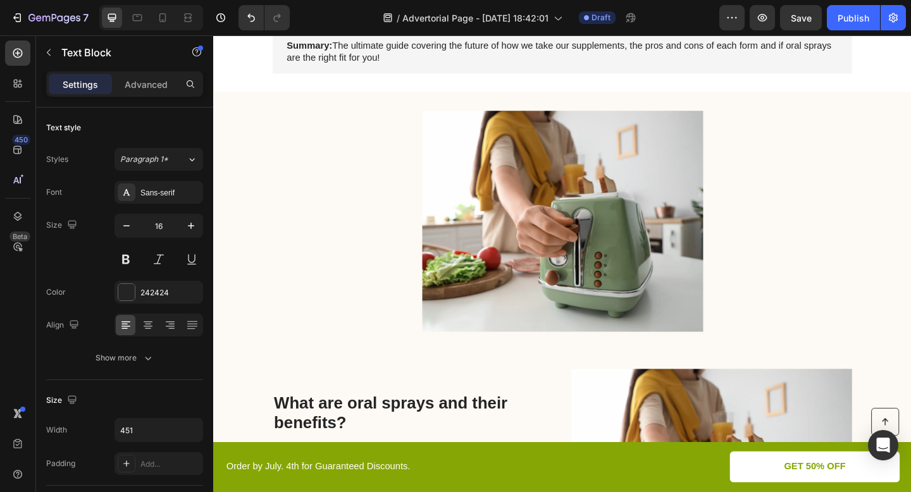
scroll to position [271, 0]
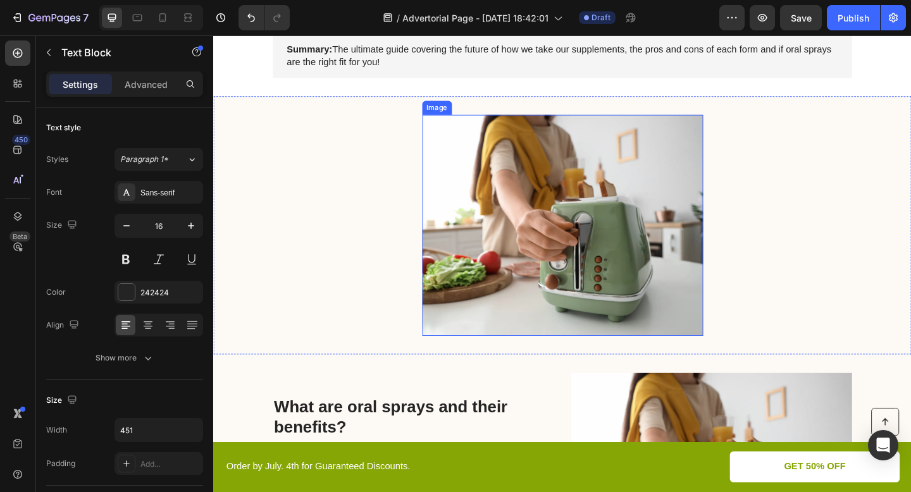
click at [650, 245] on img at bounding box center [593, 242] width 306 height 240
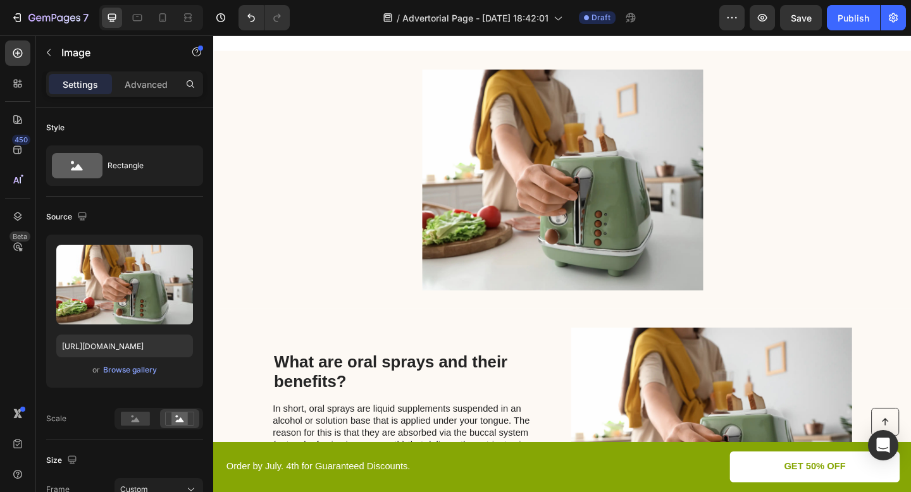
scroll to position [303, 0]
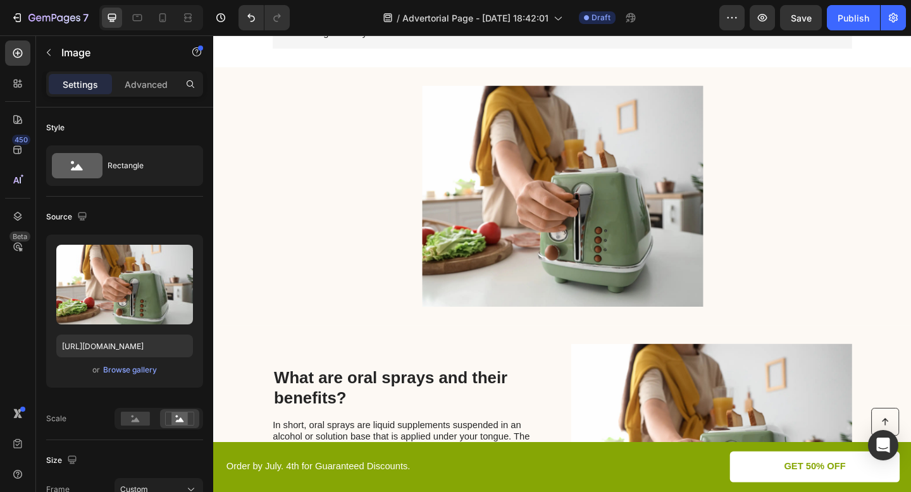
click at [491, 189] on img at bounding box center [593, 210] width 306 height 240
click at [140, 367] on div "Browse gallery" at bounding box center [130, 369] width 54 height 11
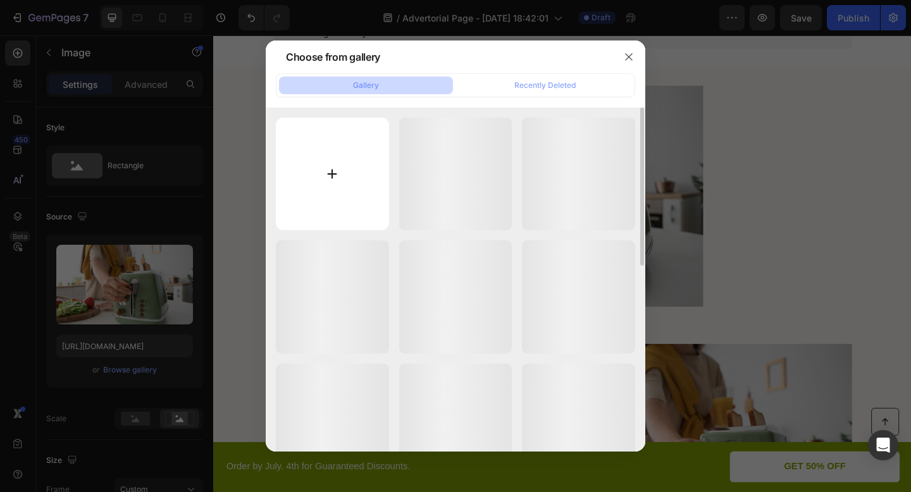
click at [335, 171] on input "file" at bounding box center [332, 174] width 113 height 113
type input "C:\fakepath\ORAL SPRAYS VS BANNERS (8).png"
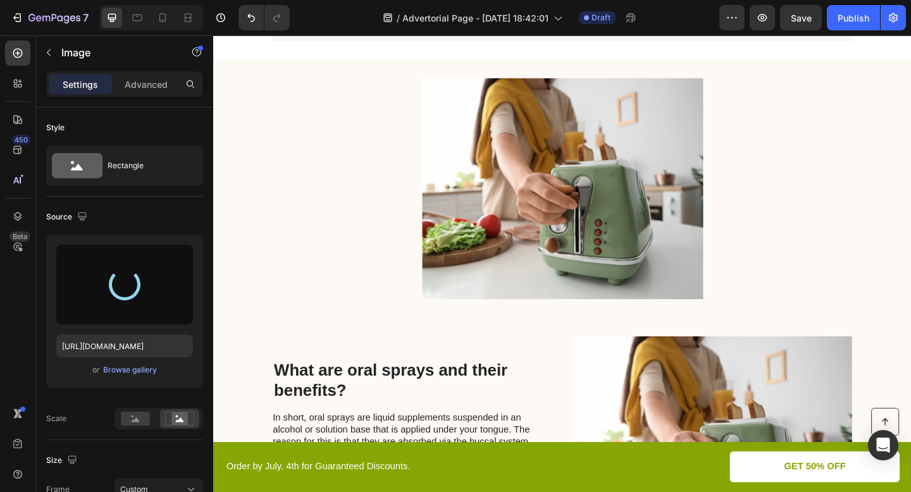
scroll to position [330, 0]
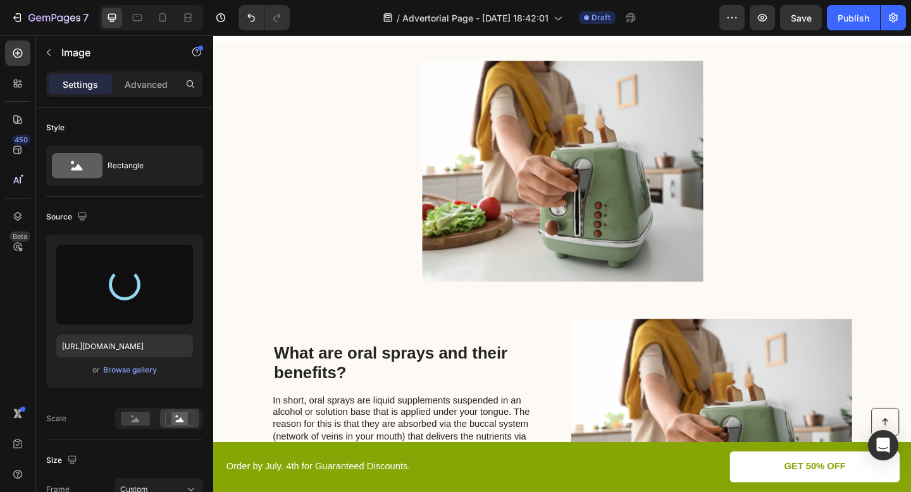
click at [475, 203] on img at bounding box center [593, 183] width 306 height 240
click at [458, 211] on img at bounding box center [593, 183] width 306 height 240
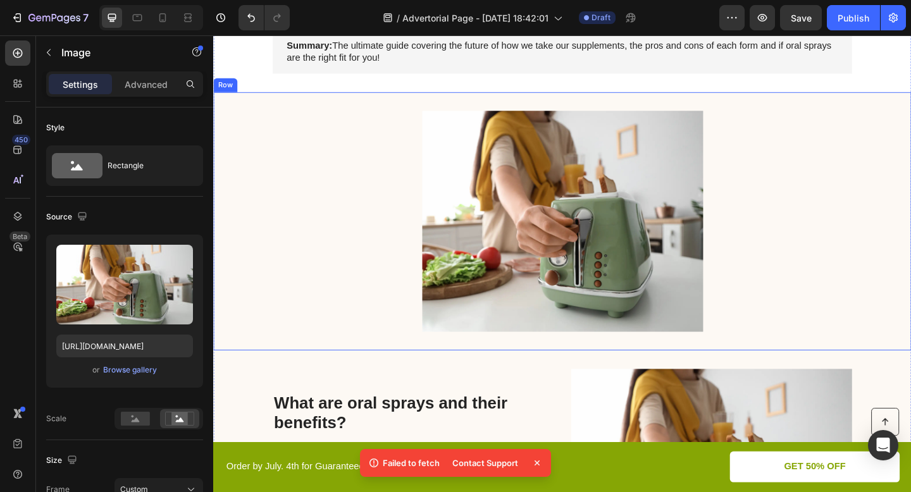
scroll to position [270, 0]
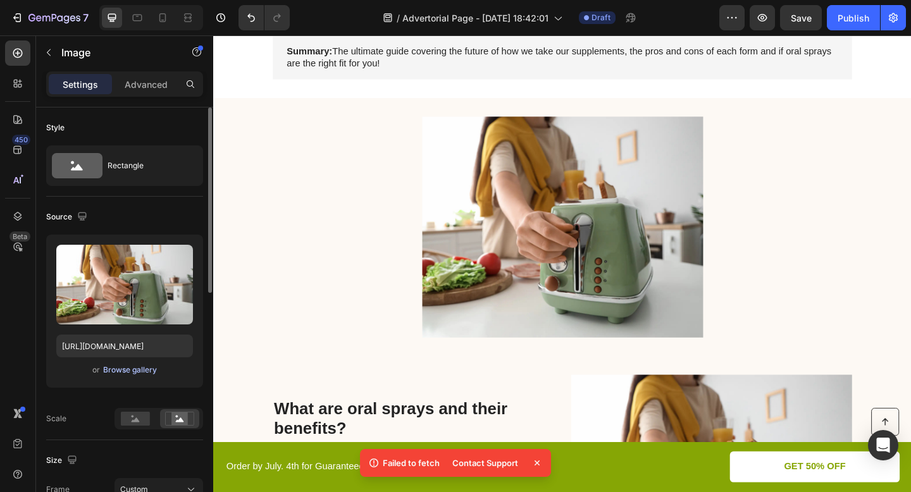
click at [140, 372] on div "Browse gallery" at bounding box center [130, 369] width 54 height 11
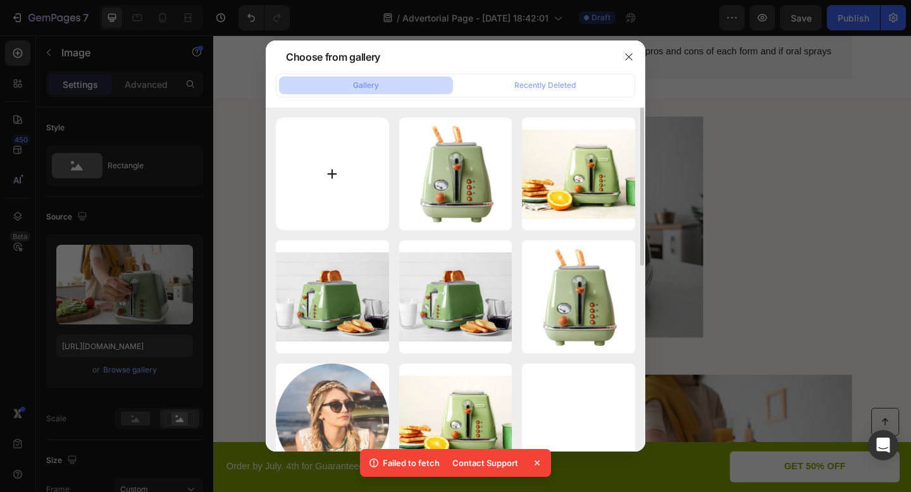
click at [325, 168] on input "file" at bounding box center [332, 174] width 113 height 113
